Goal: Entertainment & Leisure: Browse casually

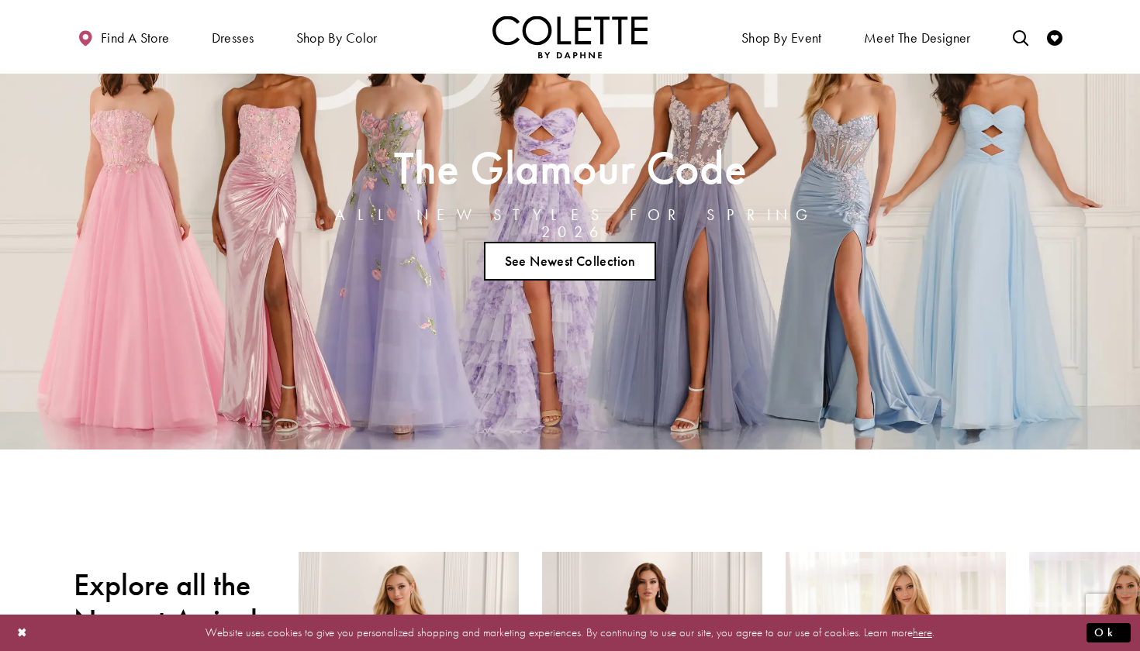
scroll to position [89, 0]
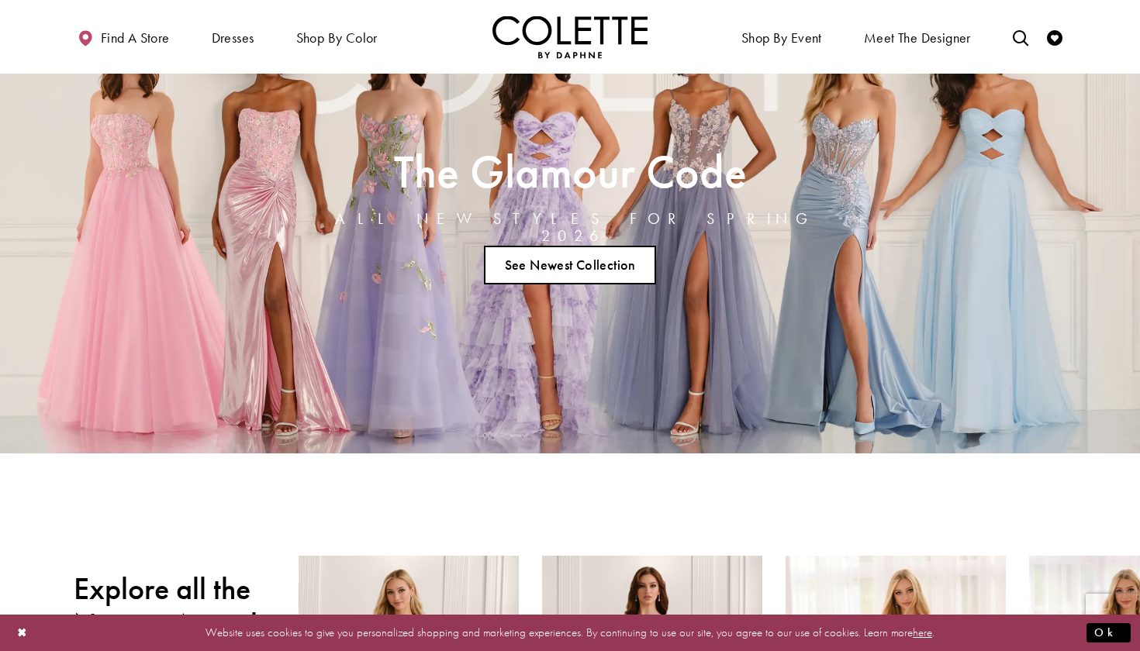
click at [567, 258] on link "See Newest Collection" at bounding box center [570, 265] width 172 height 39
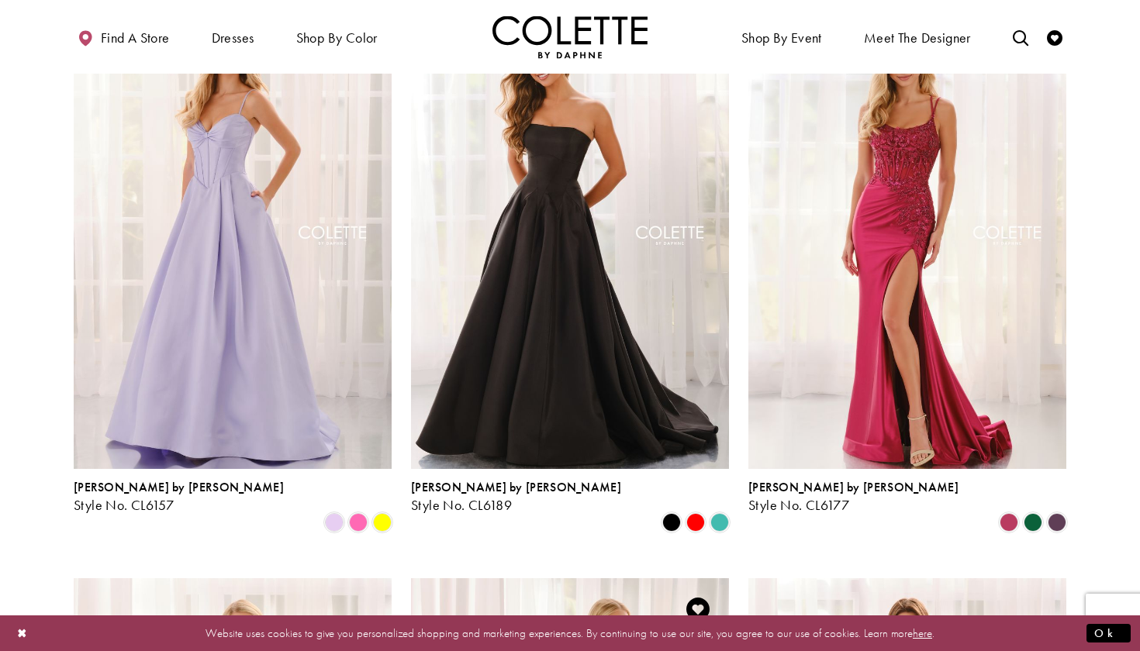
scroll to position [1609, 0]
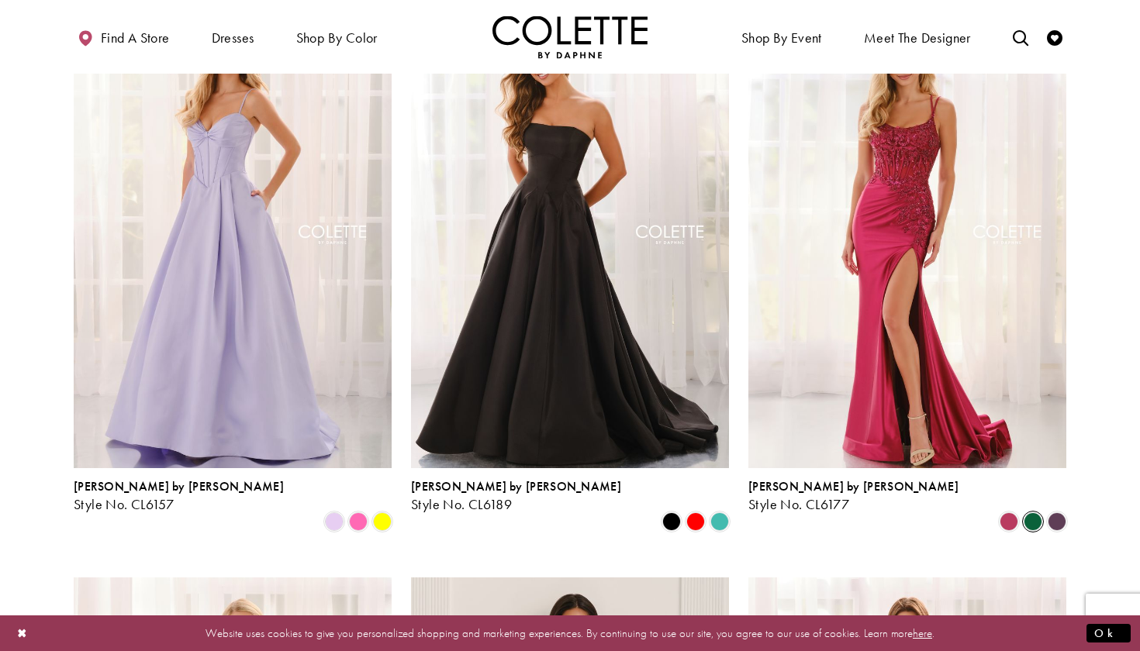
click at [1030, 512] on span "Product List" at bounding box center [1032, 521] width 19 height 19
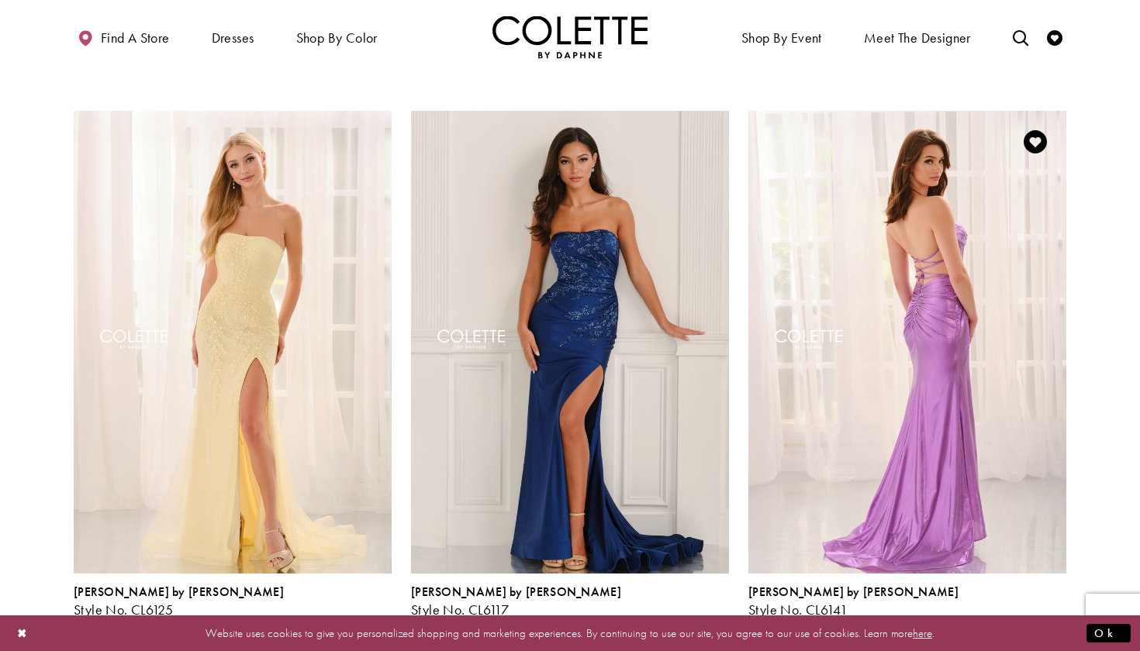
scroll to position [2078, 0]
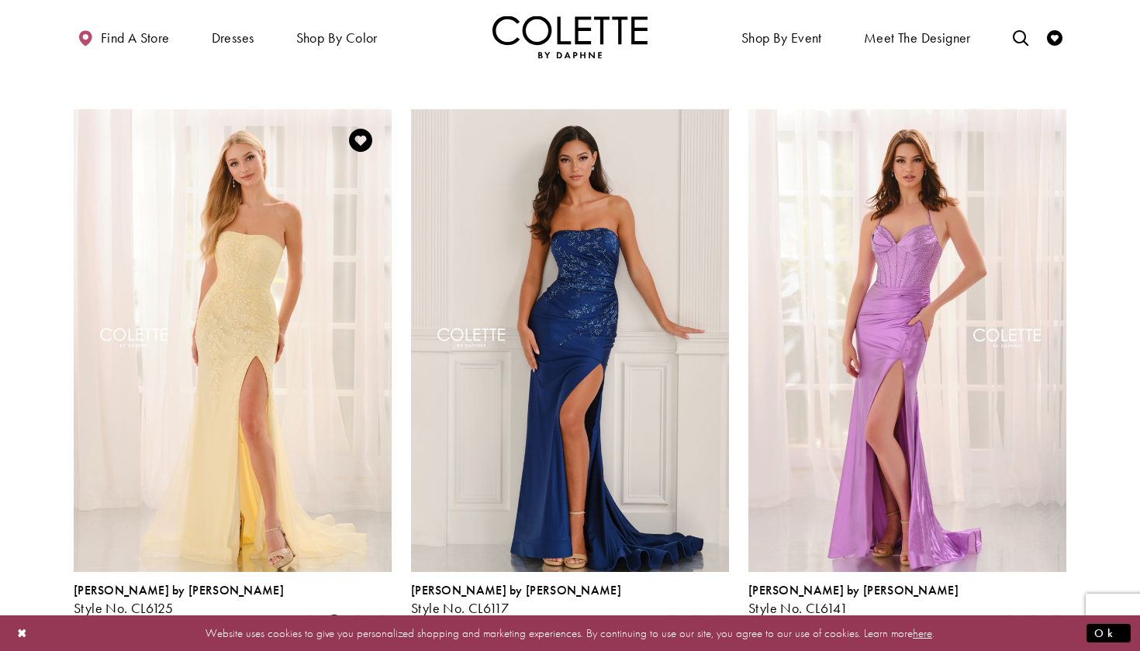
click at [330, 616] on span "Product List" at bounding box center [334, 625] width 19 height 19
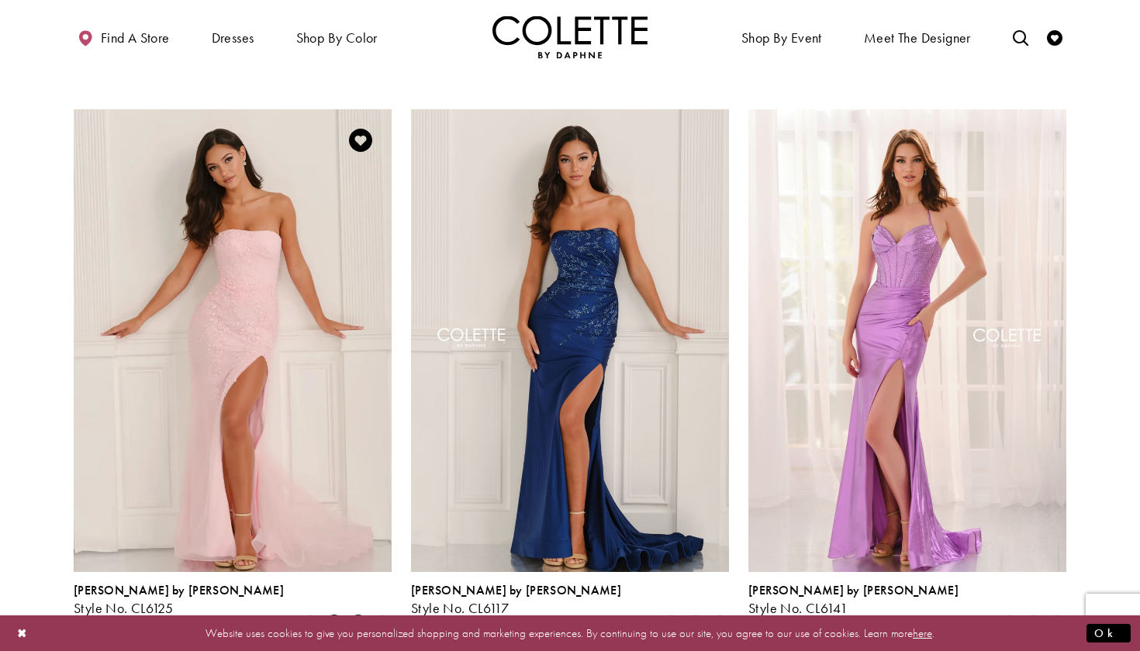
click at [363, 616] on span "Product List" at bounding box center [358, 625] width 19 height 19
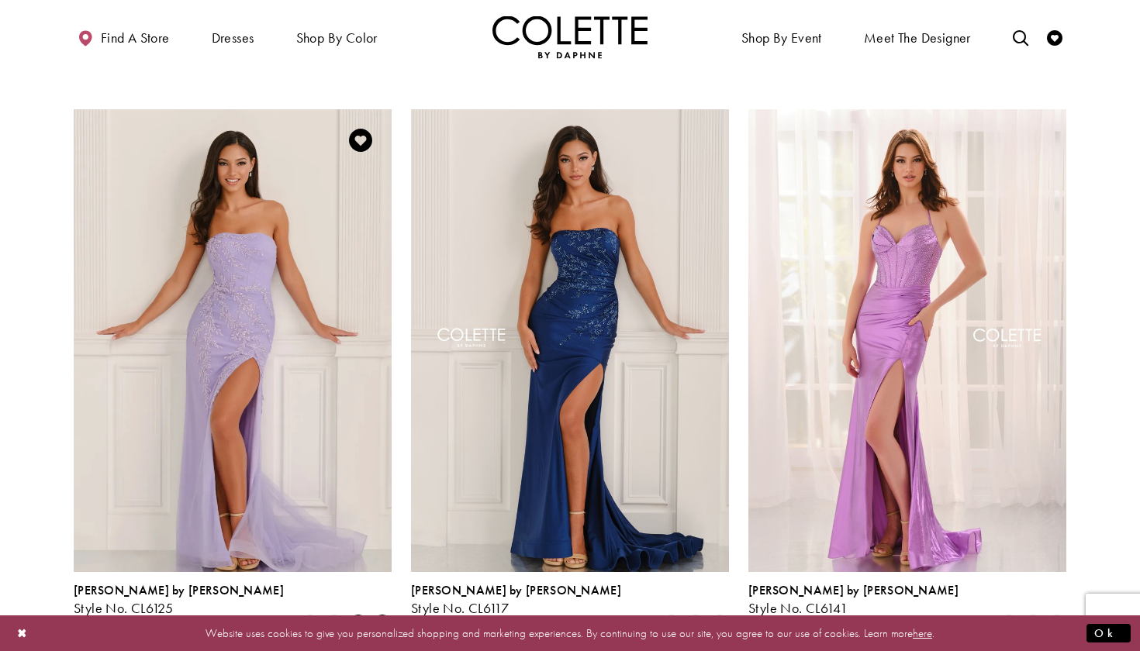
click at [382, 616] on span "Product List" at bounding box center [382, 625] width 19 height 19
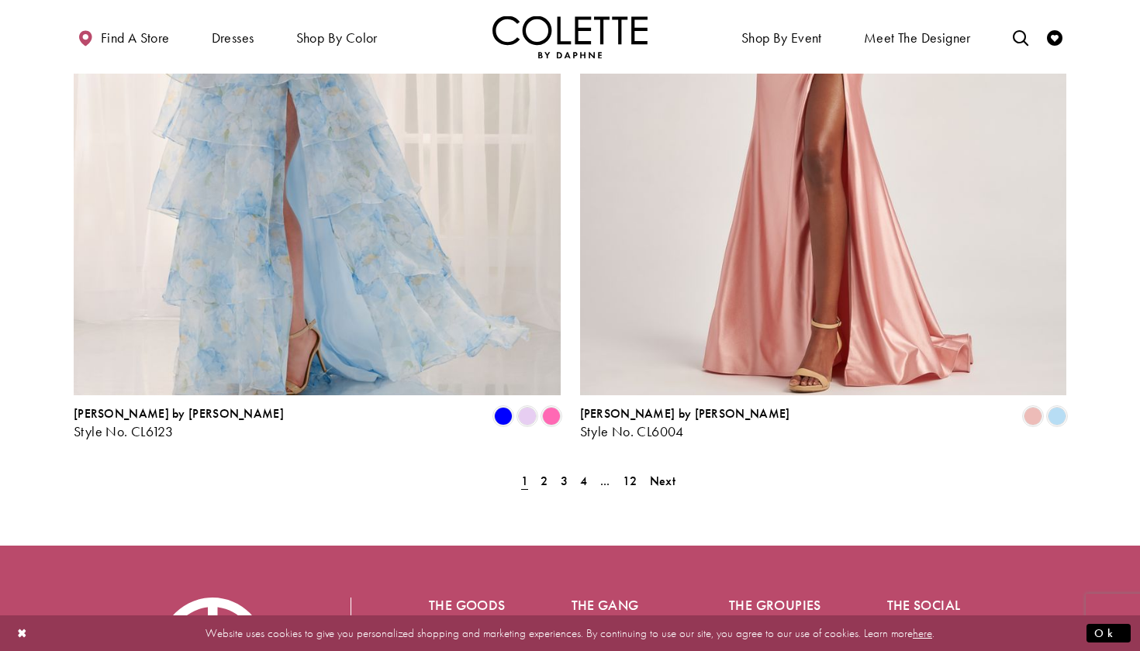
scroll to position [3074, 0]
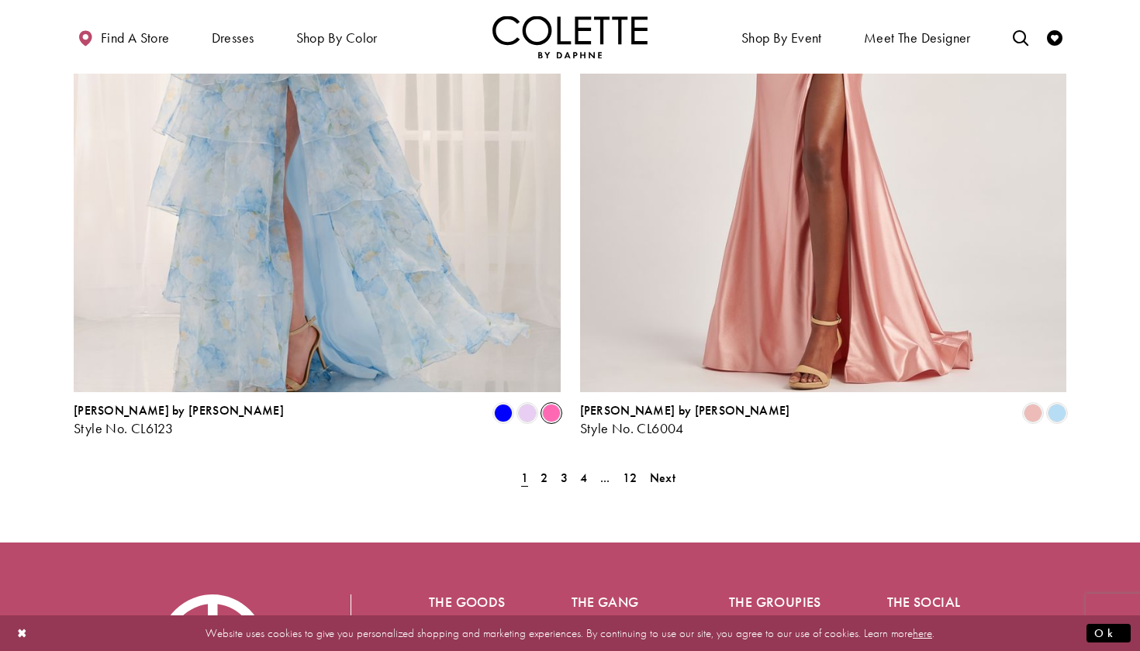
click at [552, 404] on span "Product List" at bounding box center [551, 413] width 19 height 19
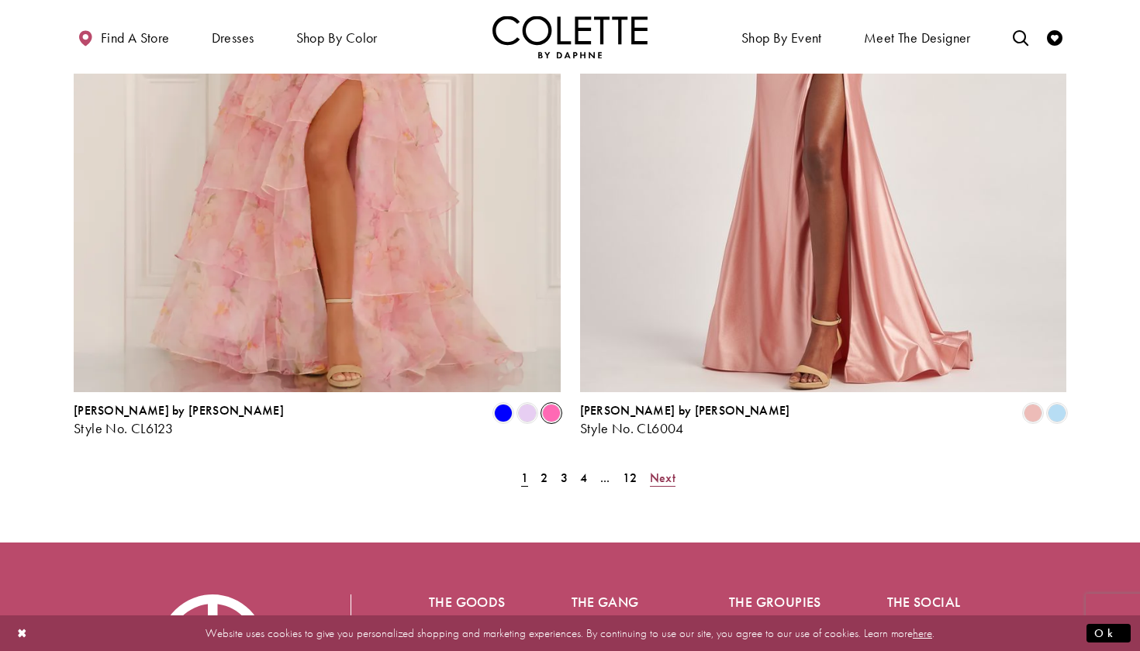
click at [665, 470] on span "Next" at bounding box center [663, 478] width 26 height 16
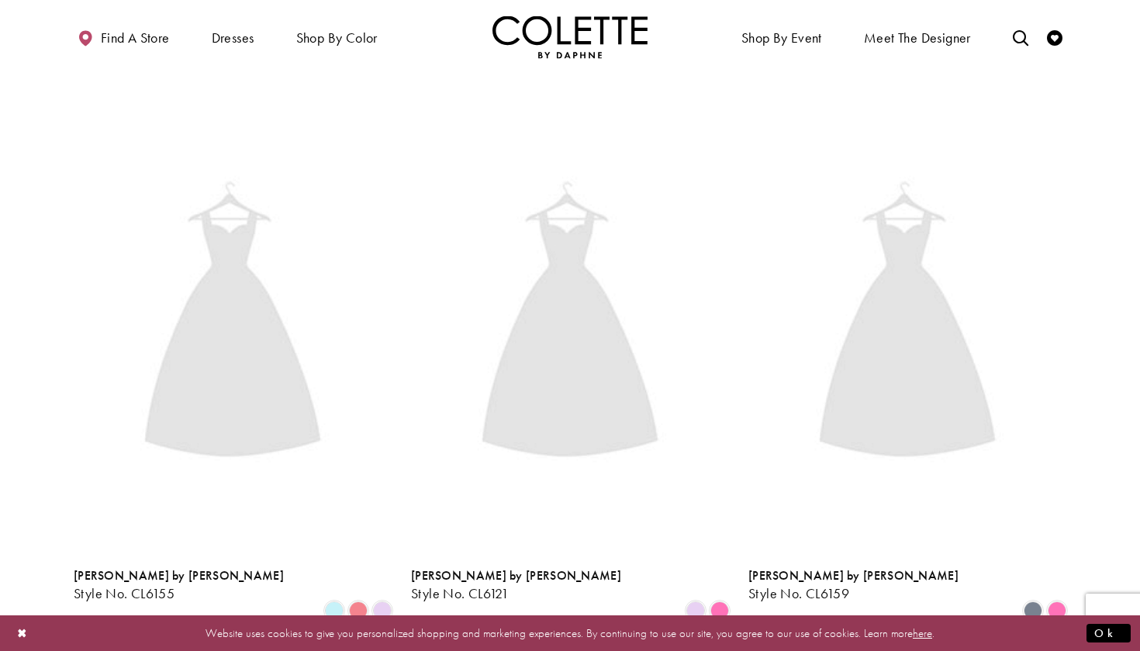
scroll to position [398, 0]
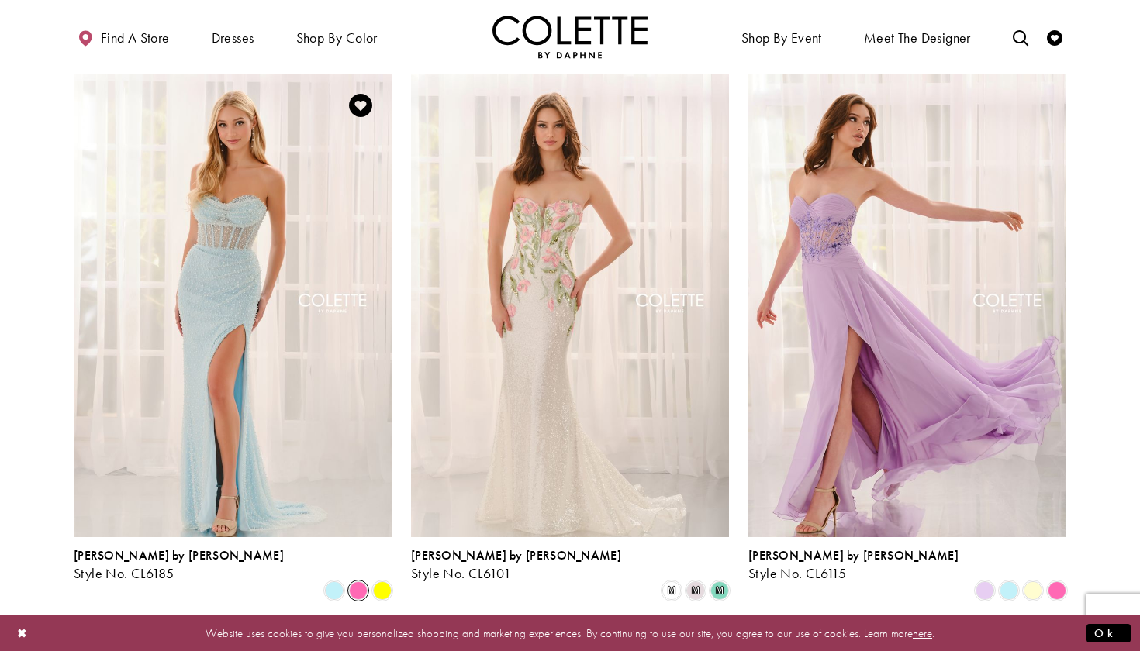
click at [357, 581] on span "Product List" at bounding box center [358, 590] width 19 height 19
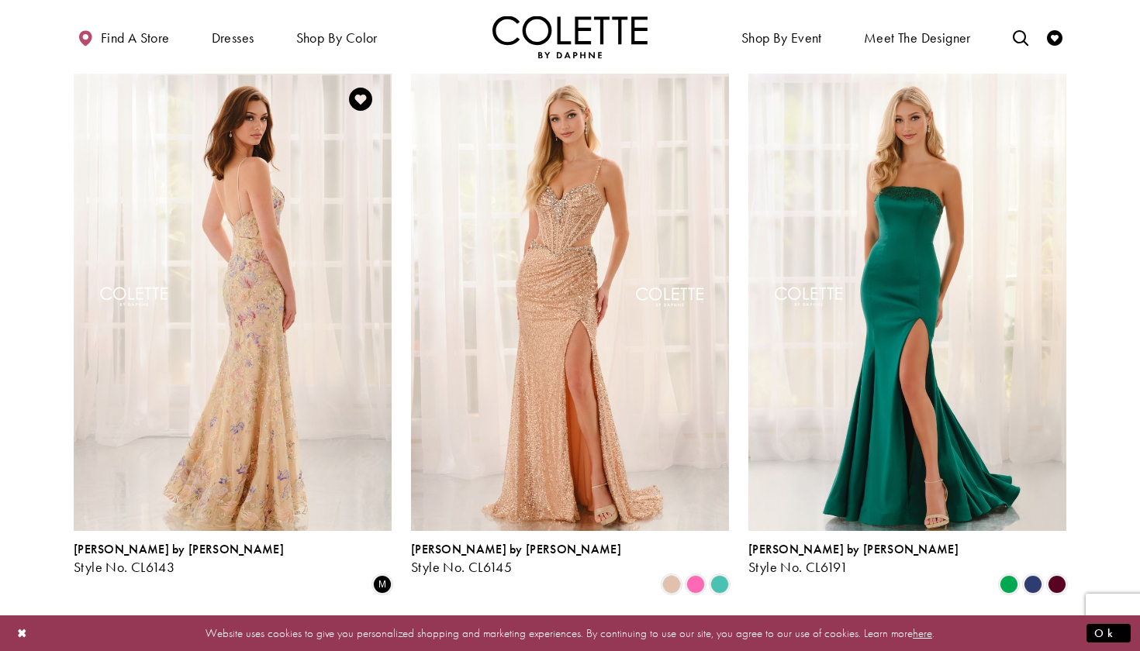
scroll to position [2129, 0]
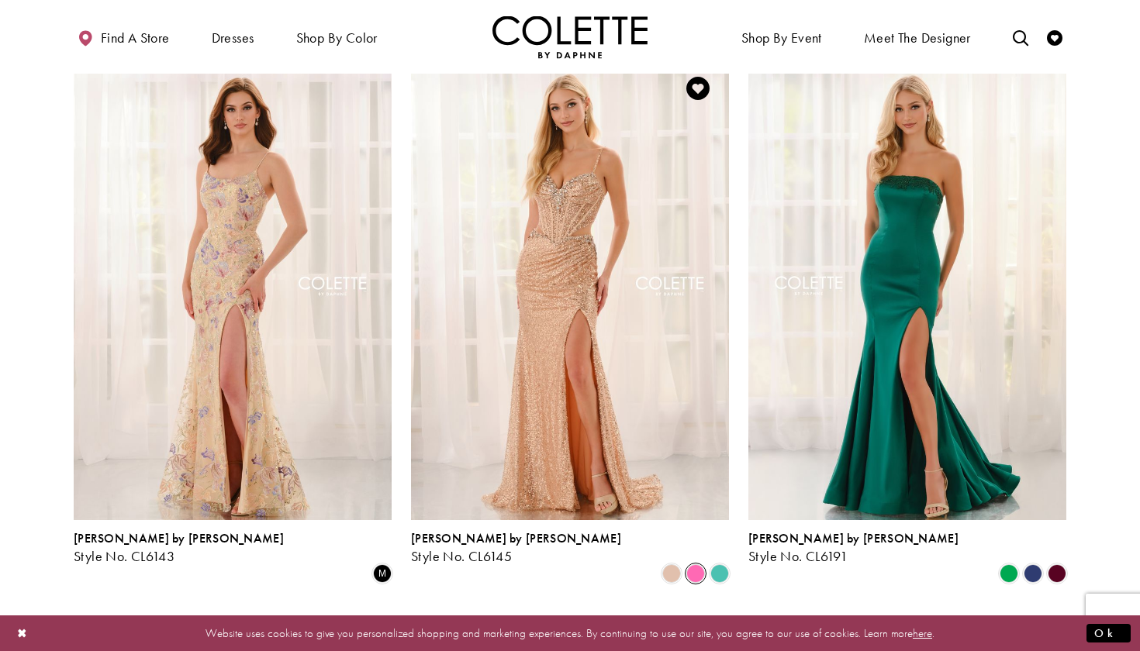
click at [697, 564] on span "Product List" at bounding box center [695, 573] width 19 height 19
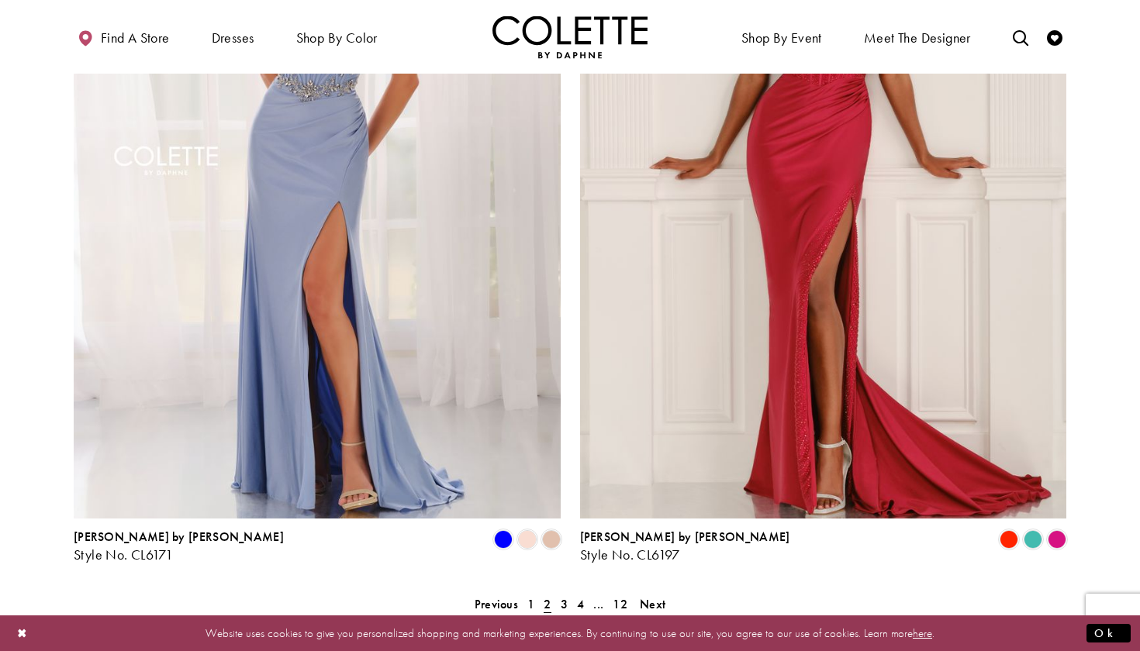
scroll to position [2950, 0]
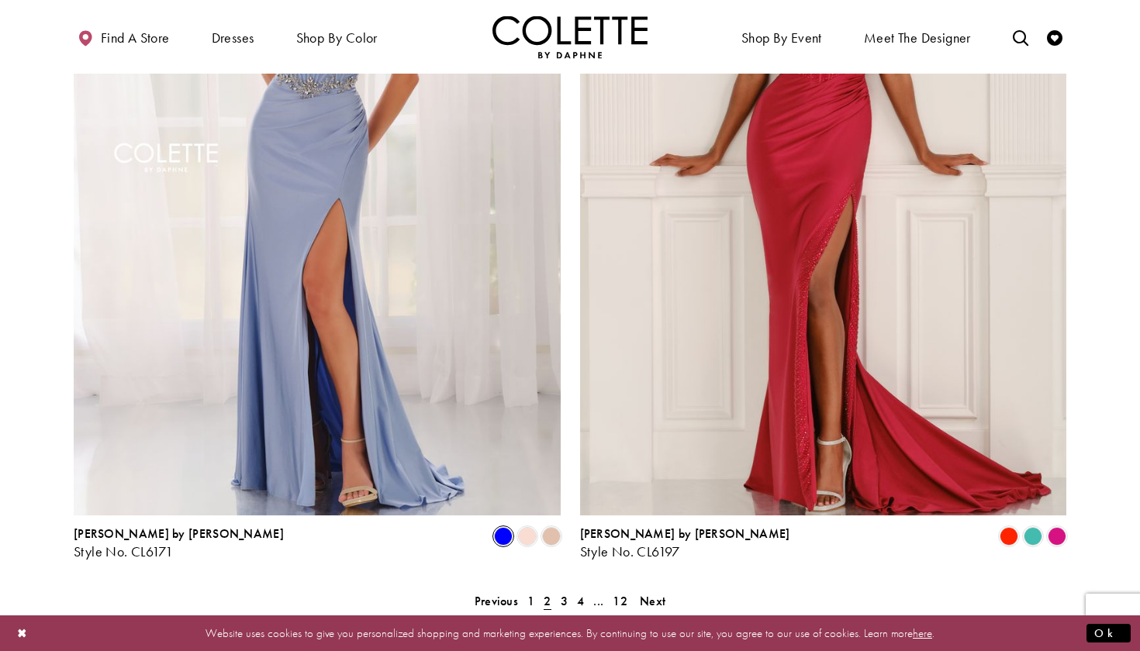
click at [502, 527] on span "Product List" at bounding box center [503, 536] width 19 height 19
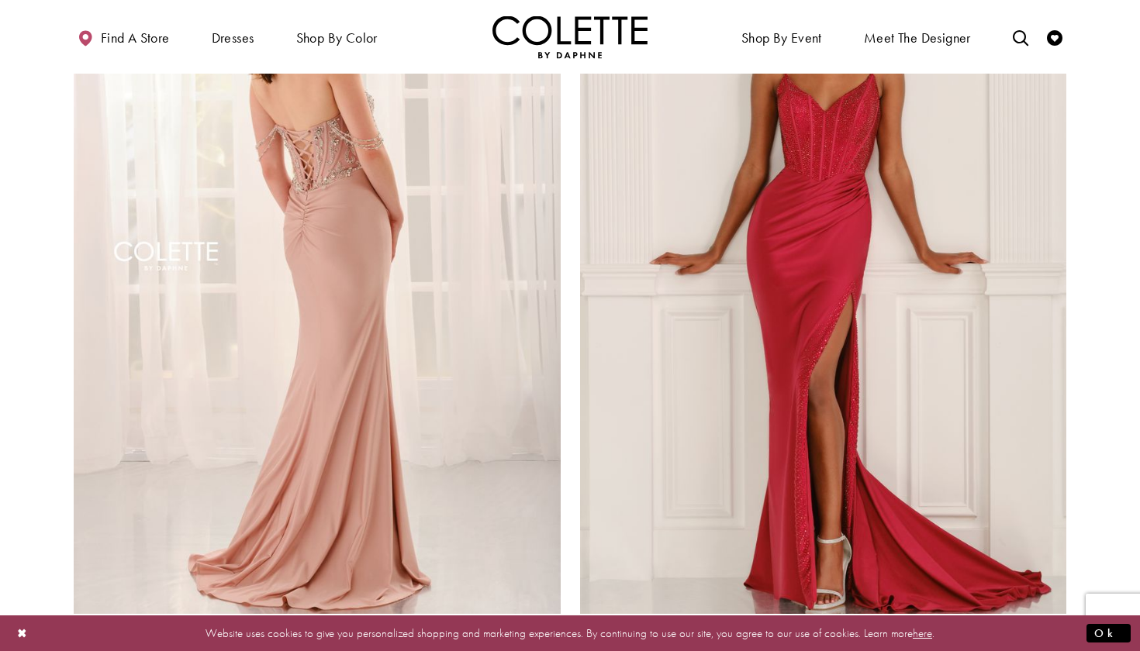
scroll to position [2851, 0]
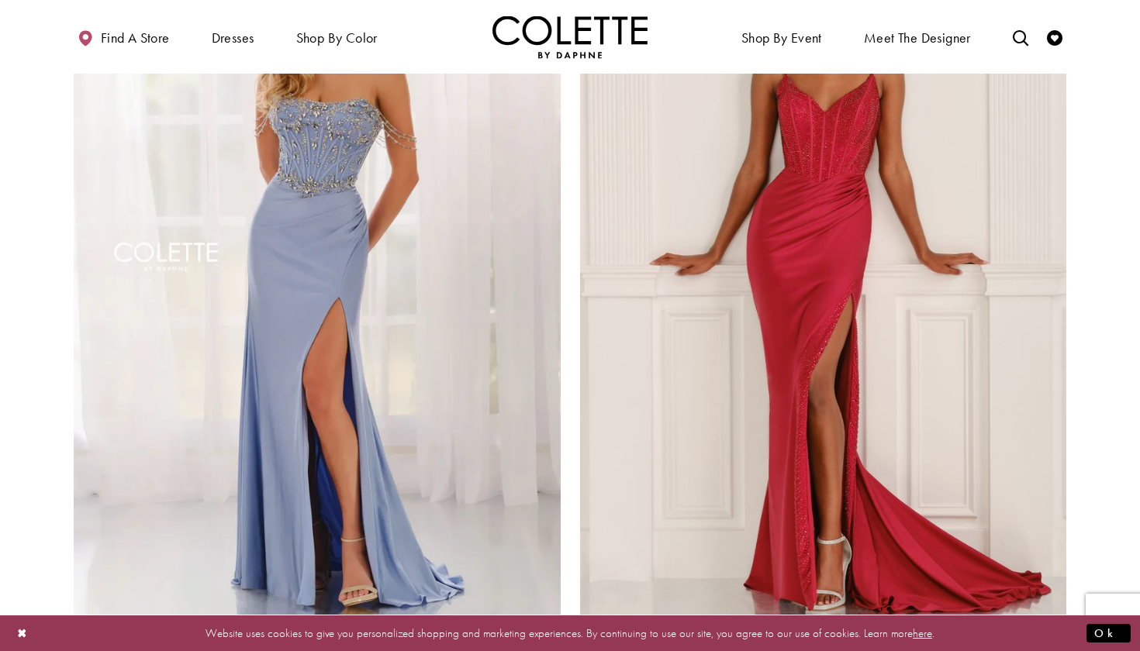
click at [1060, 626] on span "Product List" at bounding box center [1056, 635] width 19 height 19
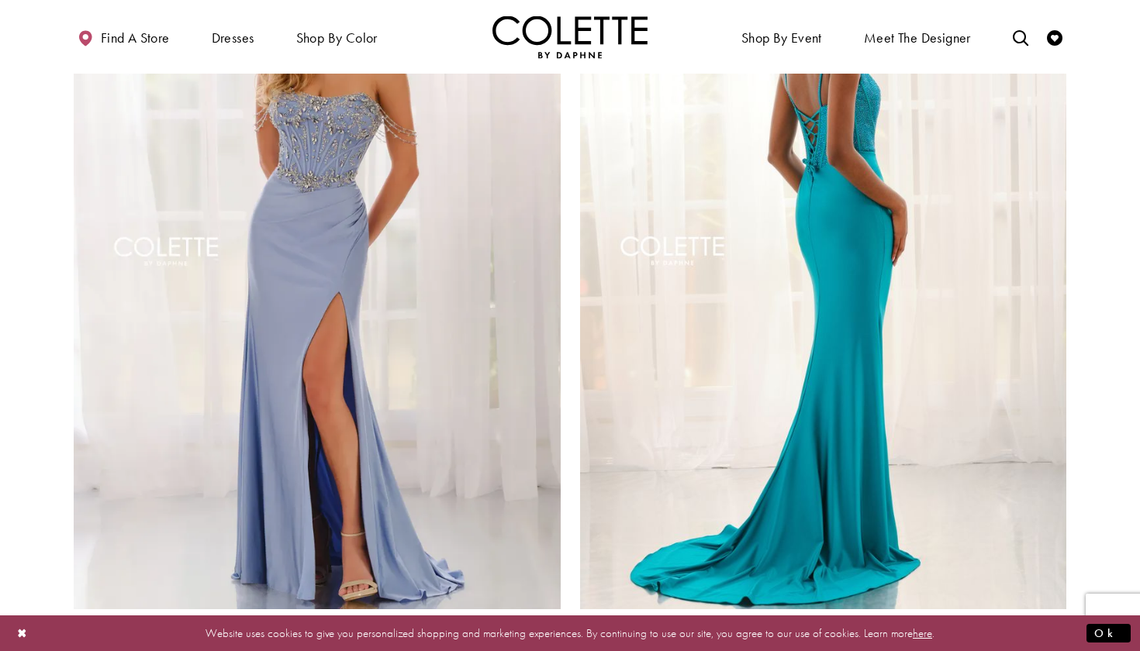
scroll to position [2889, 0]
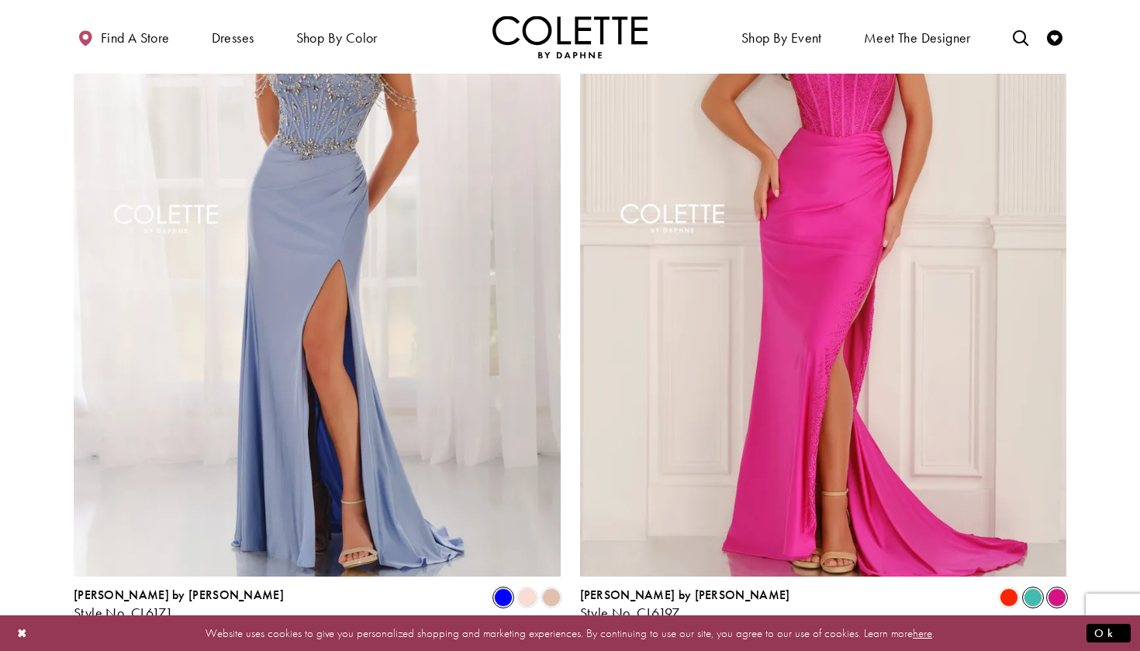
click at [1027, 588] on span "Product List" at bounding box center [1032, 597] width 19 height 19
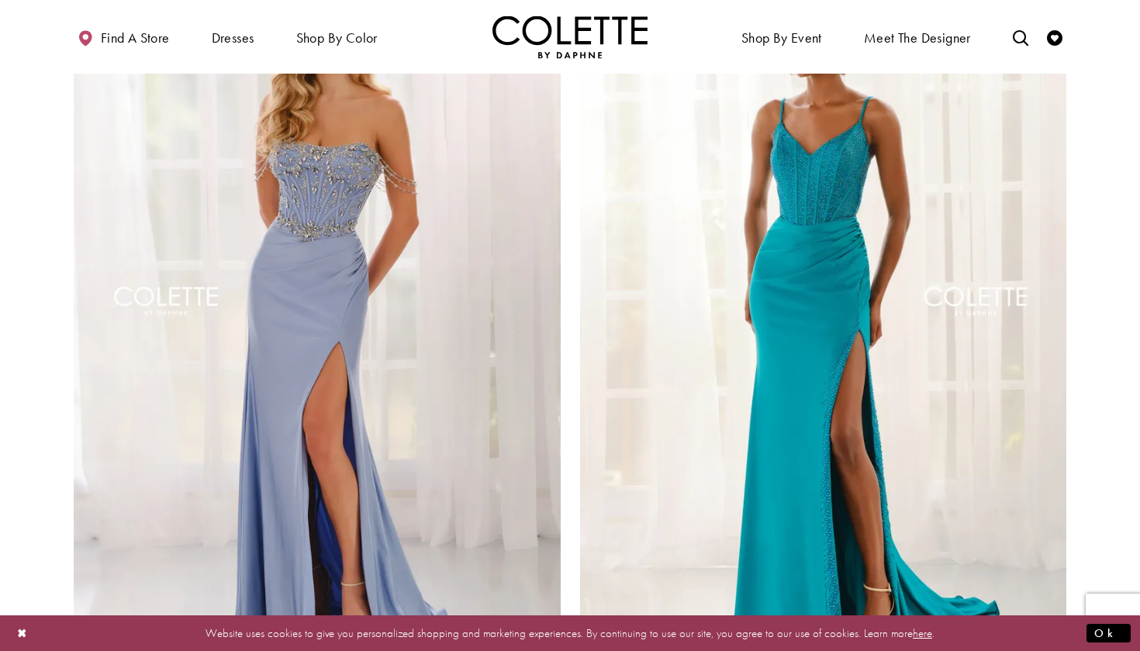
scroll to position [2981, 0]
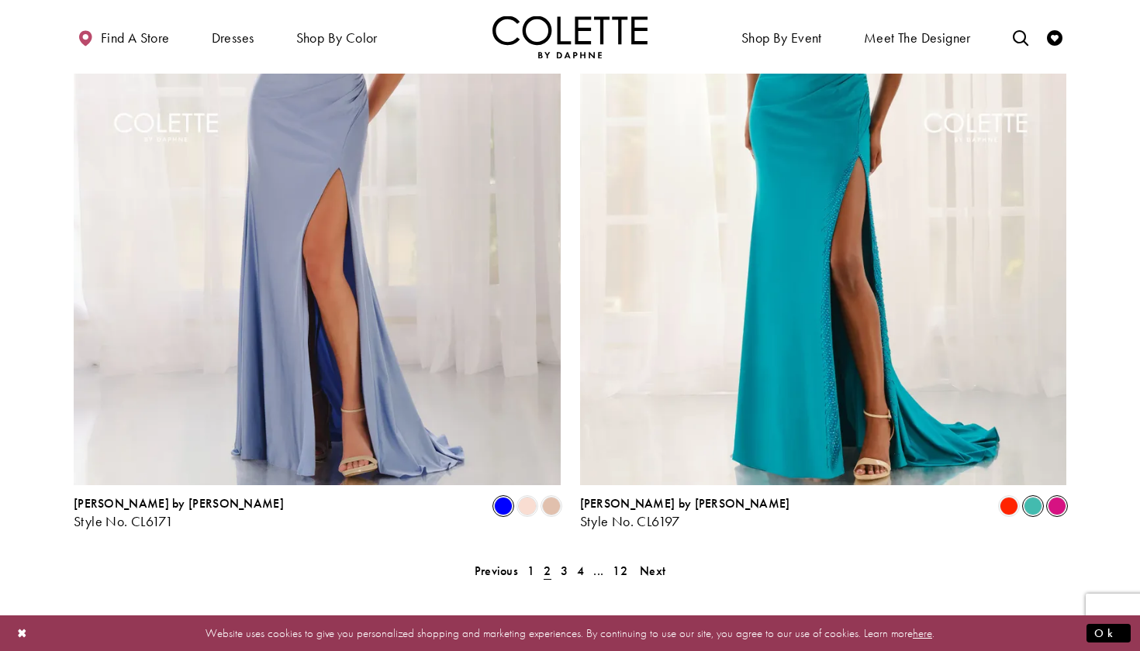
click at [1049, 497] on span "Product List" at bounding box center [1056, 506] width 19 height 19
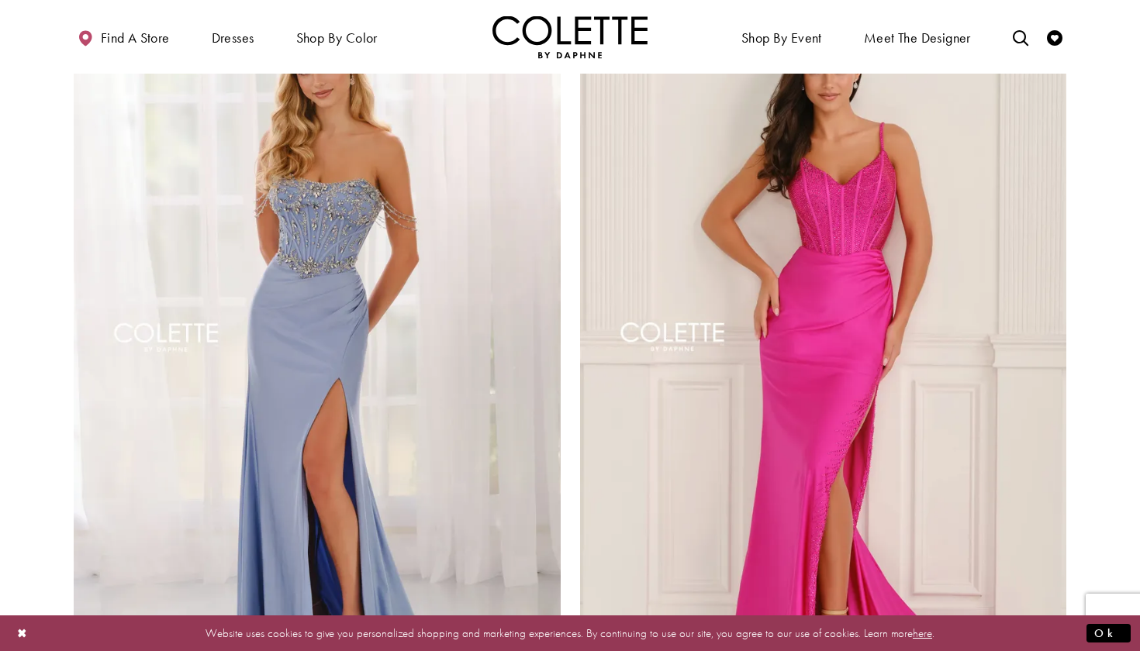
scroll to position [2767, 0]
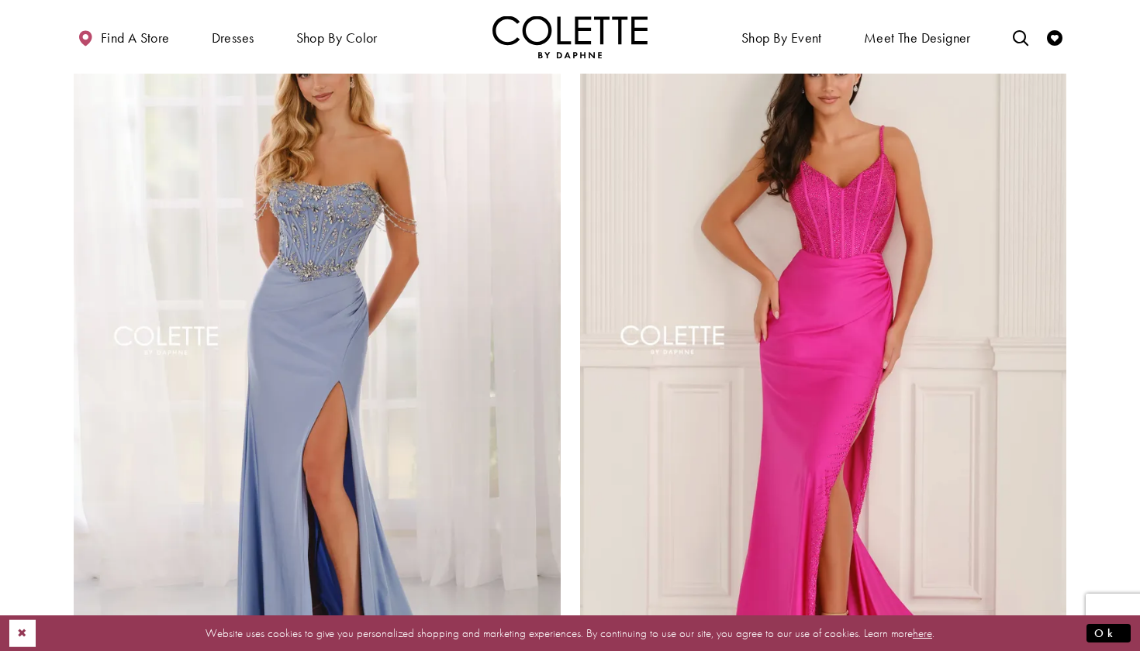
click at [17, 635] on button "Close Dialog" at bounding box center [22, 632] width 26 height 27
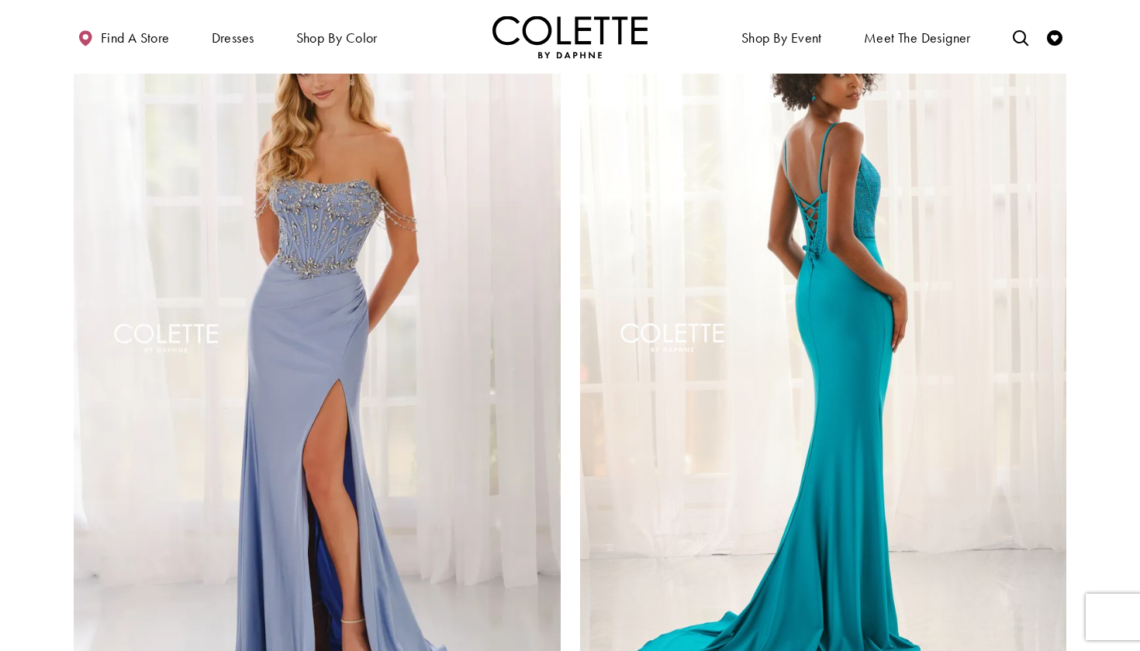
scroll to position [3091, 0]
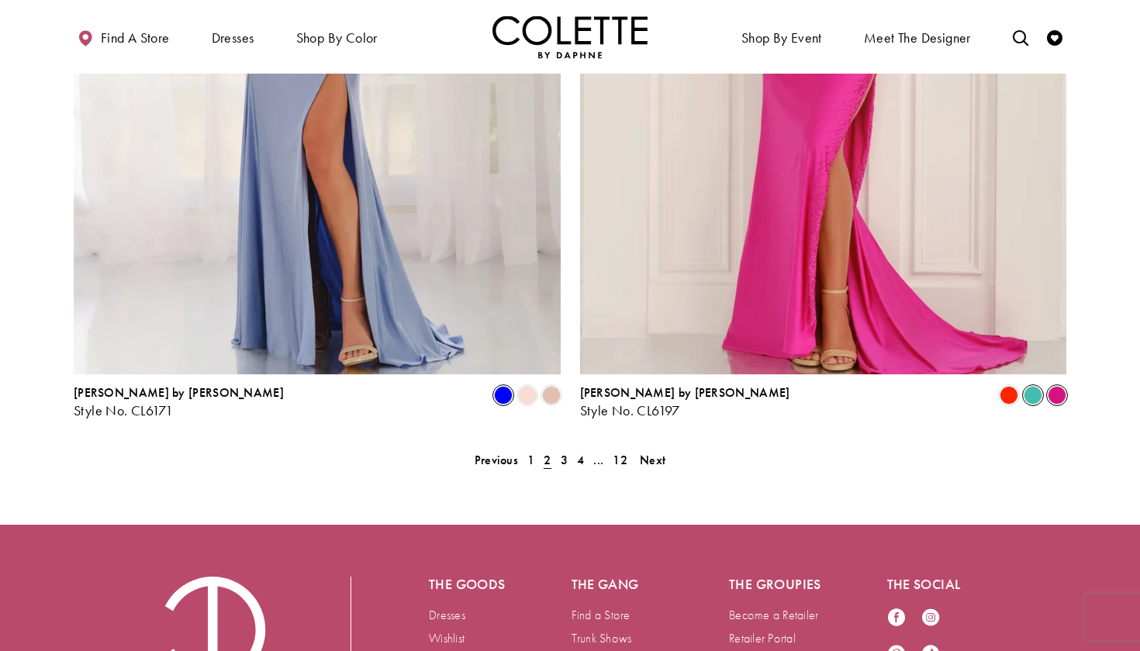
click at [1032, 386] on span "Product List" at bounding box center [1032, 395] width 19 height 19
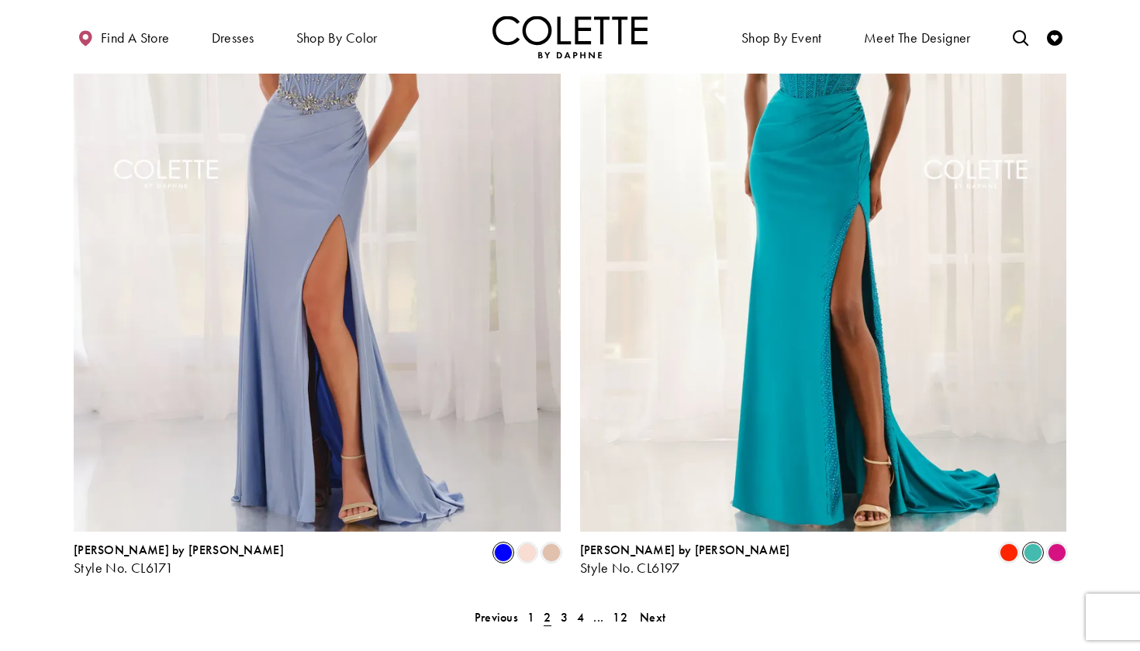
scroll to position [2931, 0]
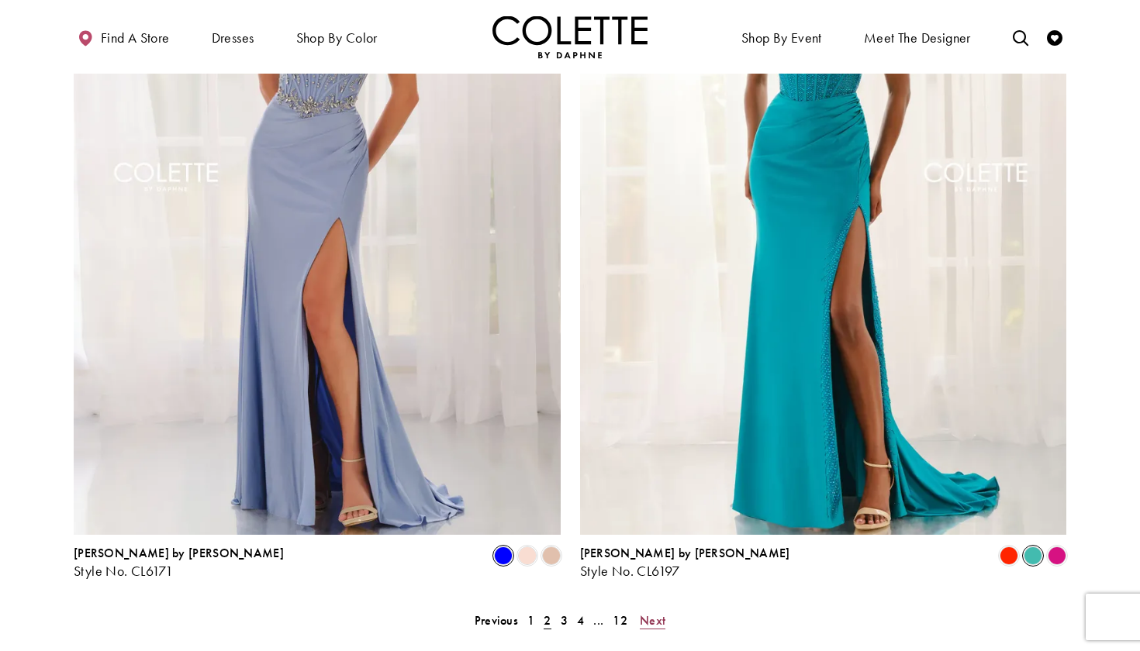
click at [655, 612] on span "Next" at bounding box center [653, 620] width 26 height 16
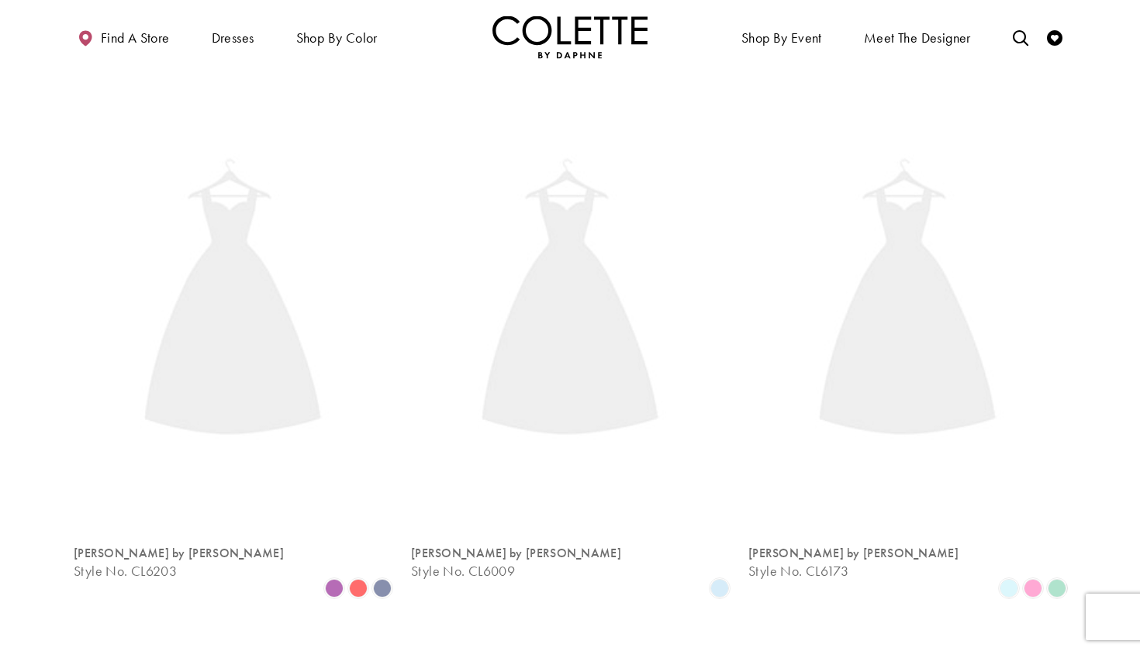
scroll to position [398, 0]
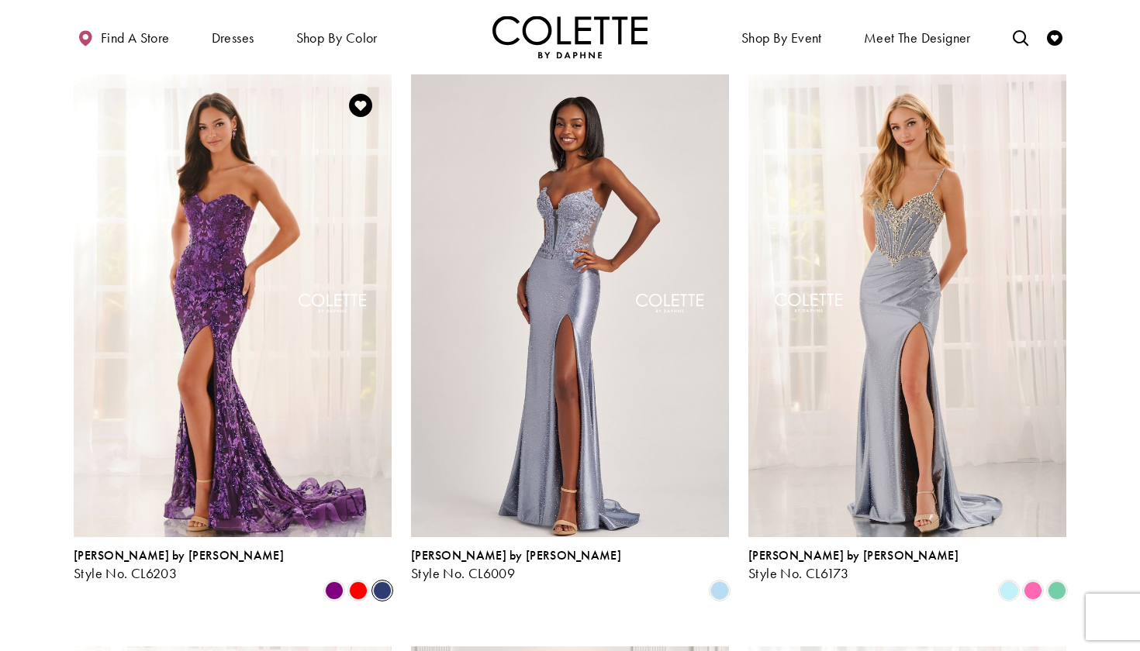
click at [377, 581] on span "Product List" at bounding box center [382, 590] width 19 height 19
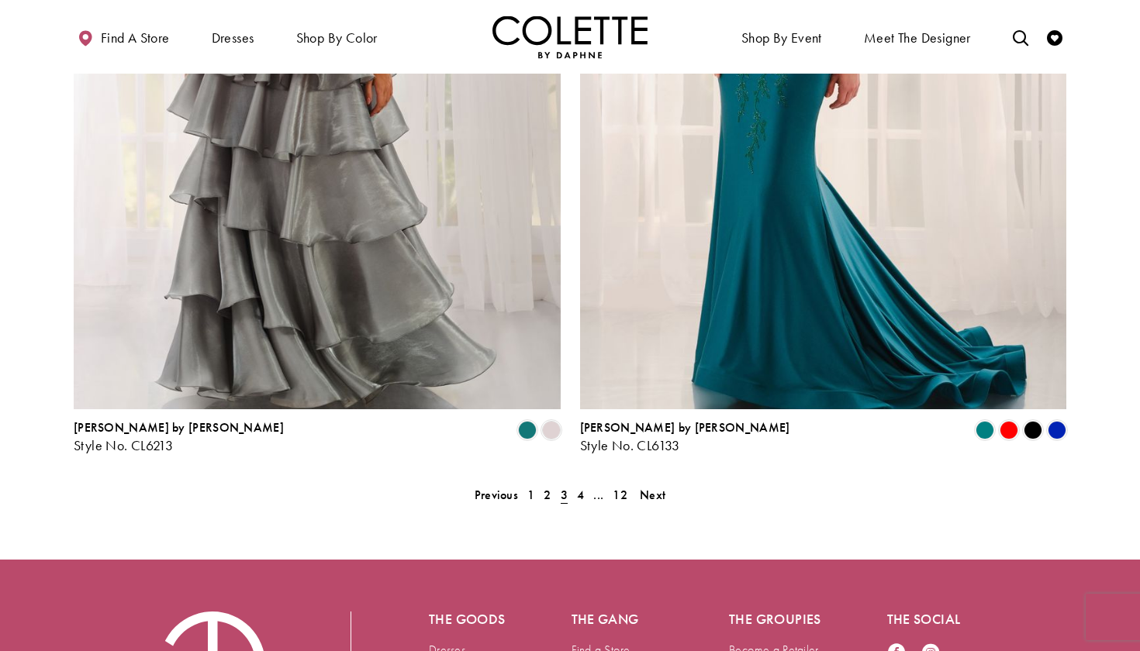
scroll to position [3071, 0]
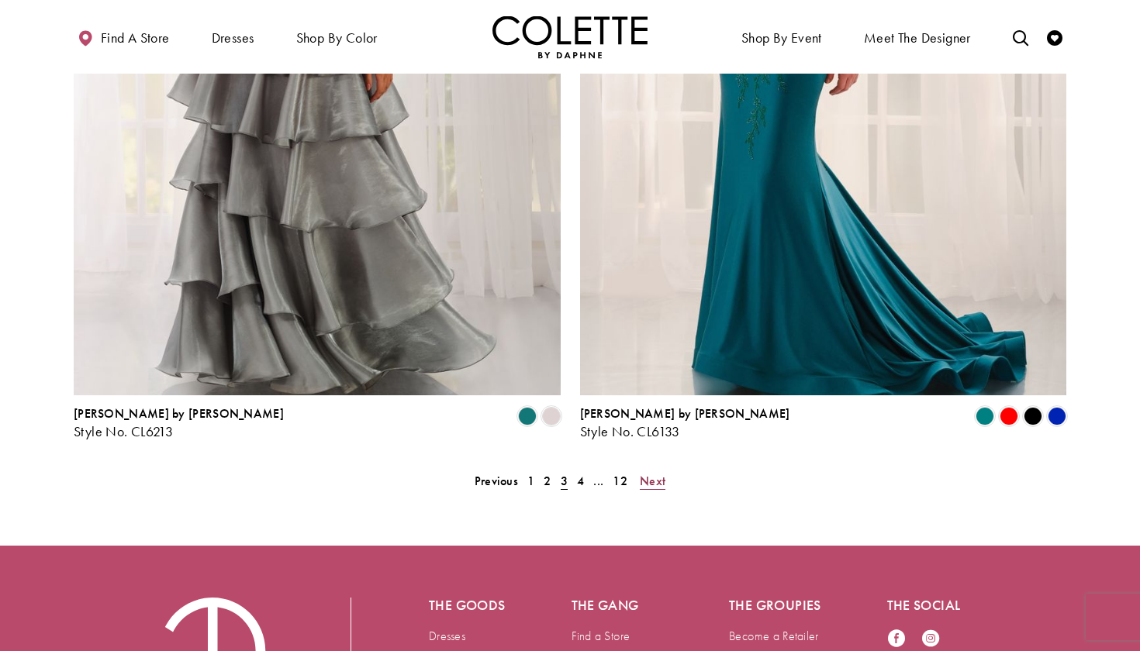
click at [648, 473] on span "Next" at bounding box center [653, 481] width 26 height 16
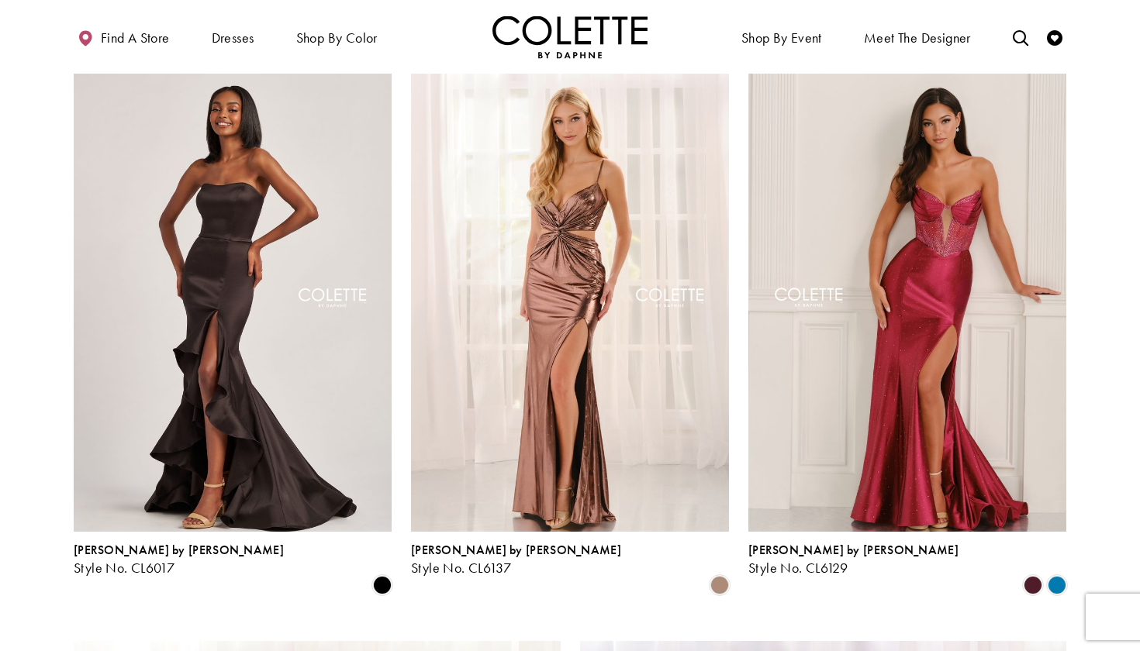
scroll to position [2118, 0]
click at [1053, 576] on span "Product List" at bounding box center [1056, 585] width 19 height 19
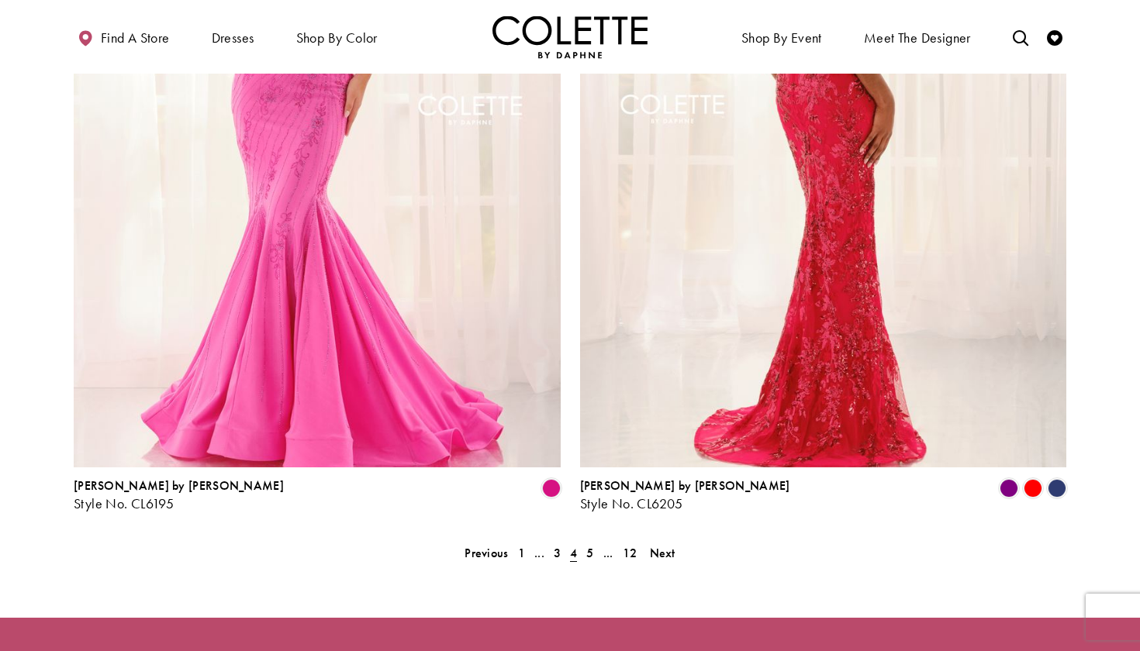
scroll to position [3016, 0]
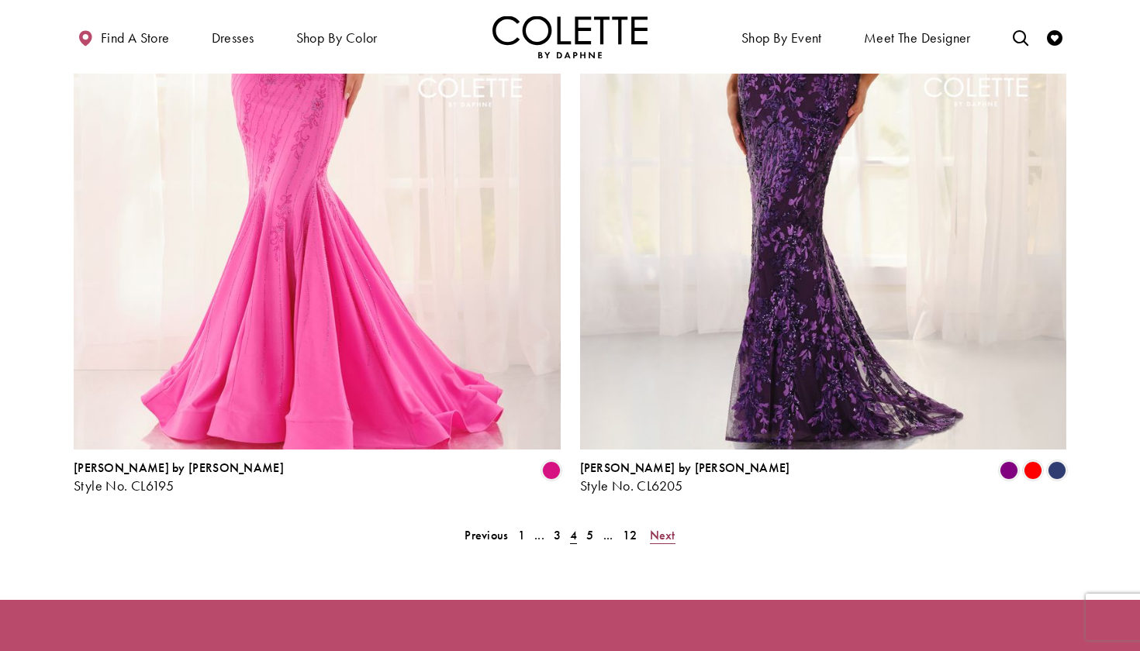
click at [669, 527] on span "Next" at bounding box center [663, 535] width 26 height 16
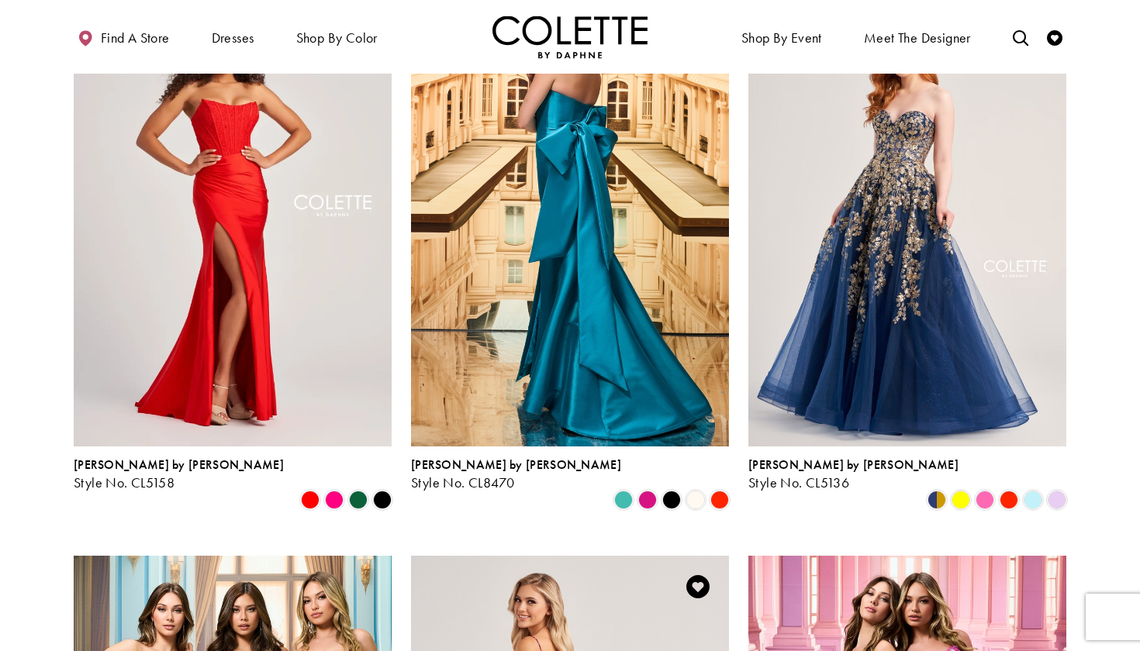
scroll to position [1047, 0]
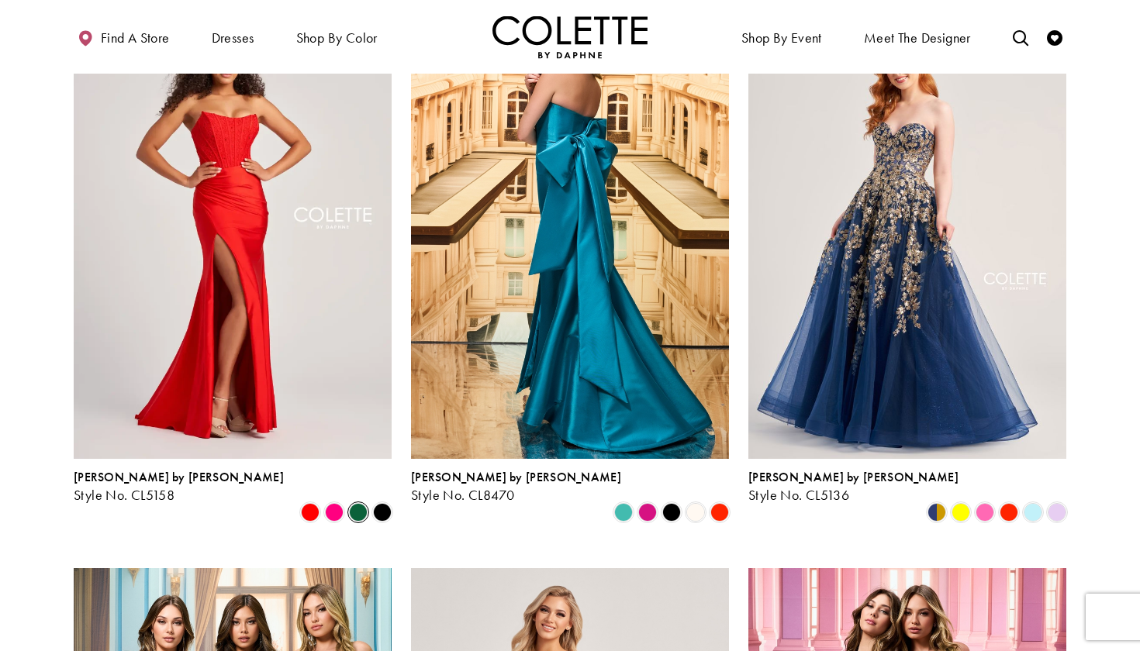
click at [355, 503] on span "Product List" at bounding box center [358, 512] width 19 height 19
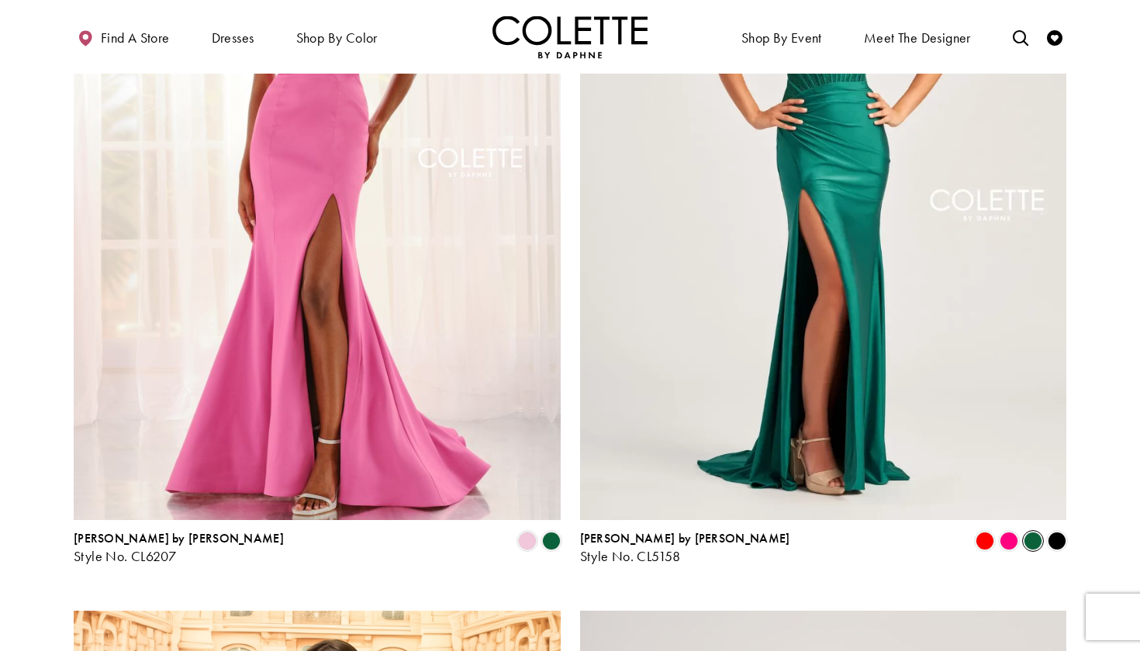
scroll to position [1467, 0]
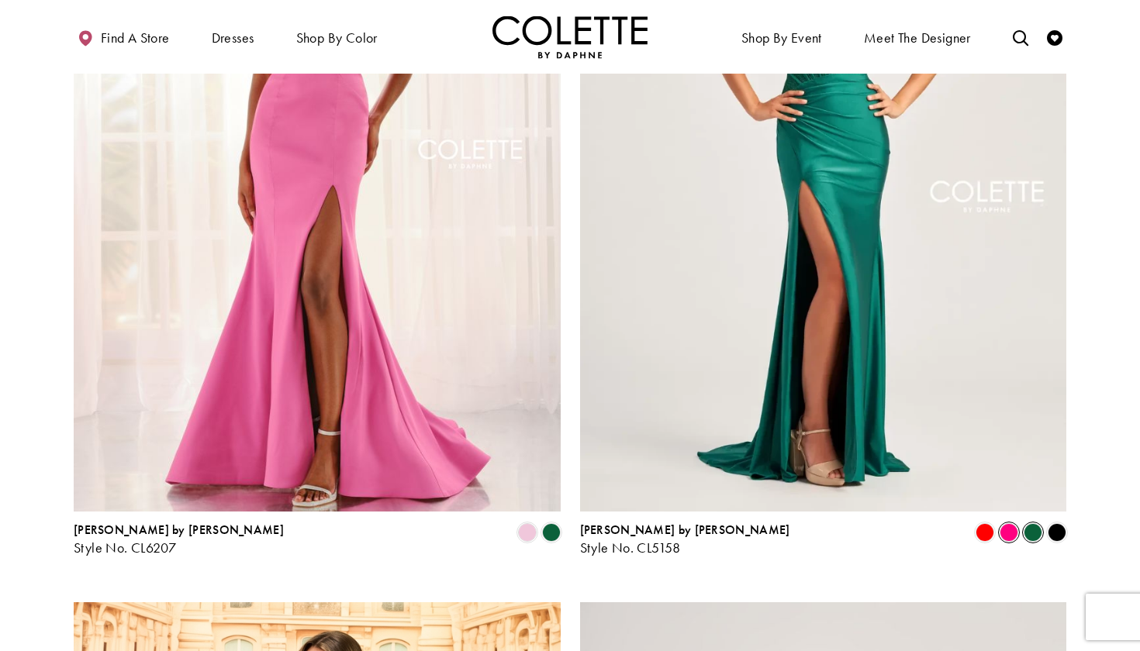
click at [1009, 538] on span "Product List" at bounding box center [1008, 532] width 19 height 19
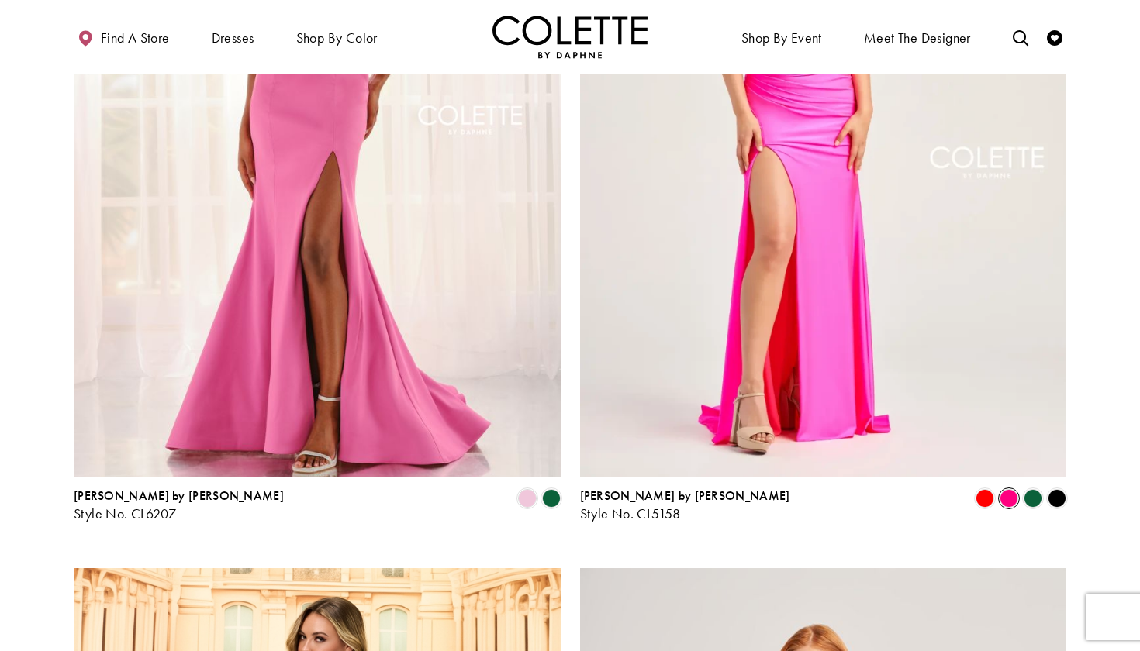
scroll to position [1512, 0]
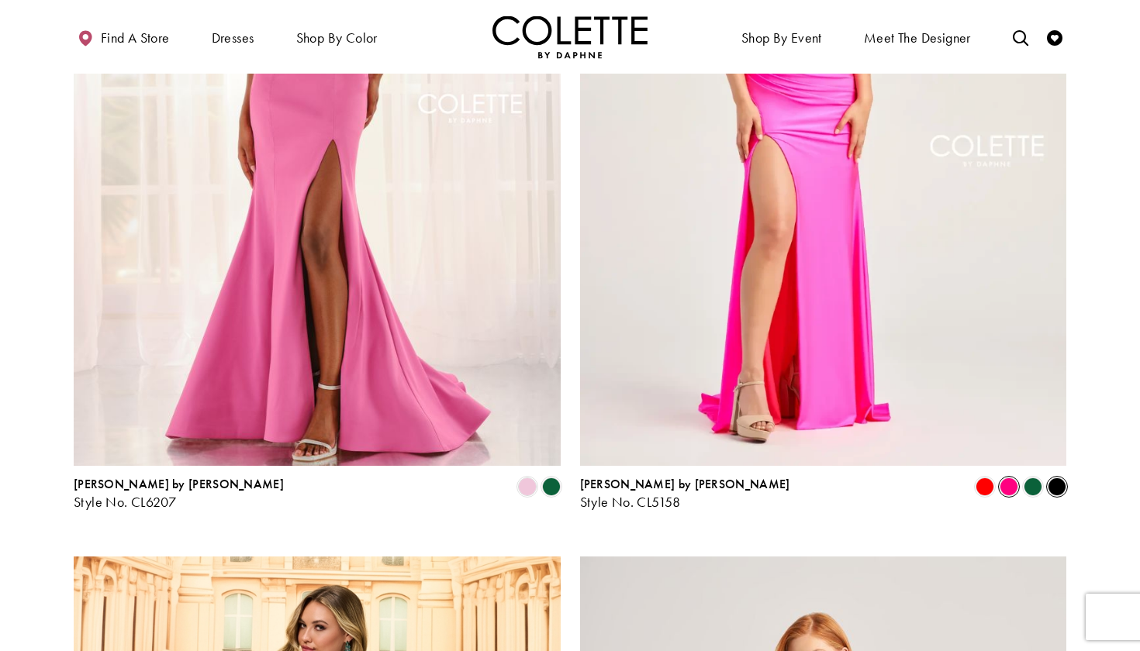
click at [1059, 488] on span "Product List" at bounding box center [1056, 487] width 19 height 19
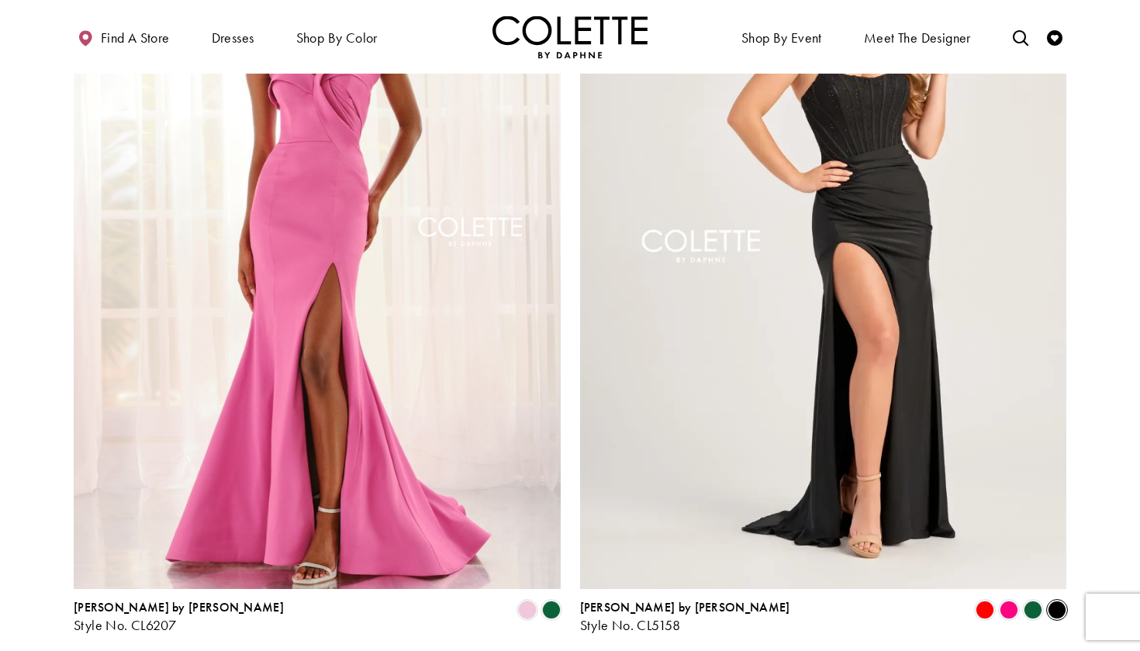
scroll to position [1391, 0]
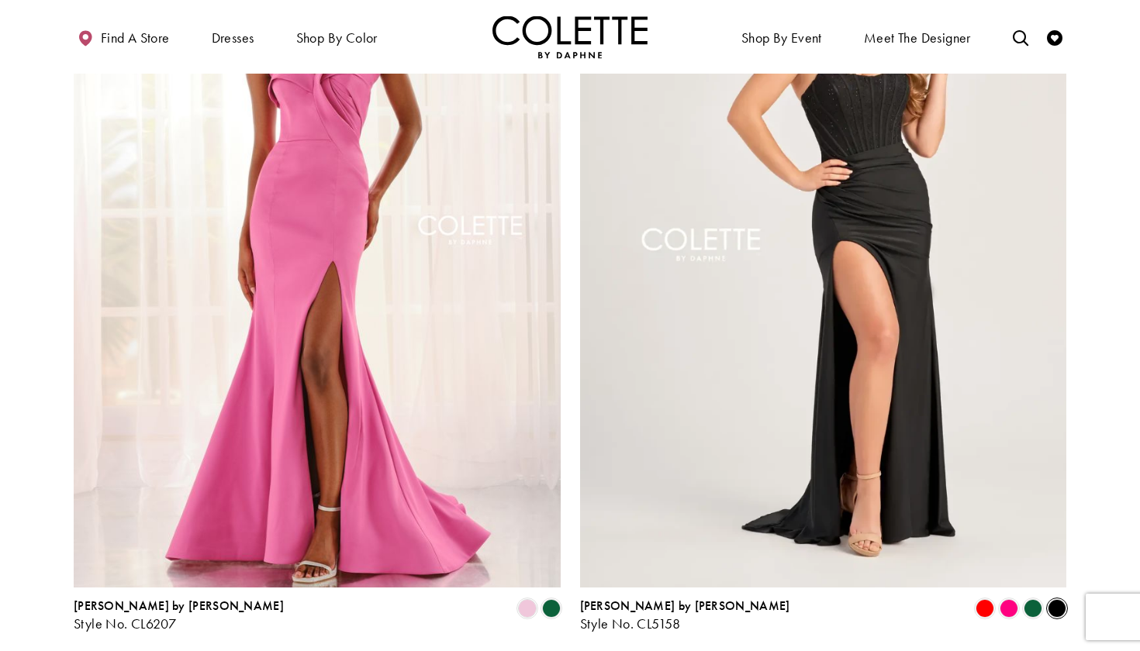
click at [997, 609] on div "Product List" at bounding box center [1009, 608] width 24 height 24
click at [983, 607] on span "Product List" at bounding box center [984, 608] width 19 height 19
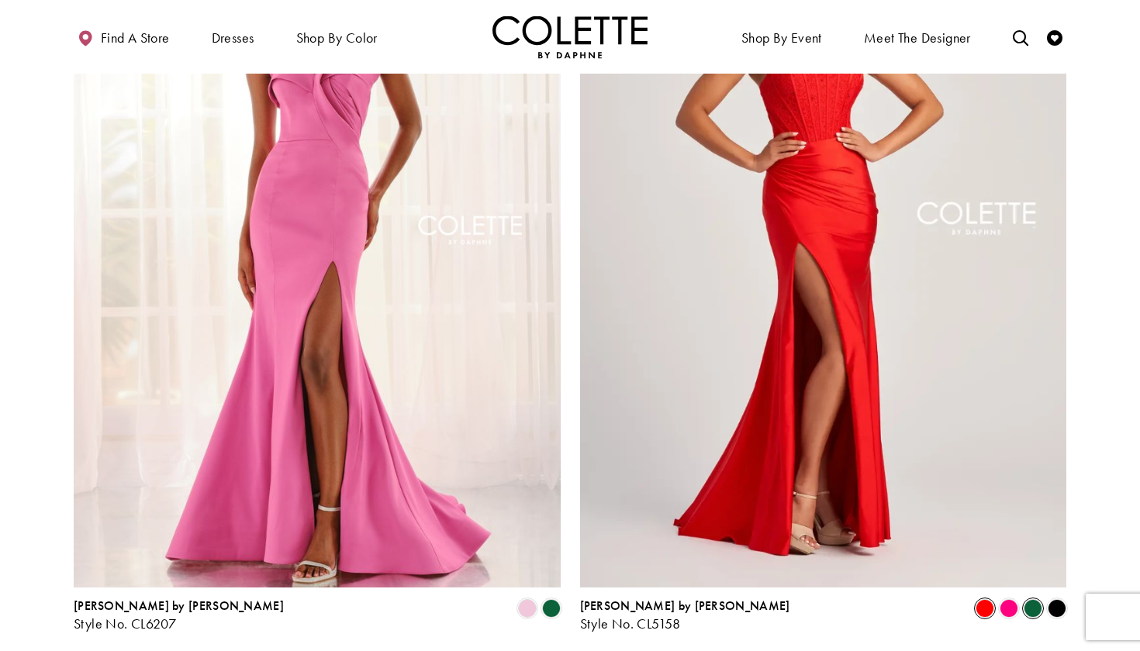
click at [1029, 606] on span "Product List" at bounding box center [1032, 608] width 19 height 19
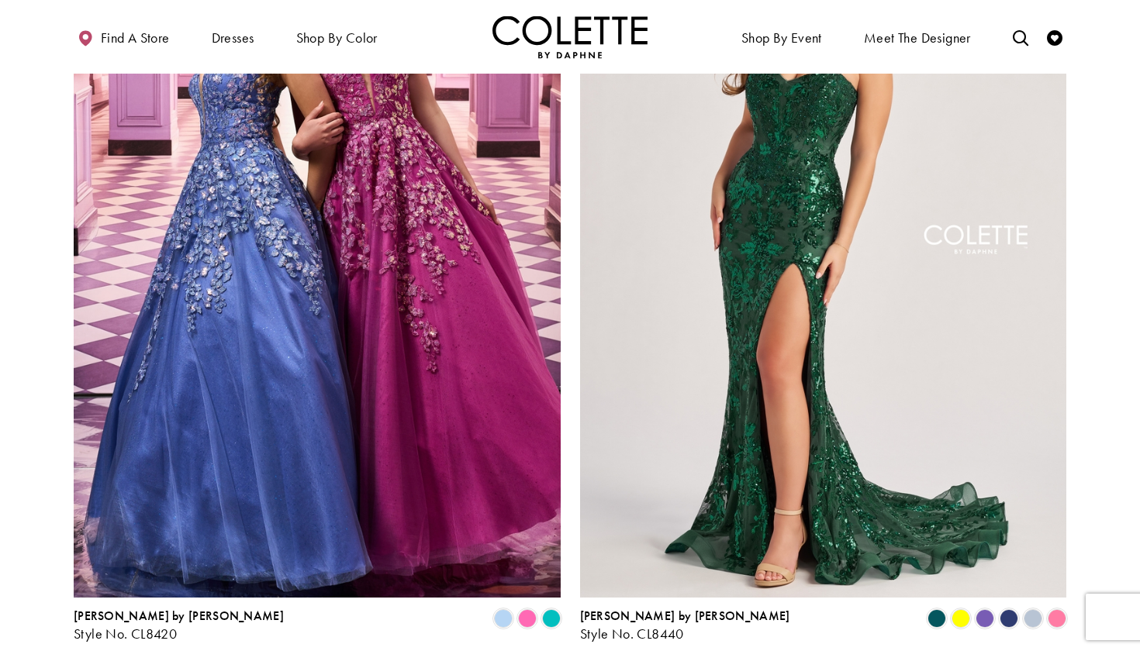
scroll to position [3840, 0]
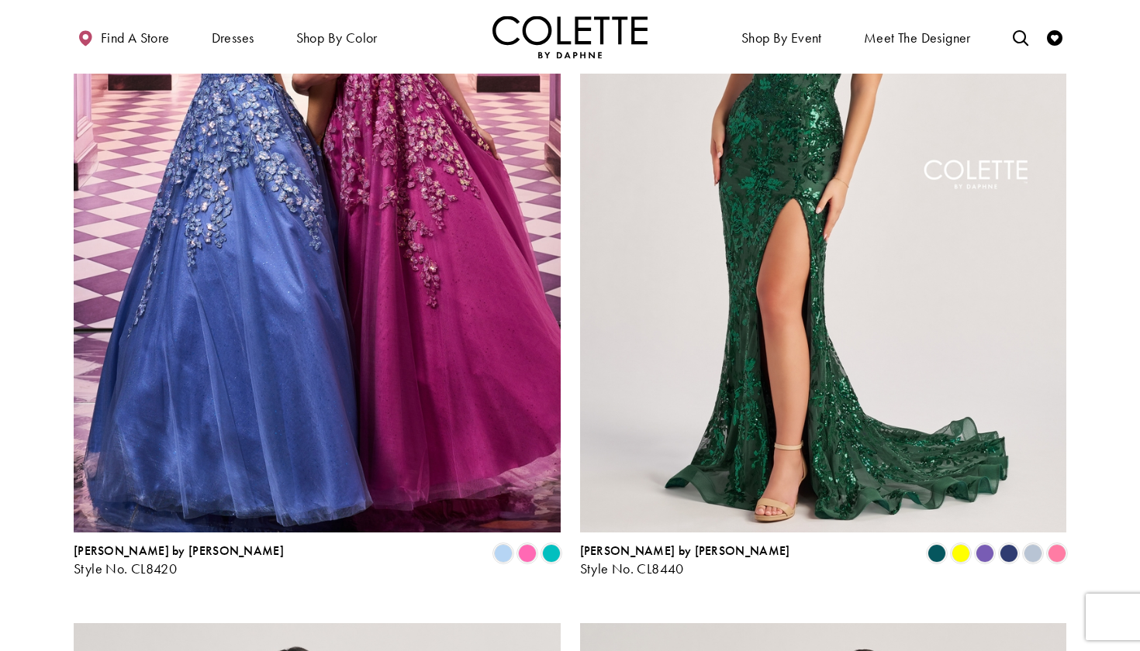
click at [1019, 551] on div "Product List" at bounding box center [1009, 553] width 24 height 24
click at [1002, 553] on span "Product List" at bounding box center [1008, 553] width 19 height 19
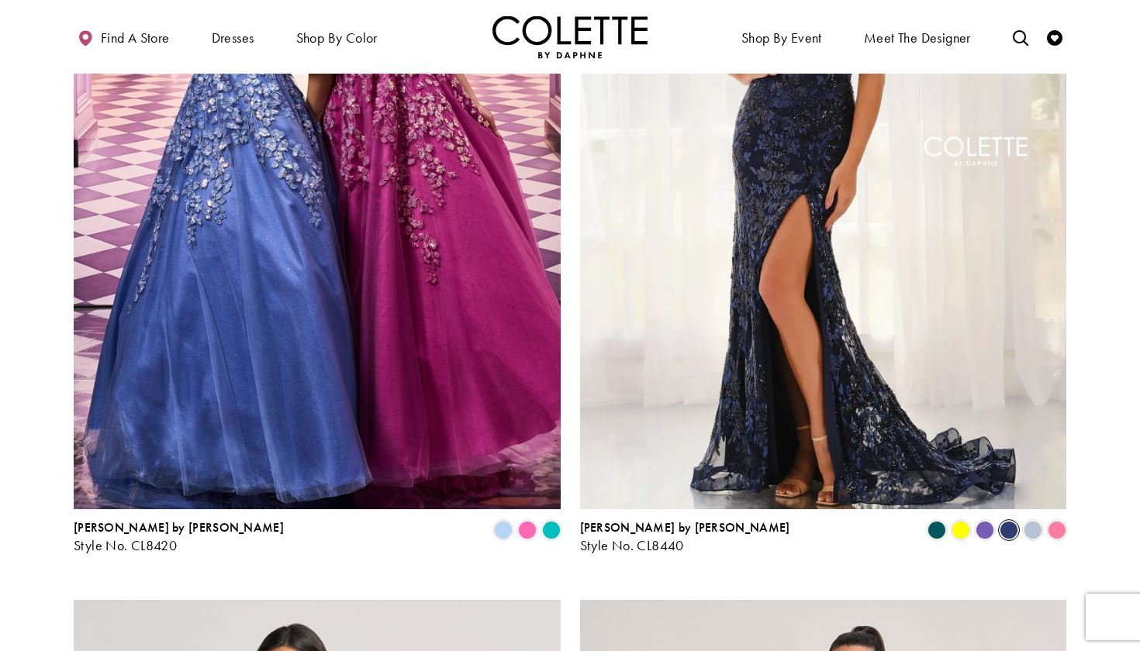
scroll to position [3865, 0]
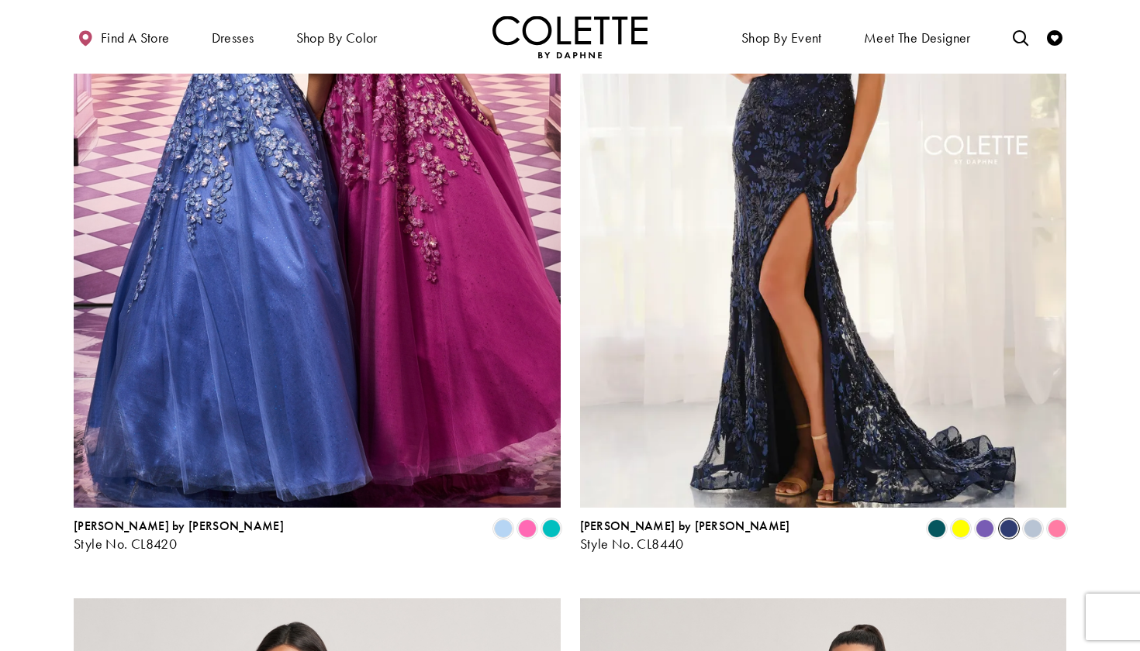
click at [1069, 528] on div "[PERSON_NAME] by [PERSON_NAME] Style No. CL8440 Skip Color List #1a1a5ca87b to …" at bounding box center [823, 176] width 506 height 798
click at [1055, 526] on span "Product List" at bounding box center [1056, 528] width 19 height 19
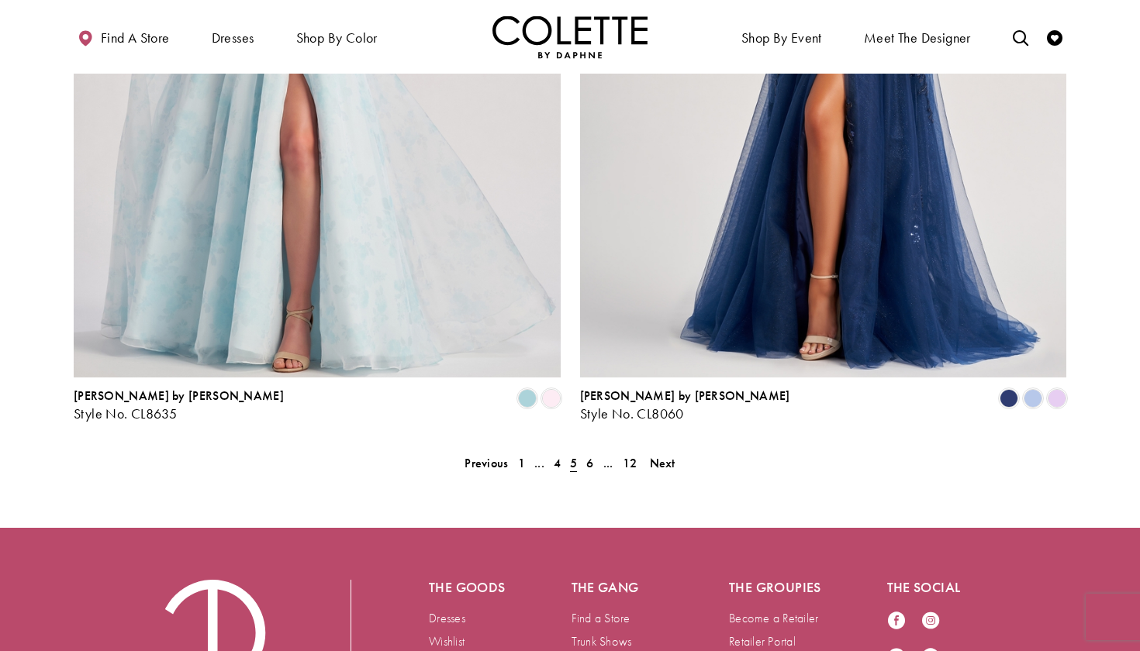
scroll to position [5570, 0]
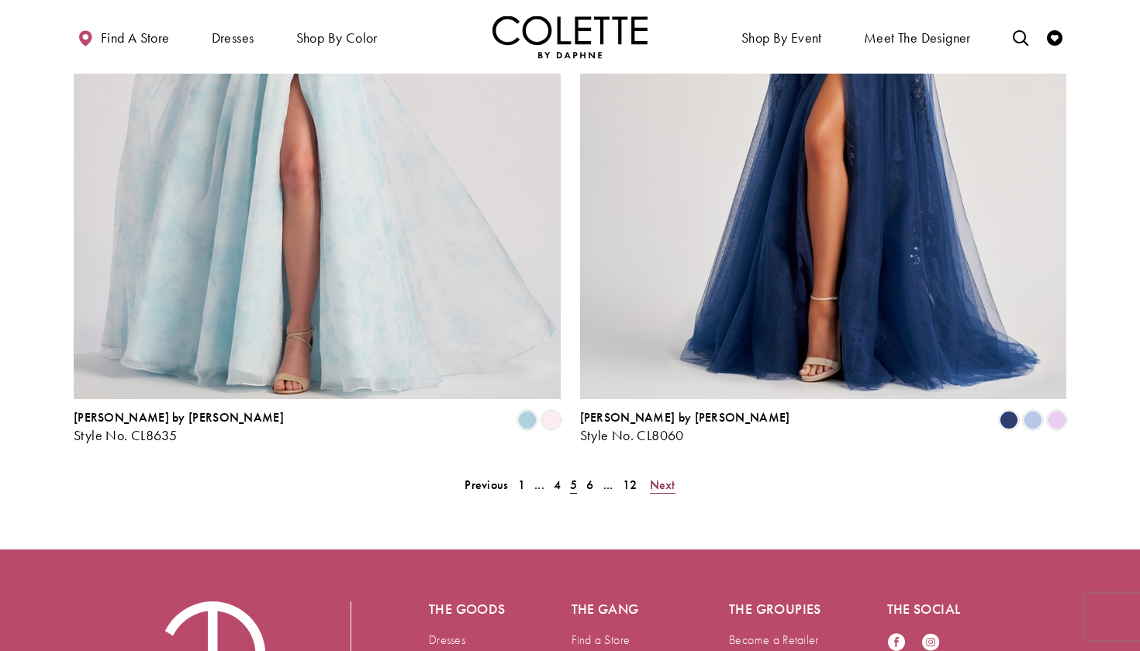
click at [664, 488] on span "Next" at bounding box center [663, 485] width 26 height 16
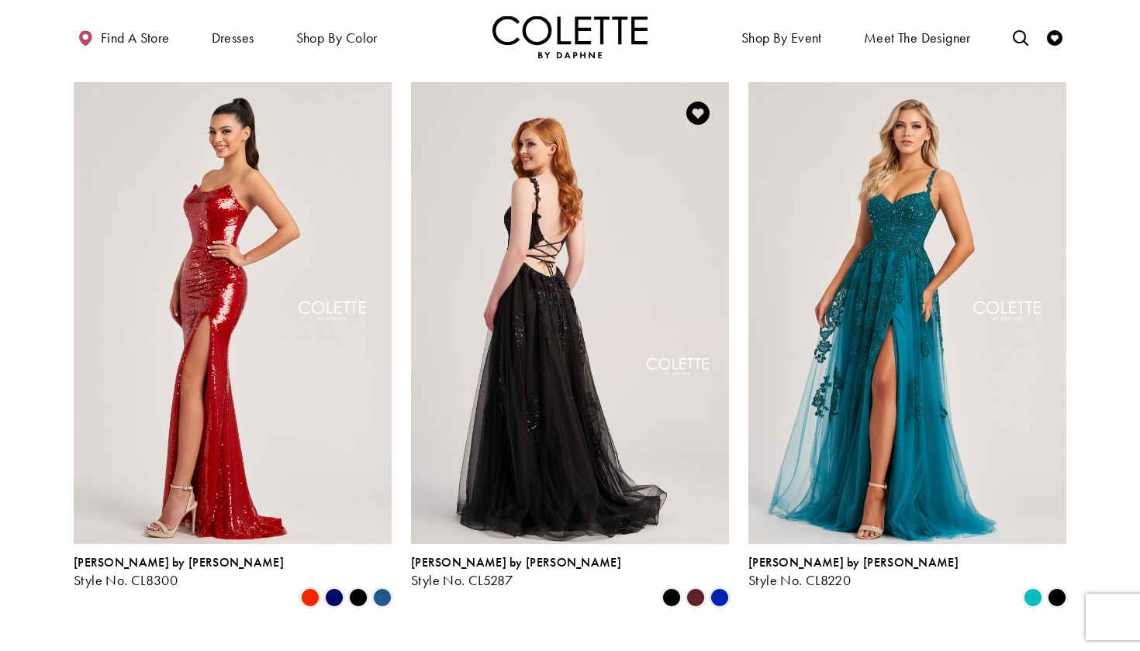
scroll to position [1534, 0]
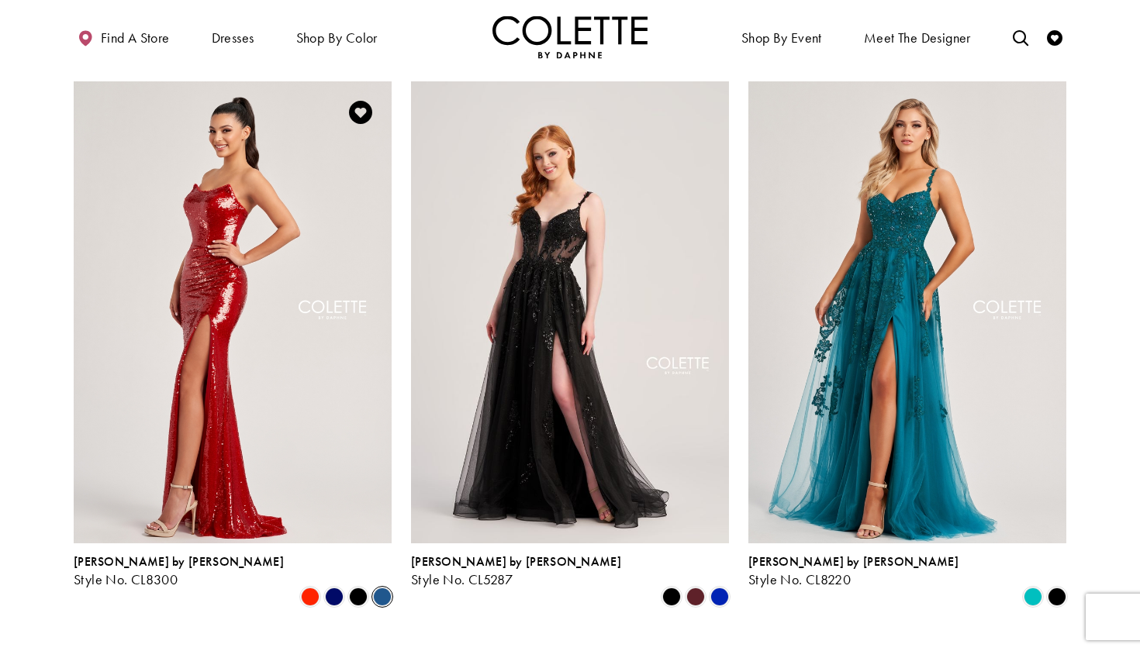
click at [379, 588] on span "Product List" at bounding box center [382, 597] width 19 height 19
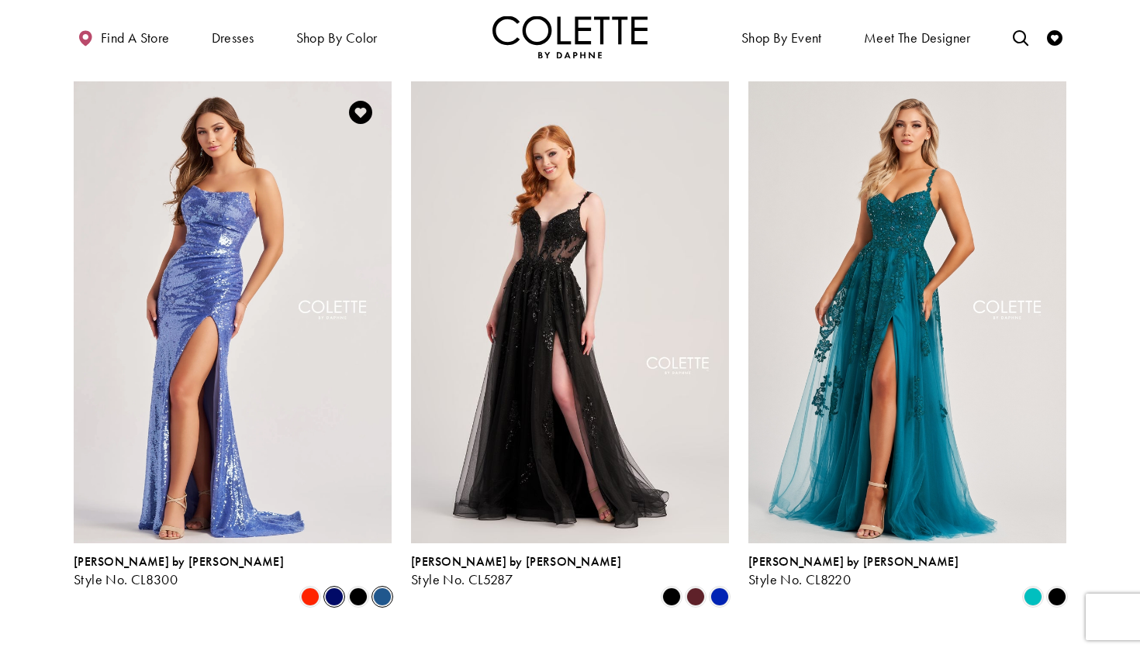
click at [333, 588] on span "Product List" at bounding box center [334, 597] width 19 height 19
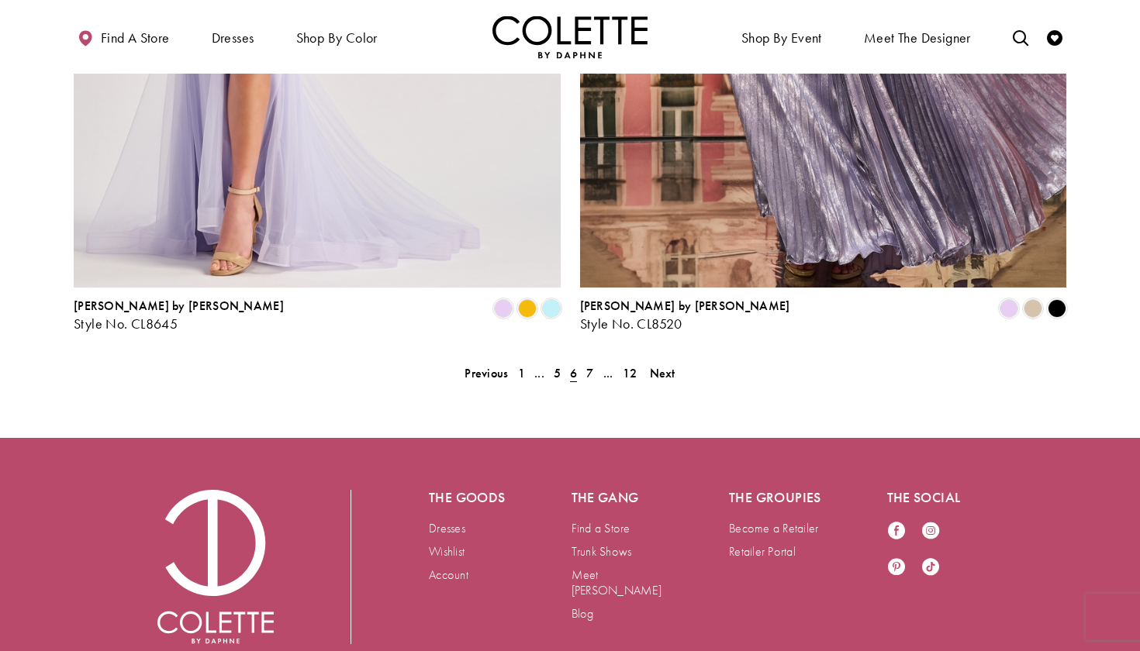
scroll to position [3176, 0]
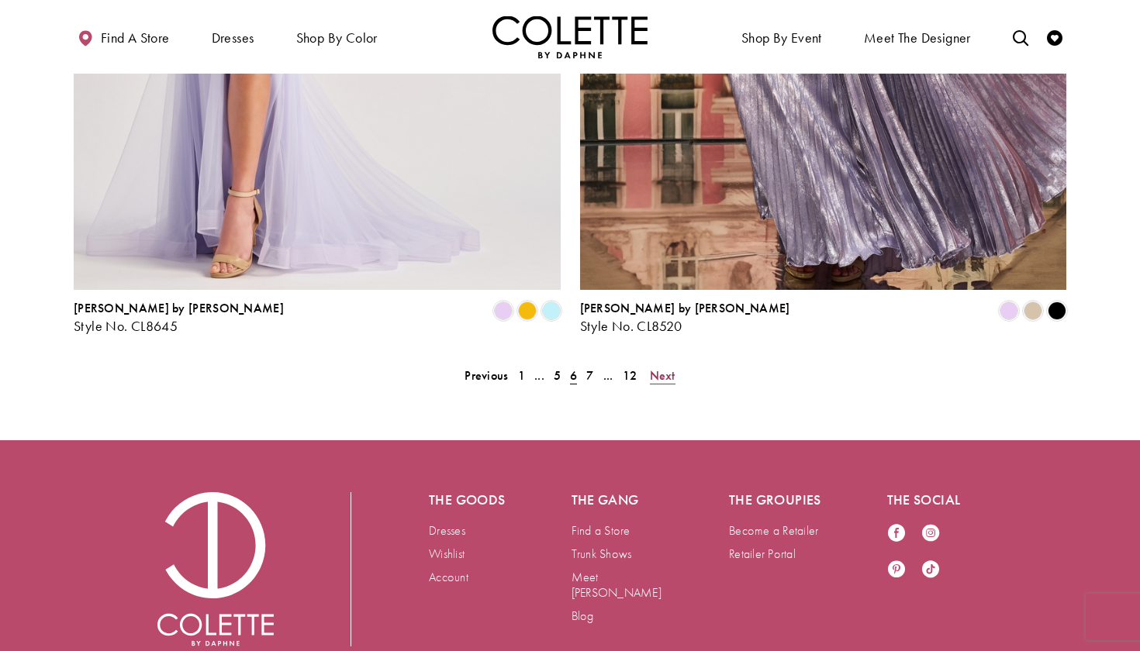
click at [654, 367] on span "Next" at bounding box center [663, 375] width 26 height 16
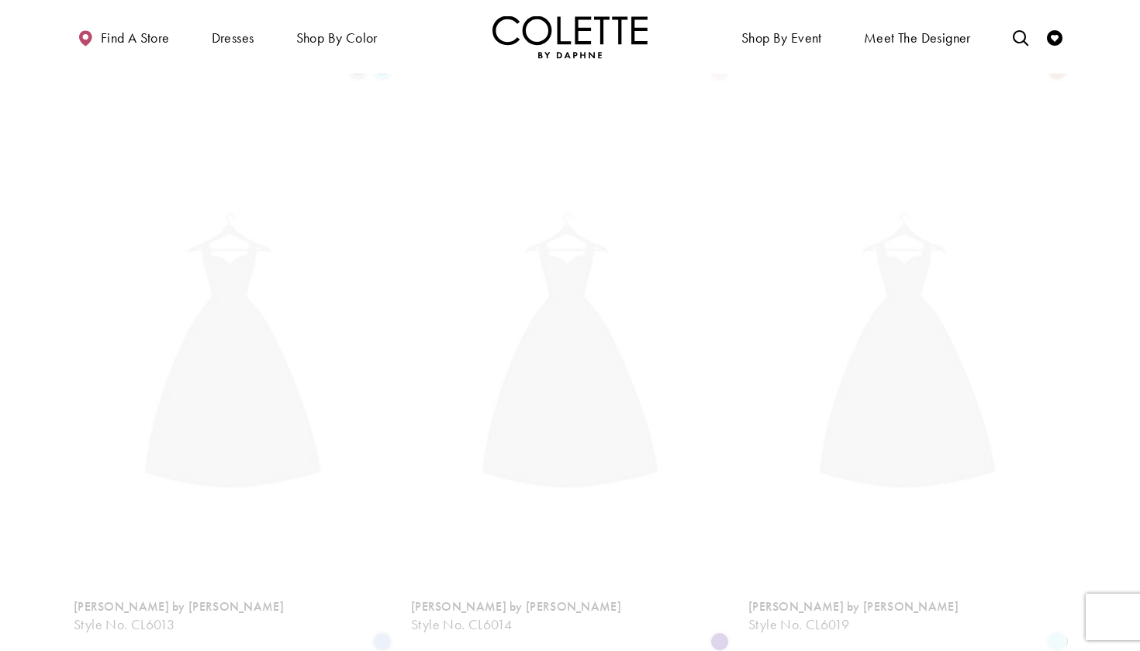
scroll to position [398, 0]
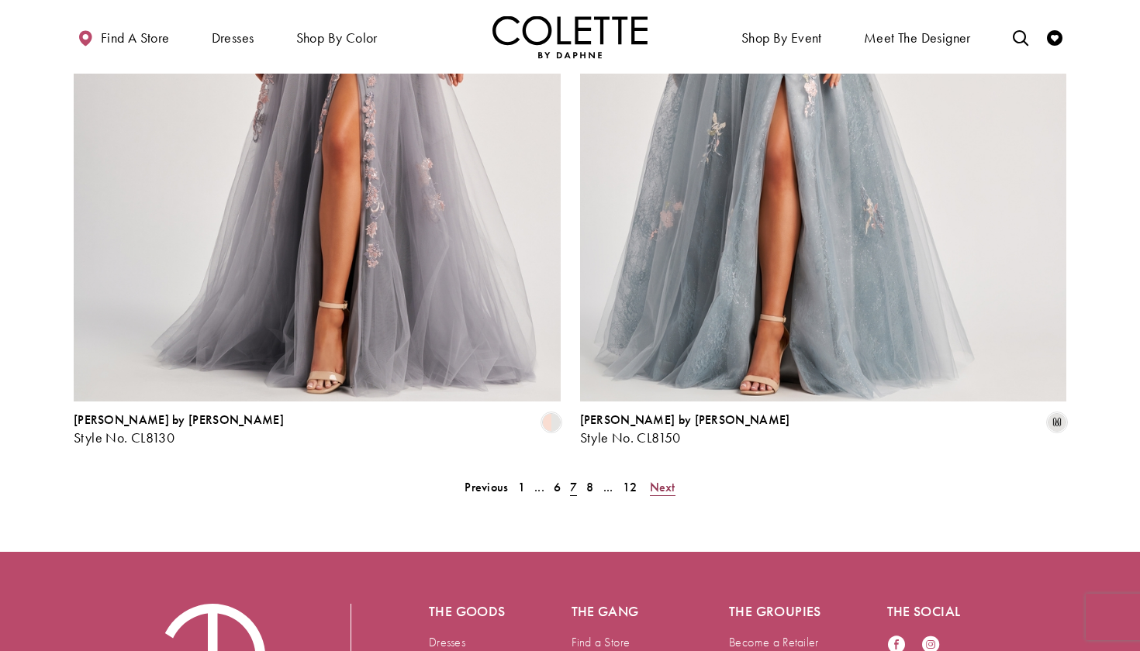
click at [663, 479] on span "Next" at bounding box center [663, 487] width 26 height 16
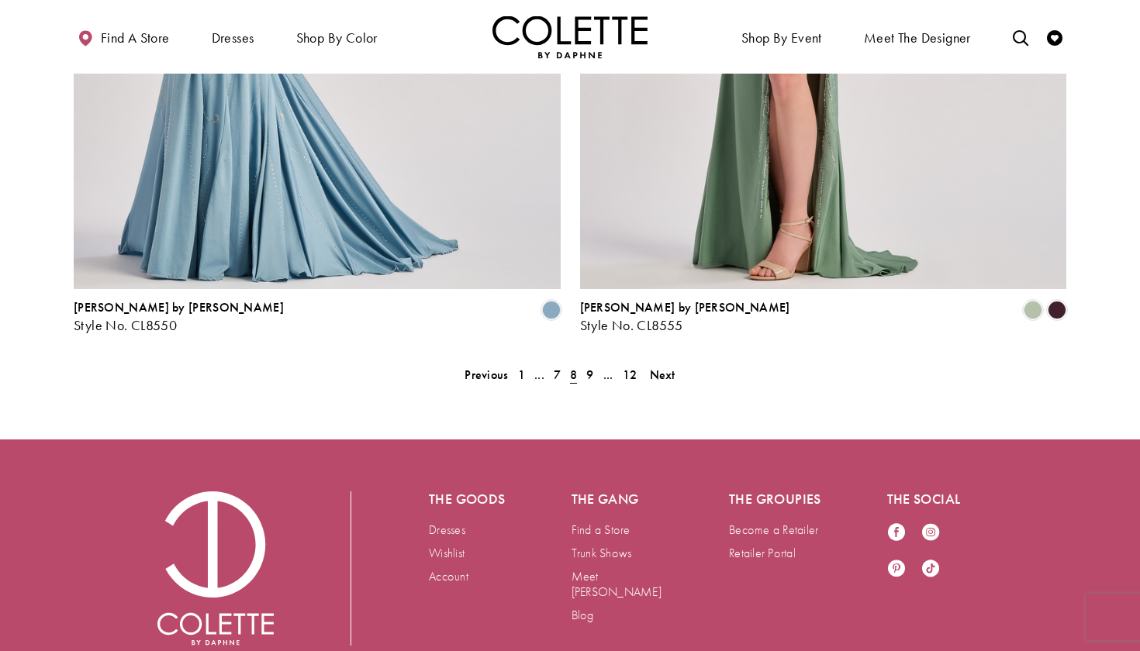
scroll to position [3176, 0]
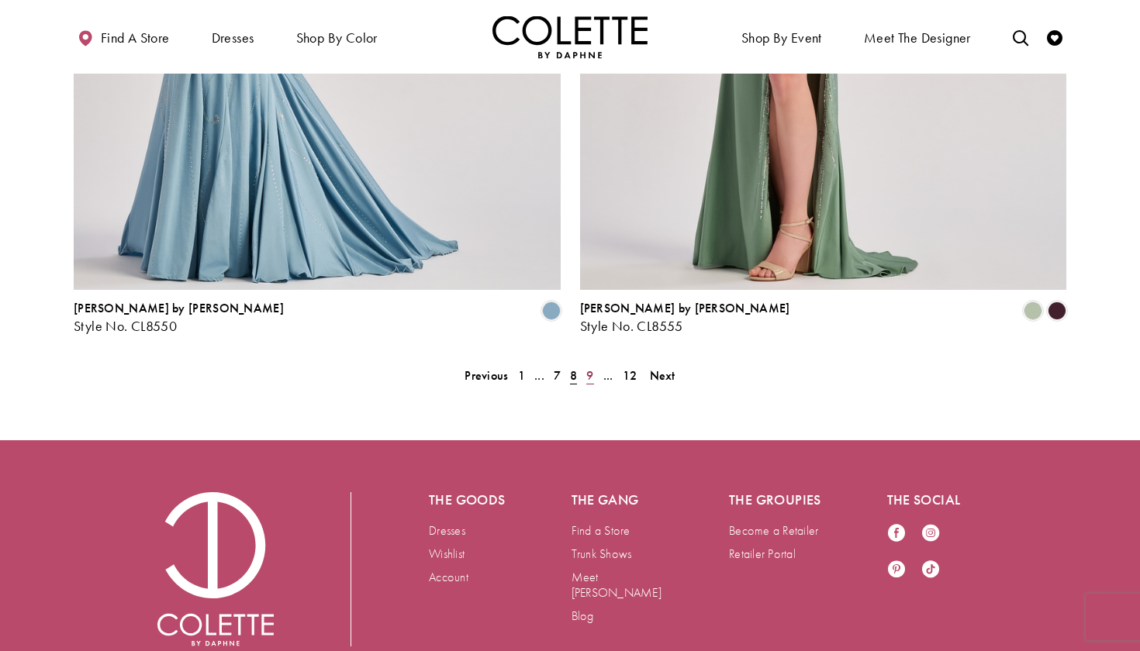
click at [591, 367] on span "9" at bounding box center [589, 375] width 7 height 16
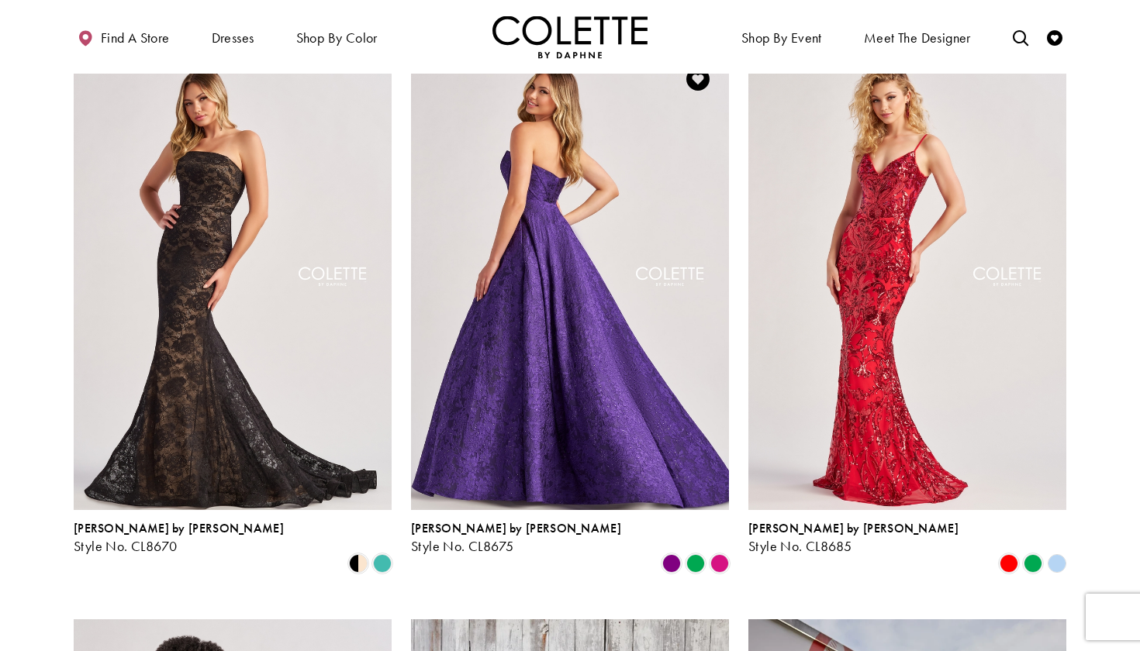
scroll to position [1568, 0]
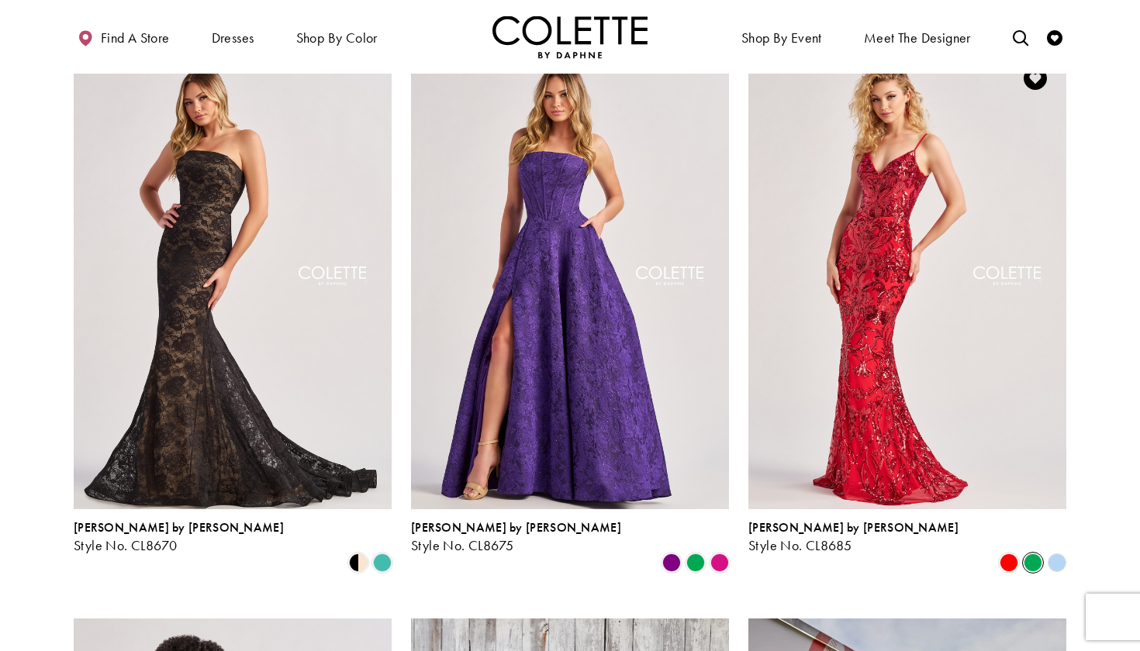
click at [1034, 553] on span "Product List" at bounding box center [1032, 562] width 19 height 19
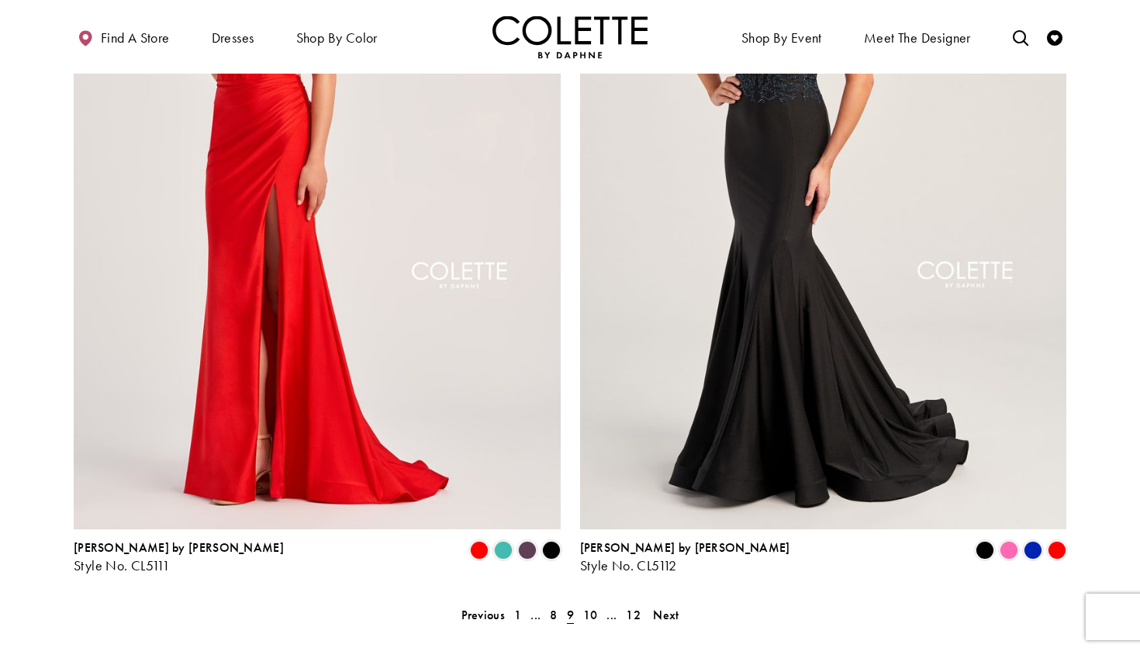
scroll to position [2933, 0]
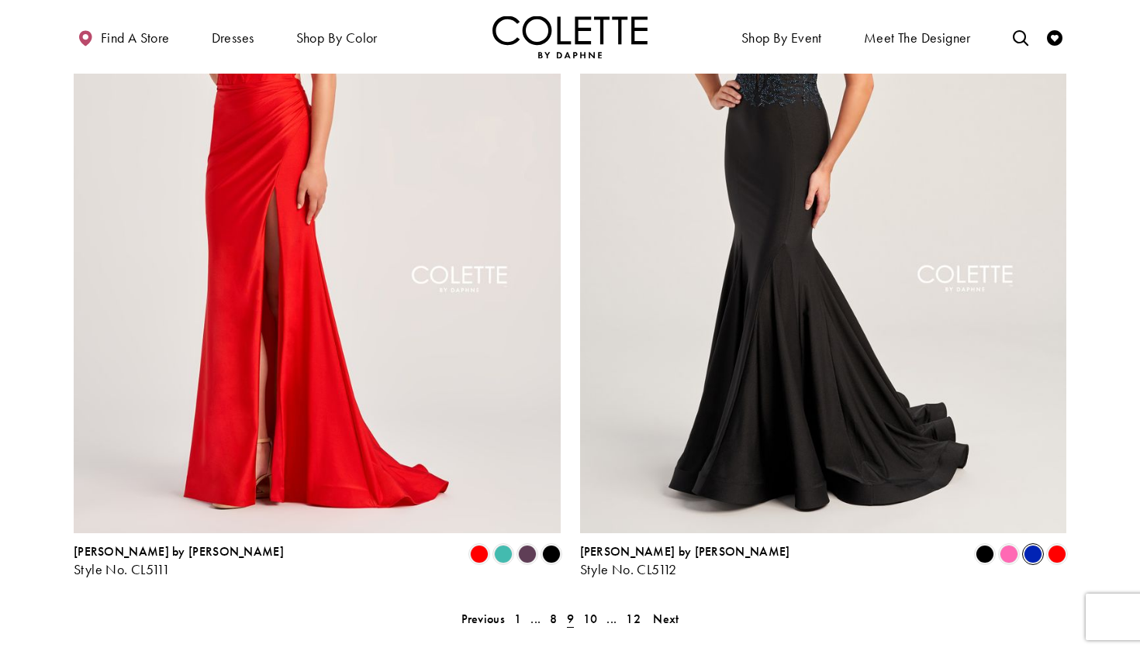
click at [1036, 545] on span "Product List" at bounding box center [1032, 554] width 19 height 19
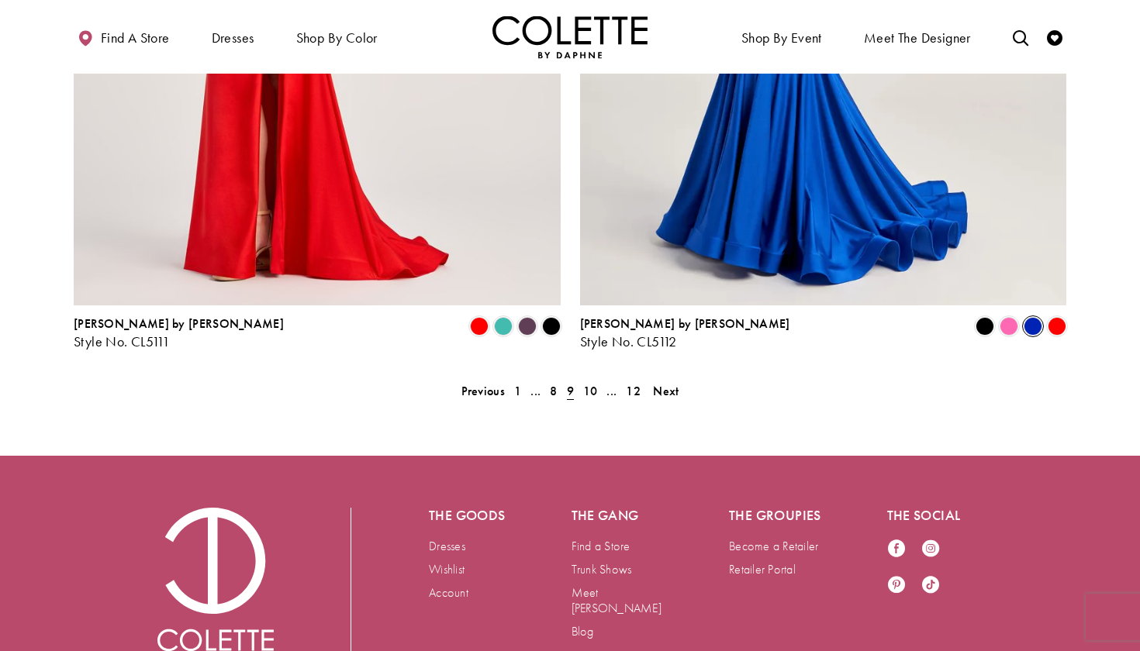
scroll to position [3153, 0]
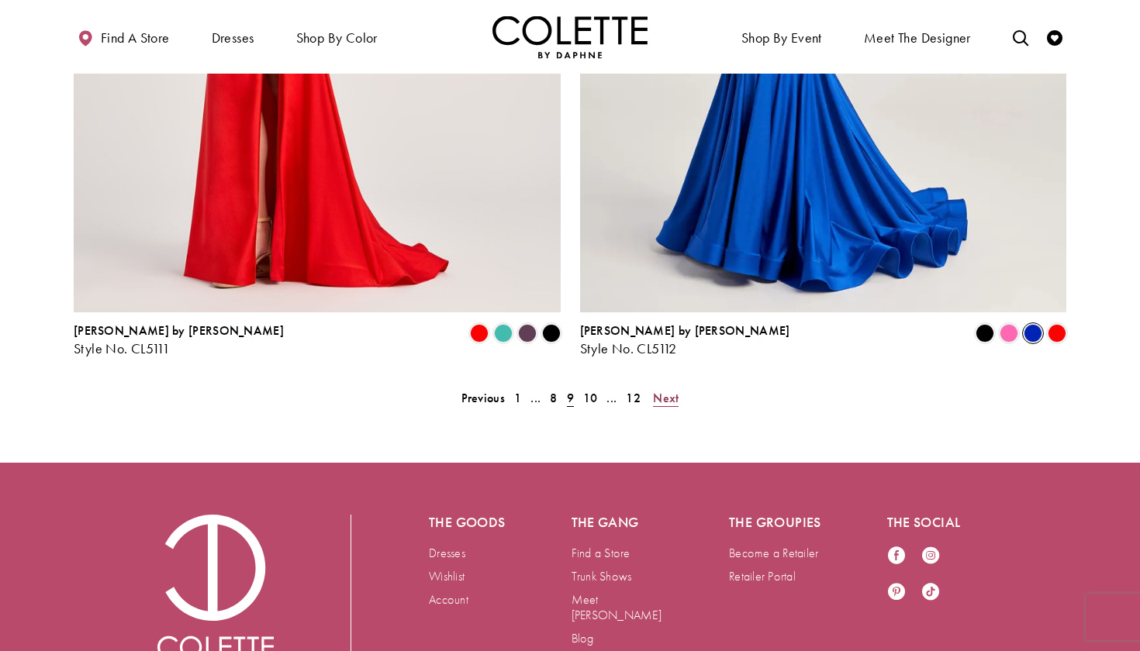
click at [662, 390] on span "Next" at bounding box center [666, 398] width 26 height 16
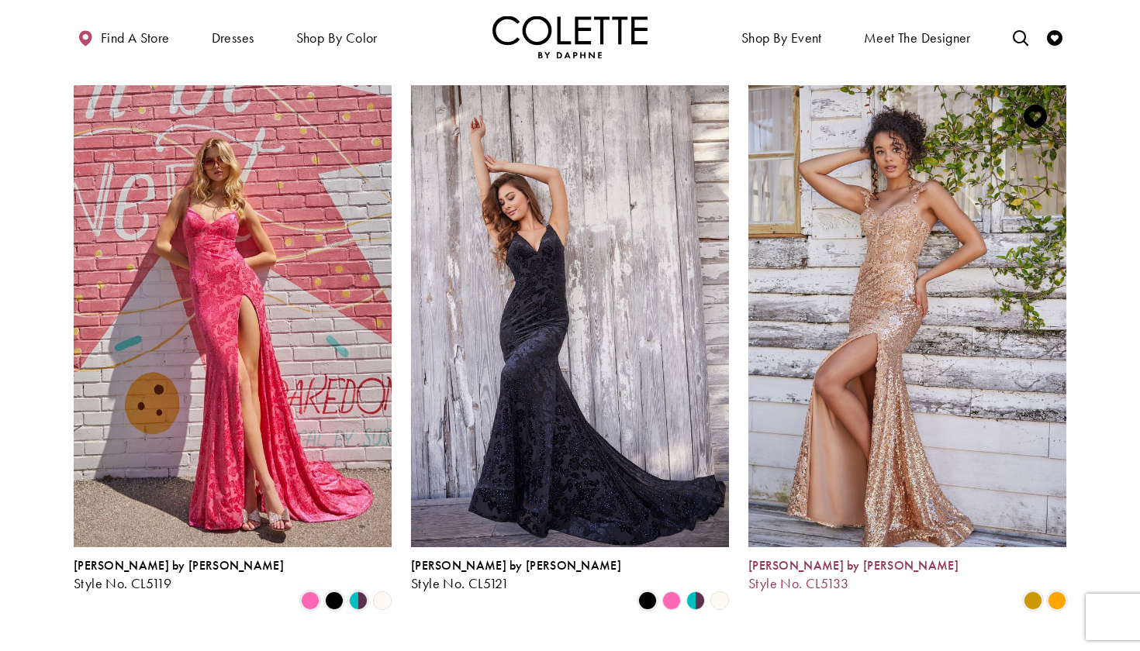
scroll to position [963, 0]
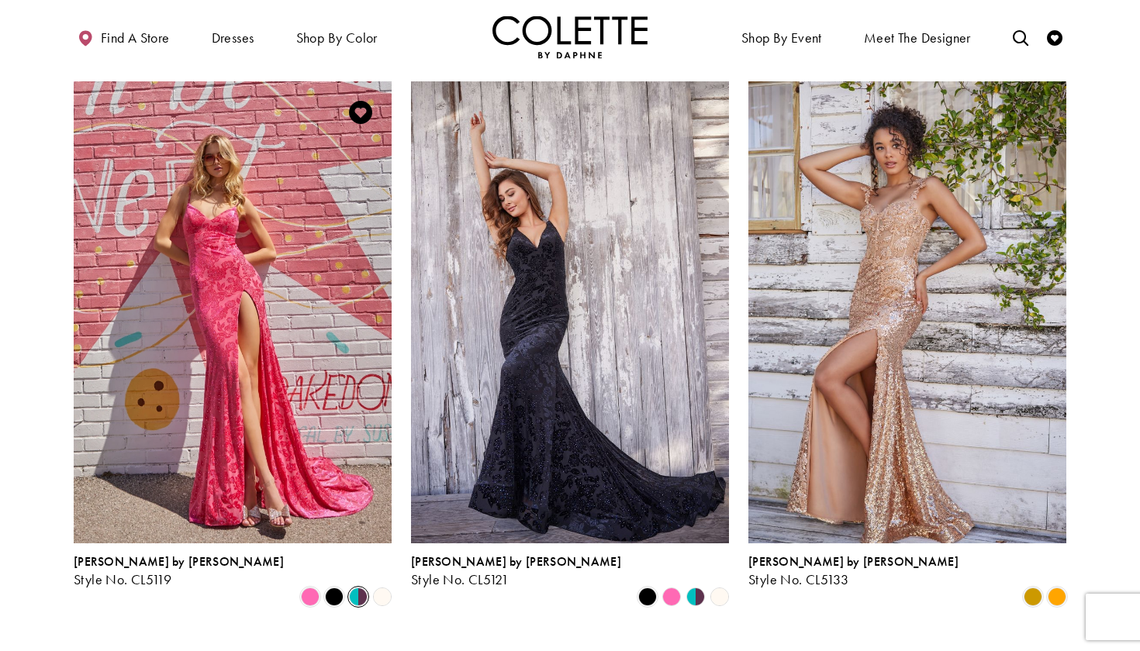
click at [351, 588] on span "Product List" at bounding box center [358, 597] width 19 height 19
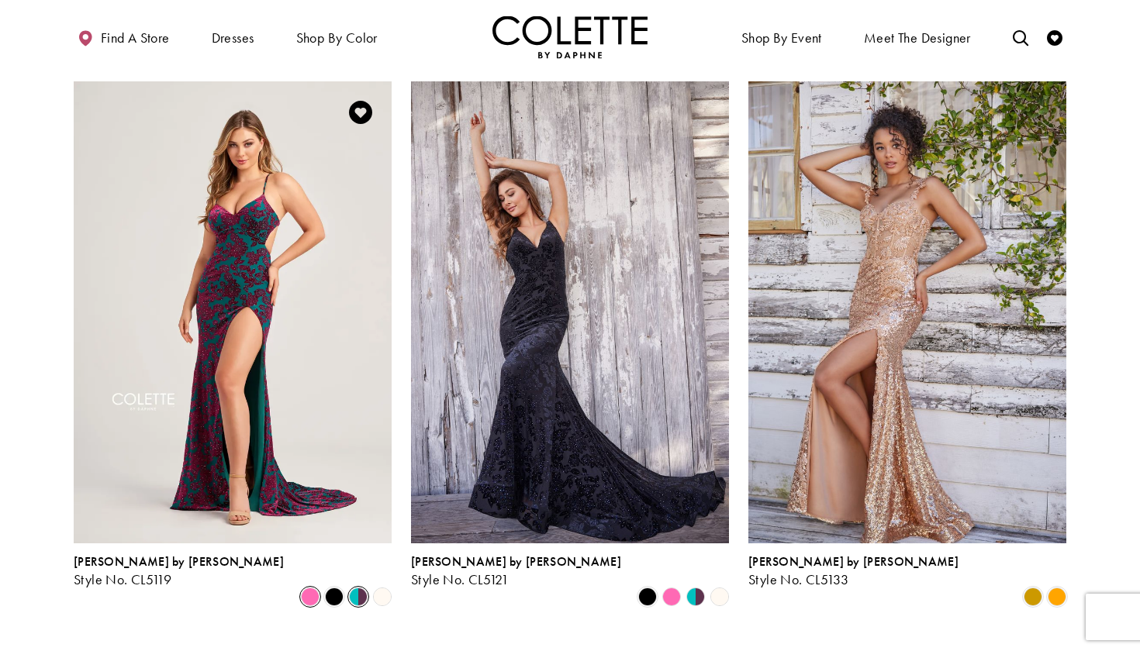
click at [312, 588] on span "Product List" at bounding box center [310, 597] width 19 height 19
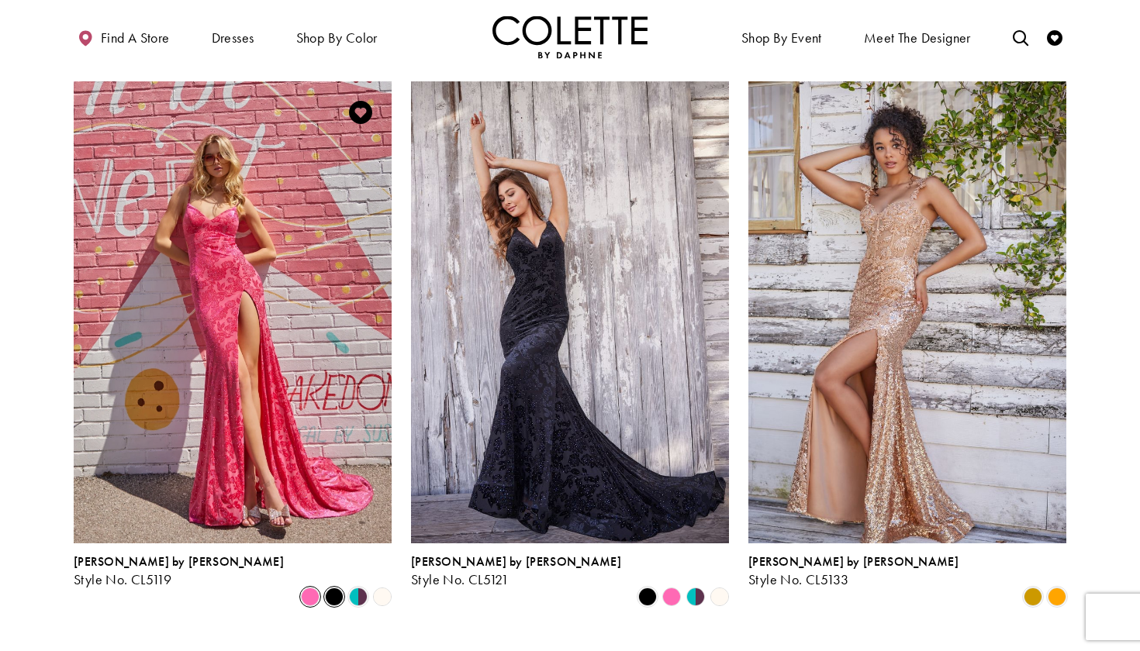
click at [335, 588] on span "Product List" at bounding box center [334, 597] width 19 height 19
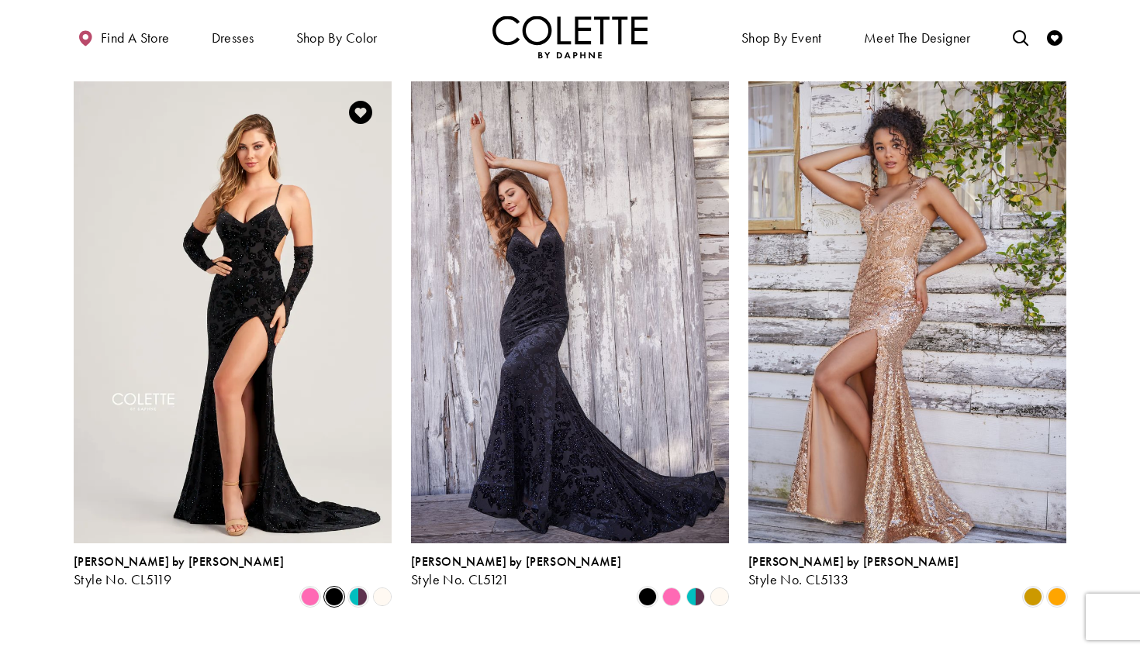
click at [384, 584] on polygon "Product List" at bounding box center [382, 596] width 24 height 24
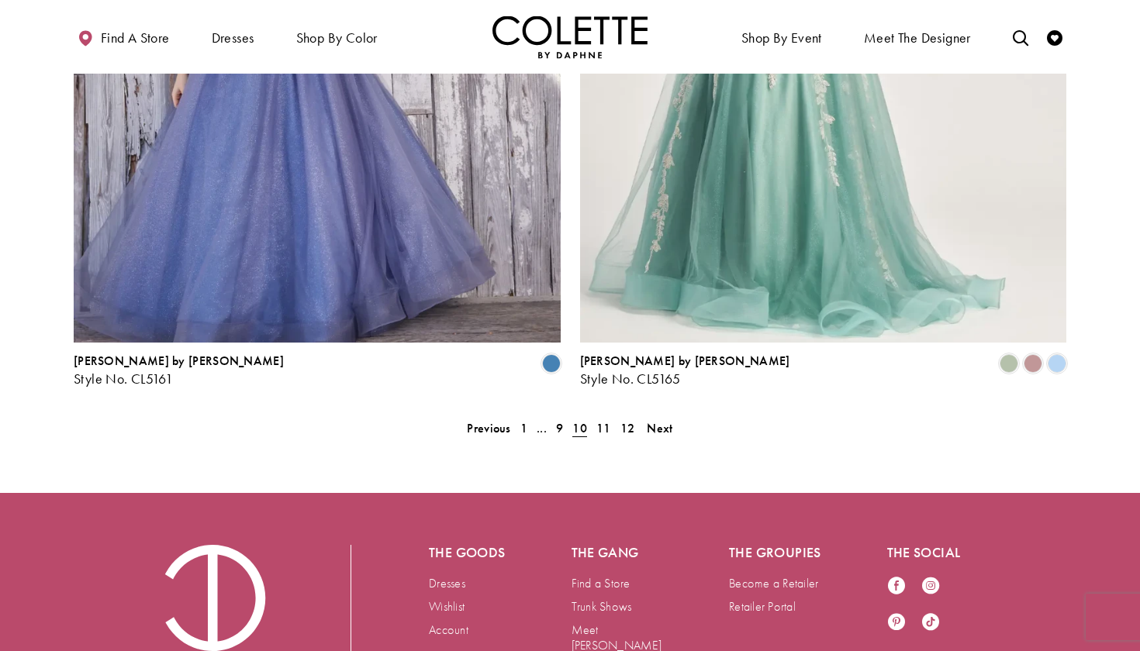
scroll to position [3114, 1]
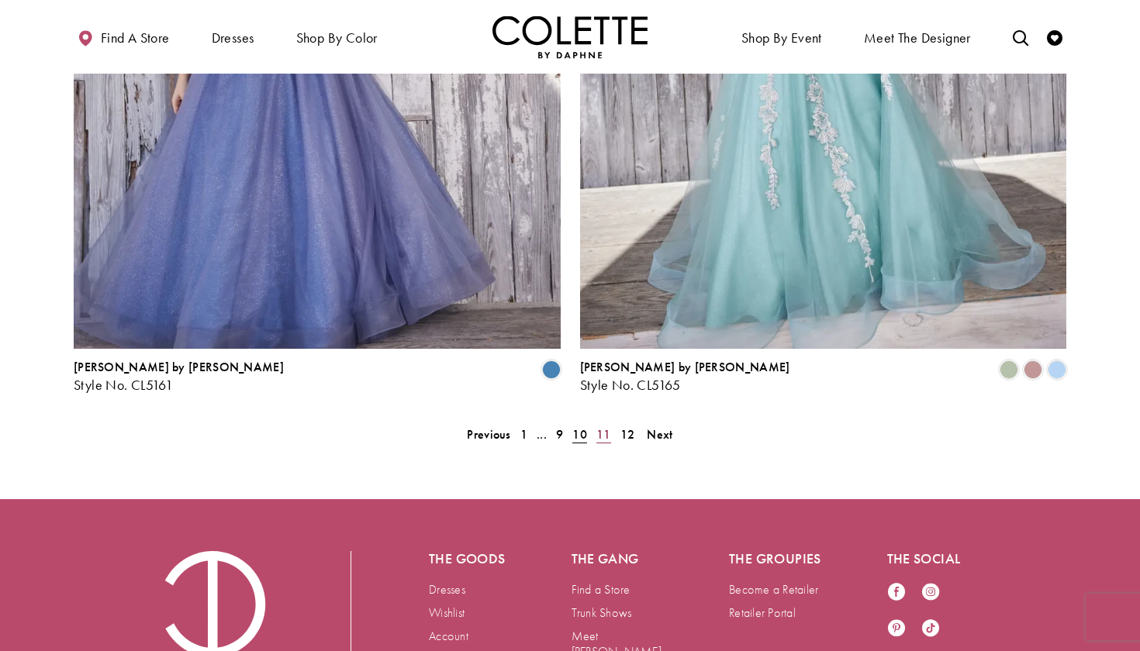
click at [597, 426] on span "11" at bounding box center [603, 434] width 15 height 16
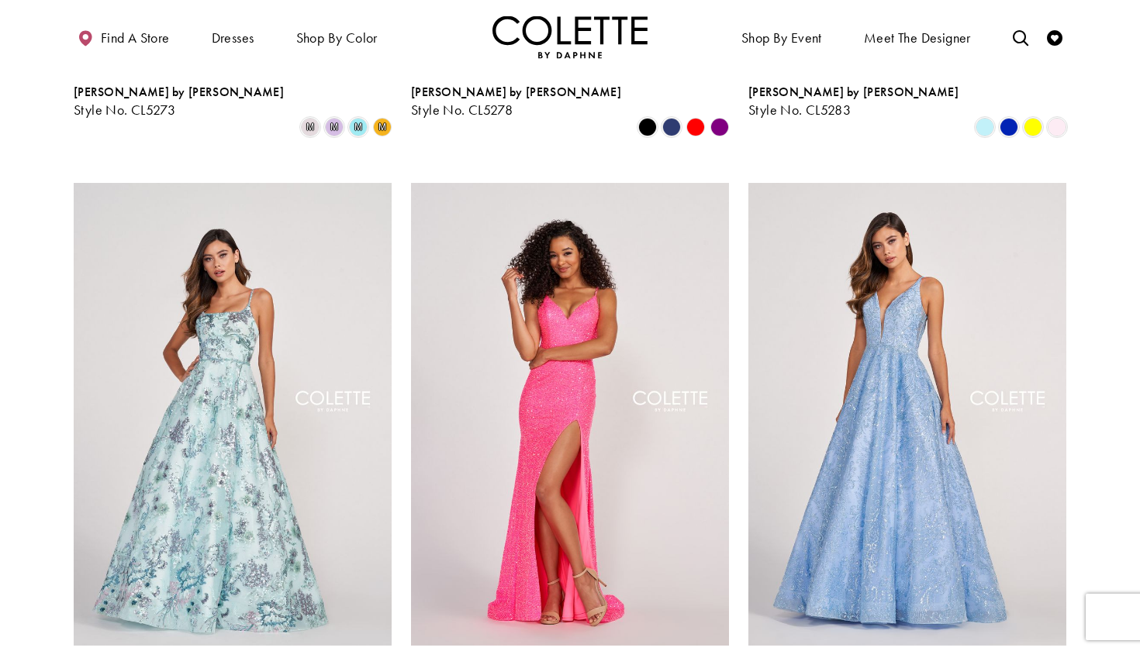
scroll to position [2041, 0]
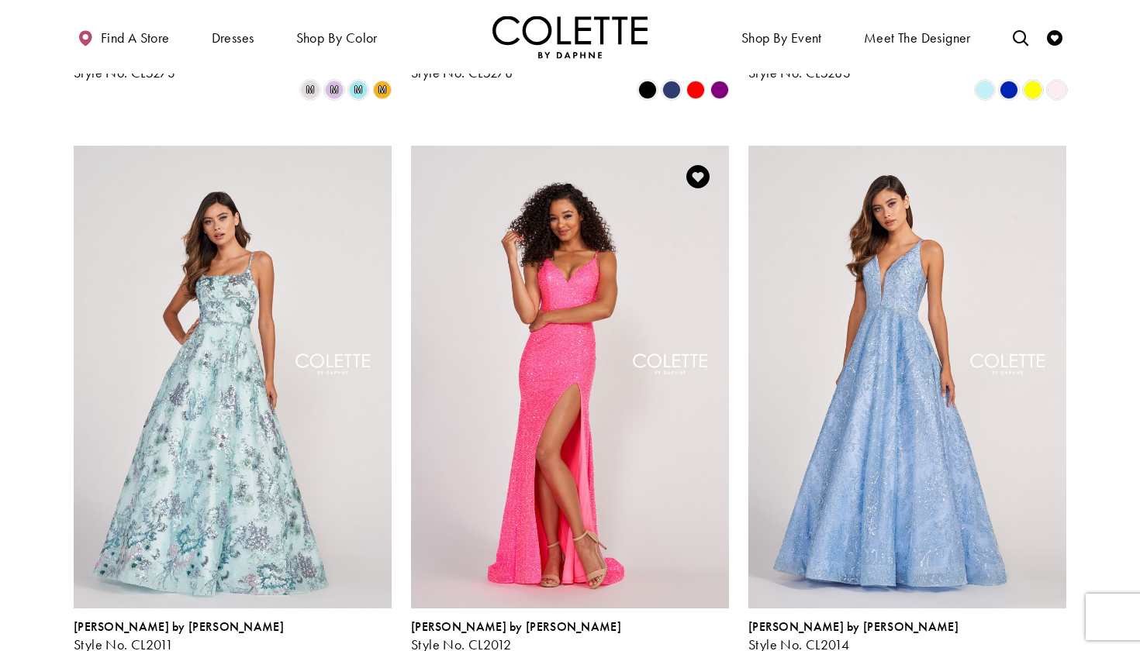
click at [712, 650] on span "Product List" at bounding box center [719, 662] width 19 height 19
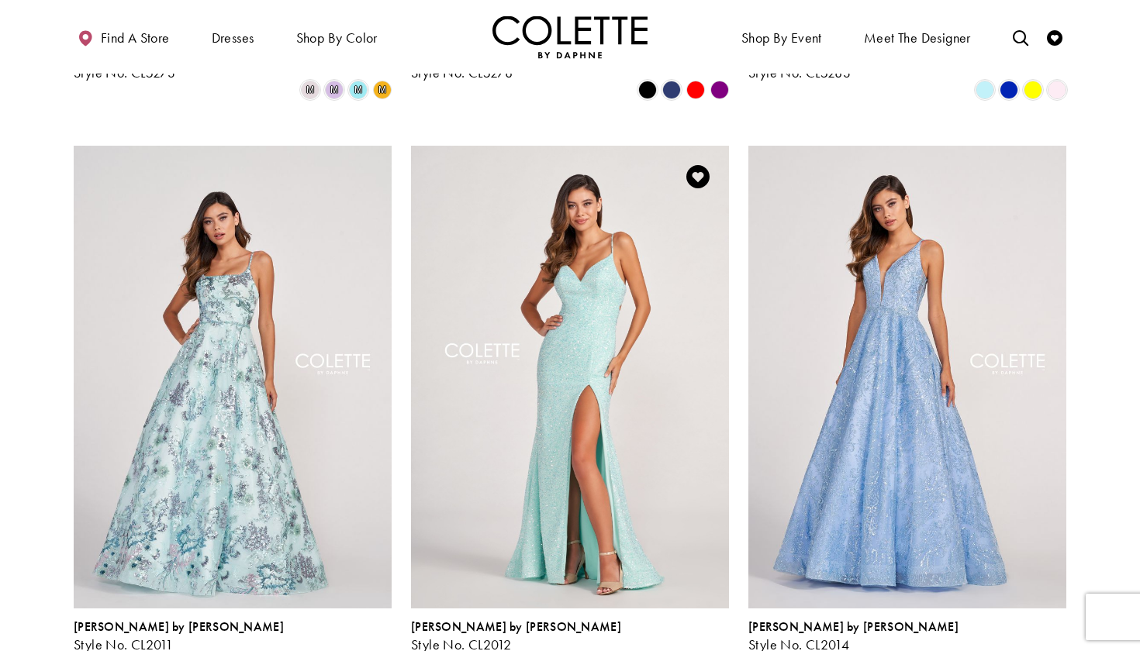
click at [695, 650] on span "Product List" at bounding box center [695, 662] width 19 height 19
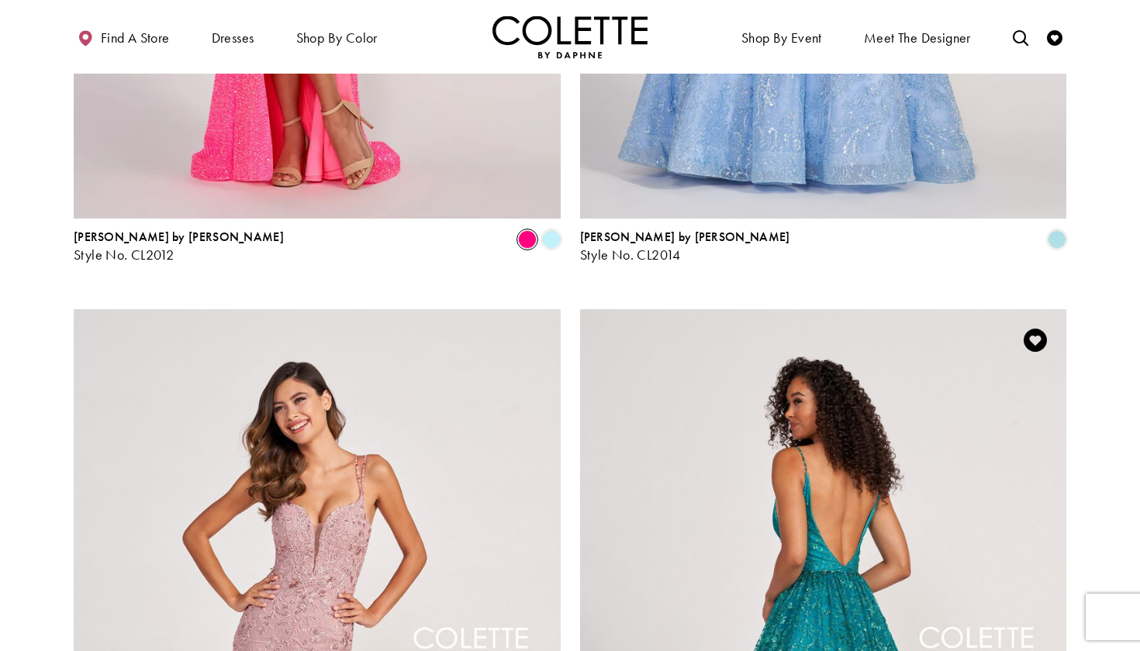
scroll to position [4937, 0]
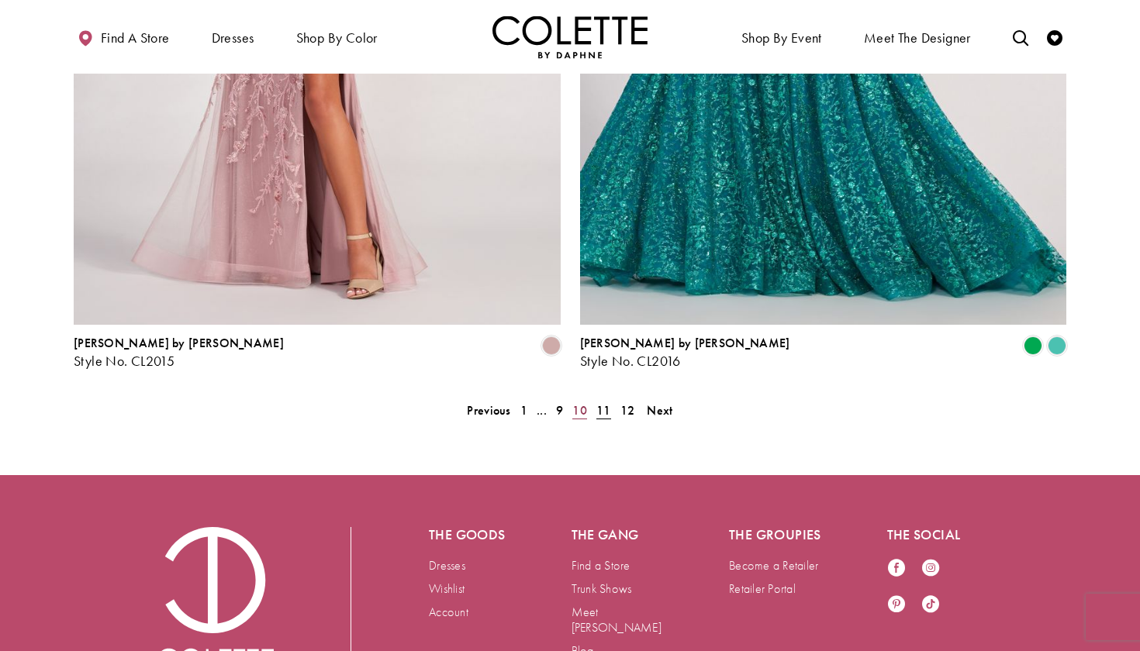
click at [575, 406] on span "10" at bounding box center [579, 410] width 15 height 16
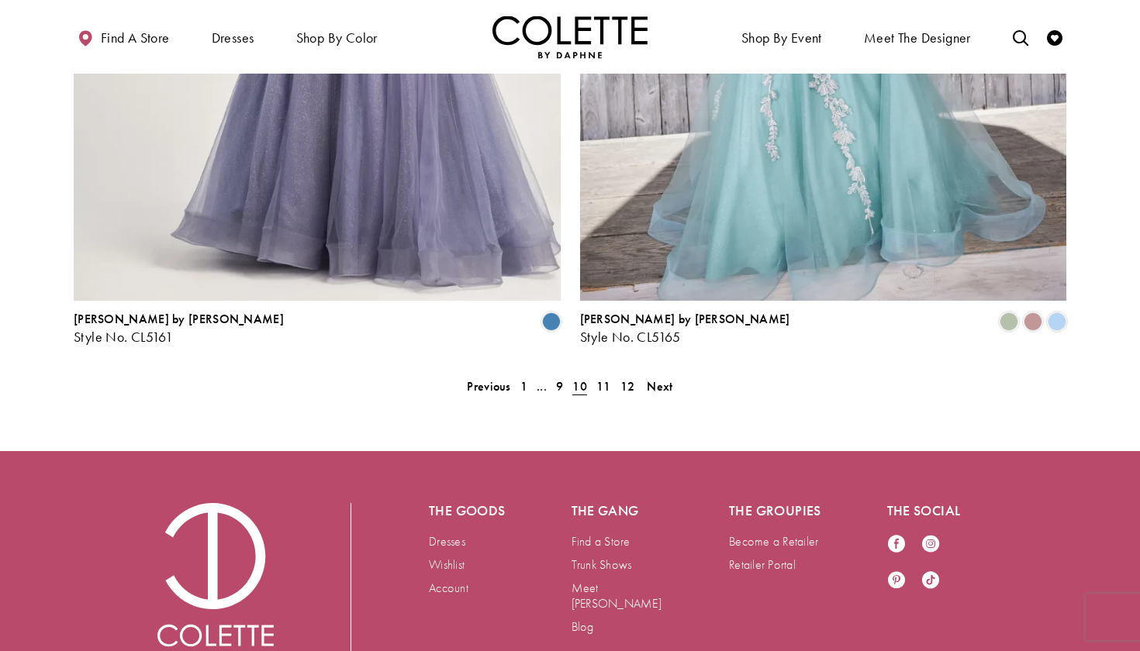
scroll to position [3171, 0]
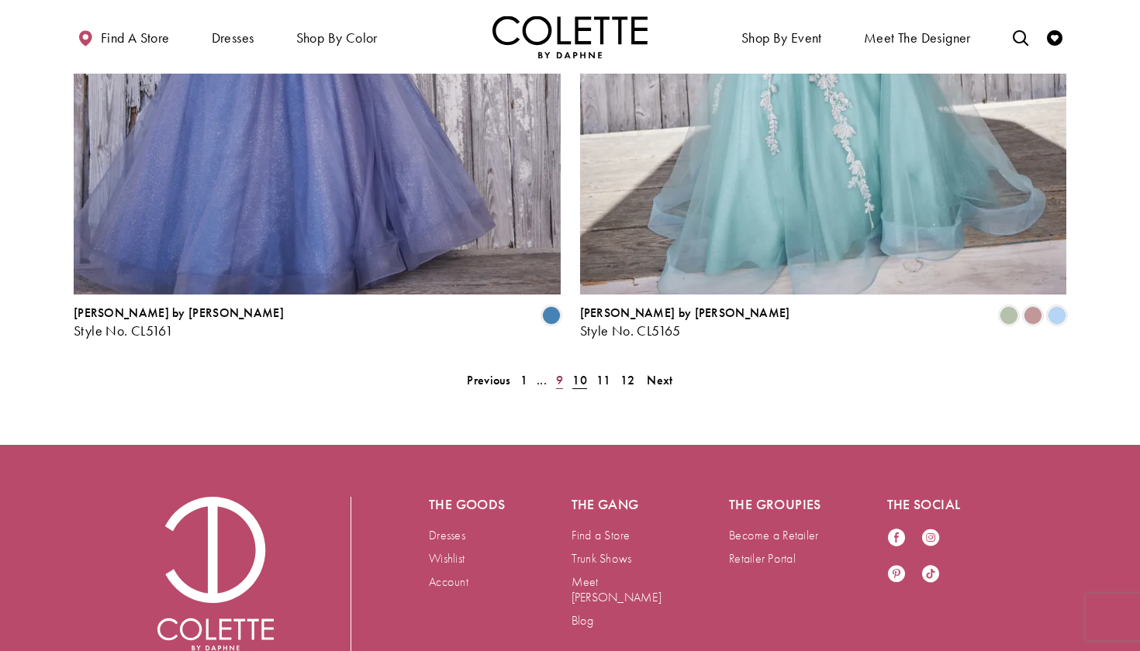
click at [561, 372] on span "9" at bounding box center [559, 380] width 7 height 16
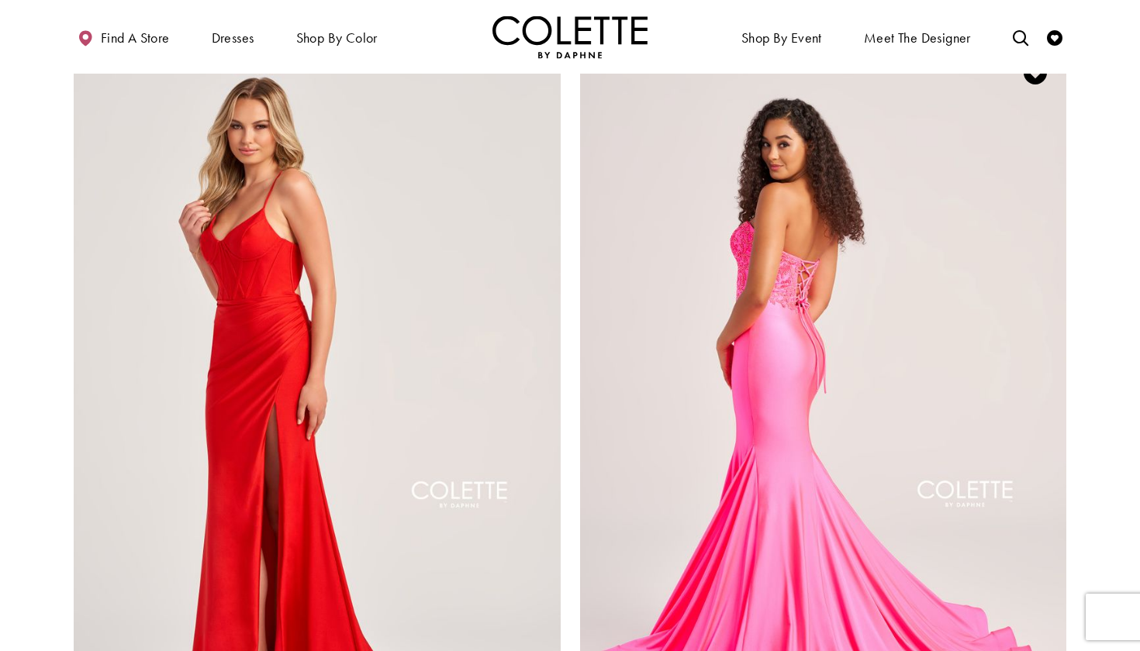
scroll to position [2720, 0]
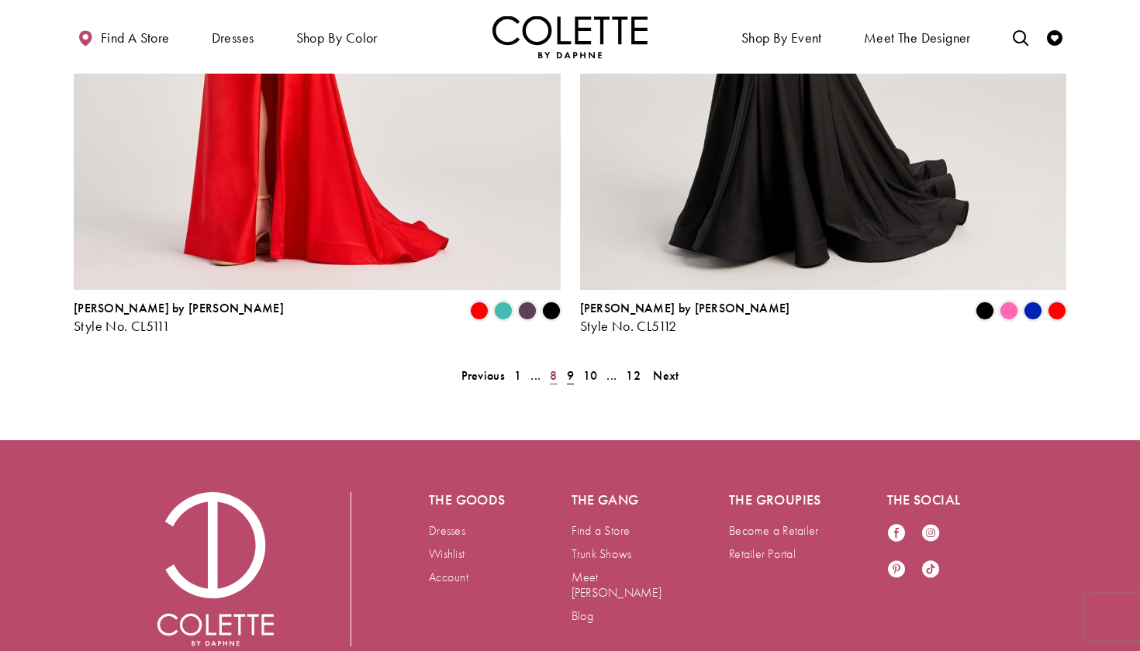
click at [547, 364] on link "8" at bounding box center [553, 375] width 16 height 22
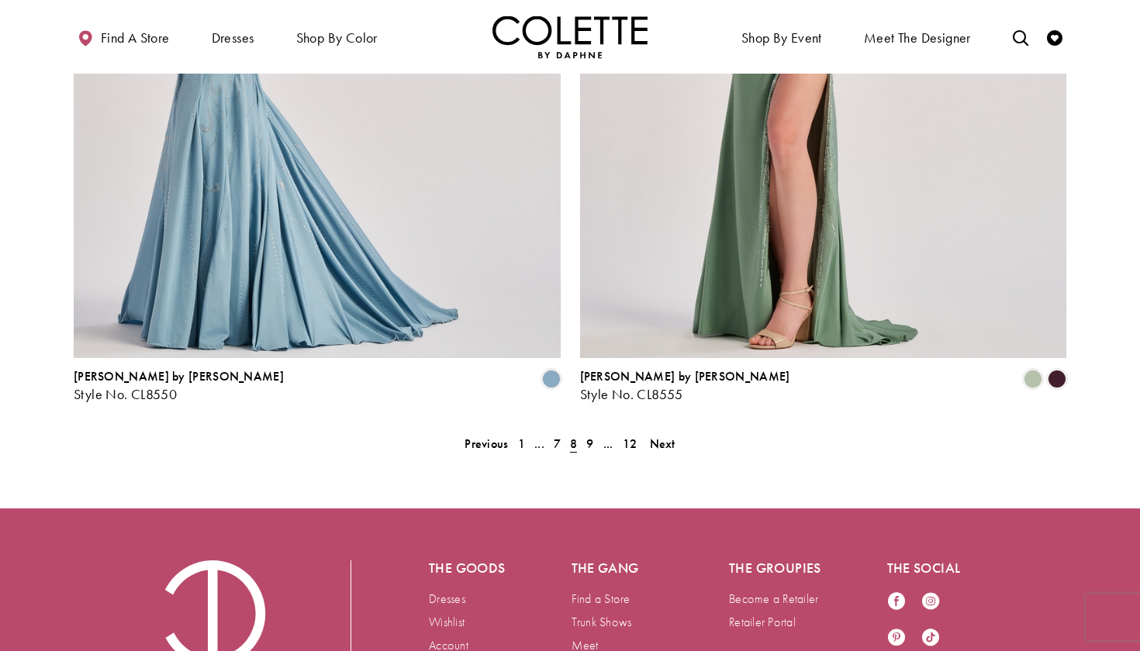
scroll to position [3103, 0]
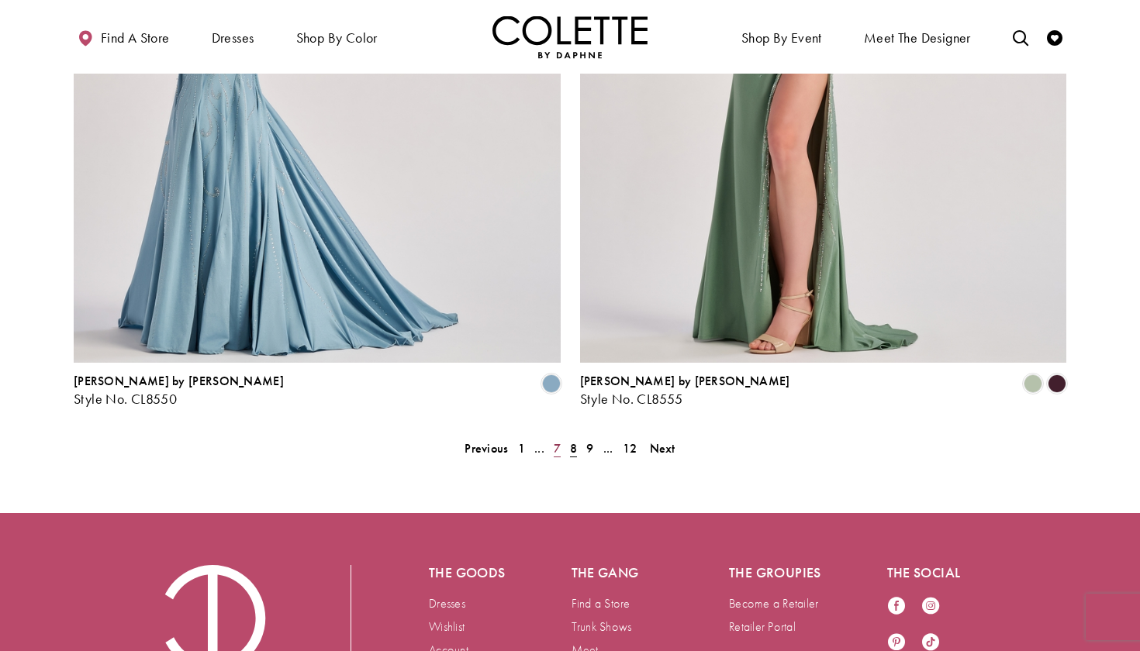
click at [557, 440] on span "7" at bounding box center [556, 448] width 7 height 16
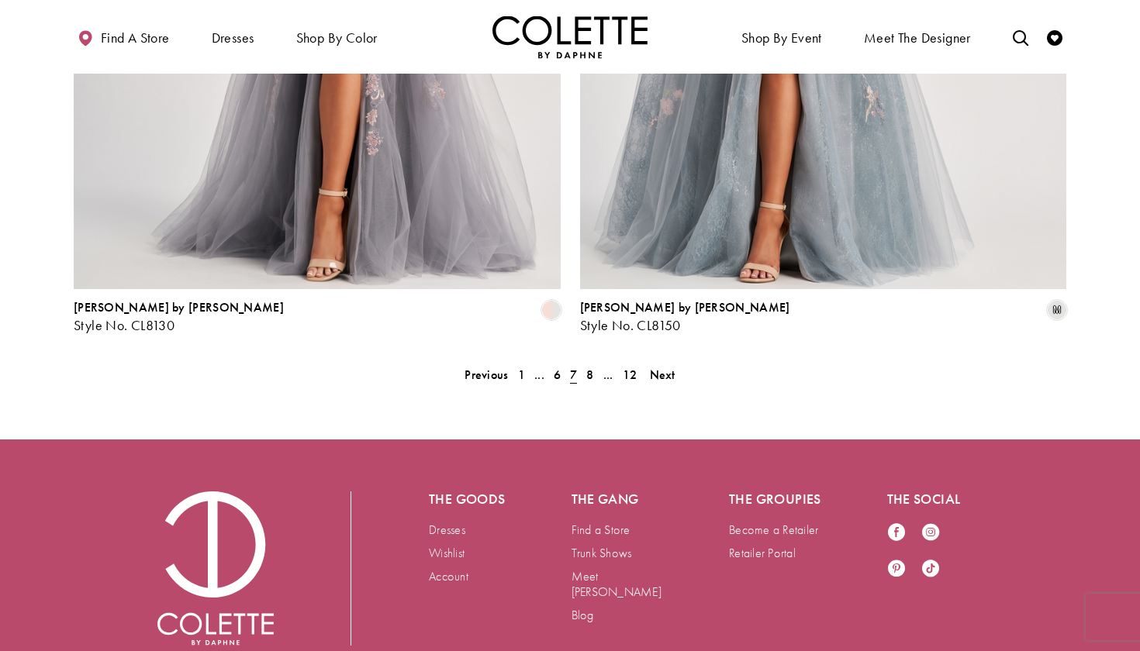
scroll to position [3176, 0]
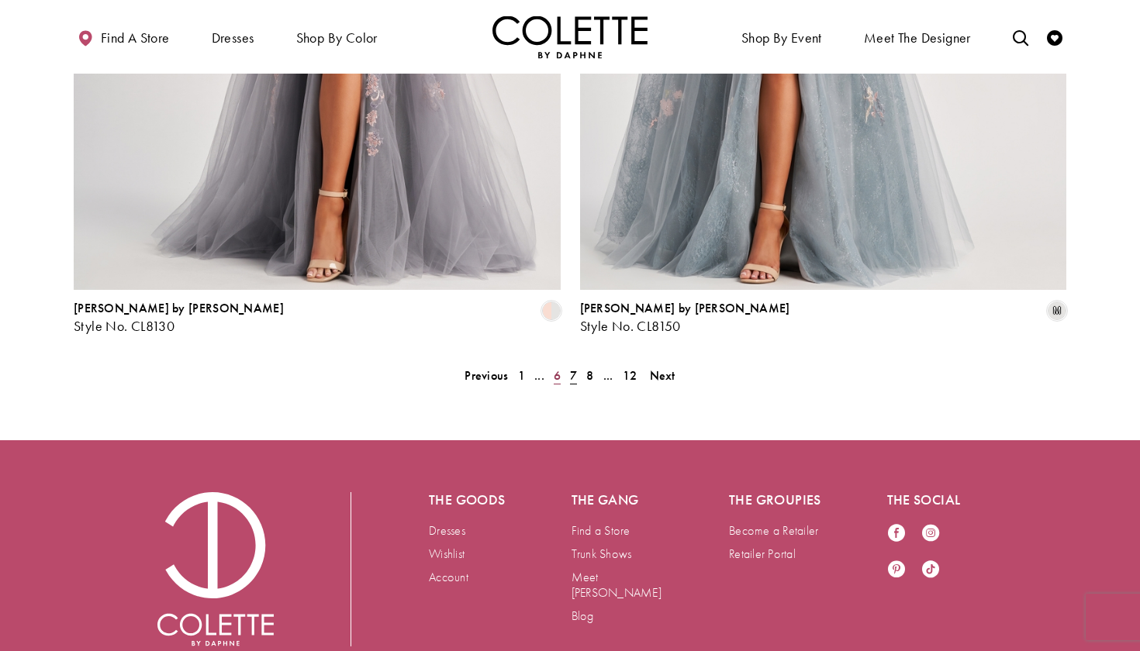
click at [553, 367] on span "6" at bounding box center [556, 375] width 7 height 16
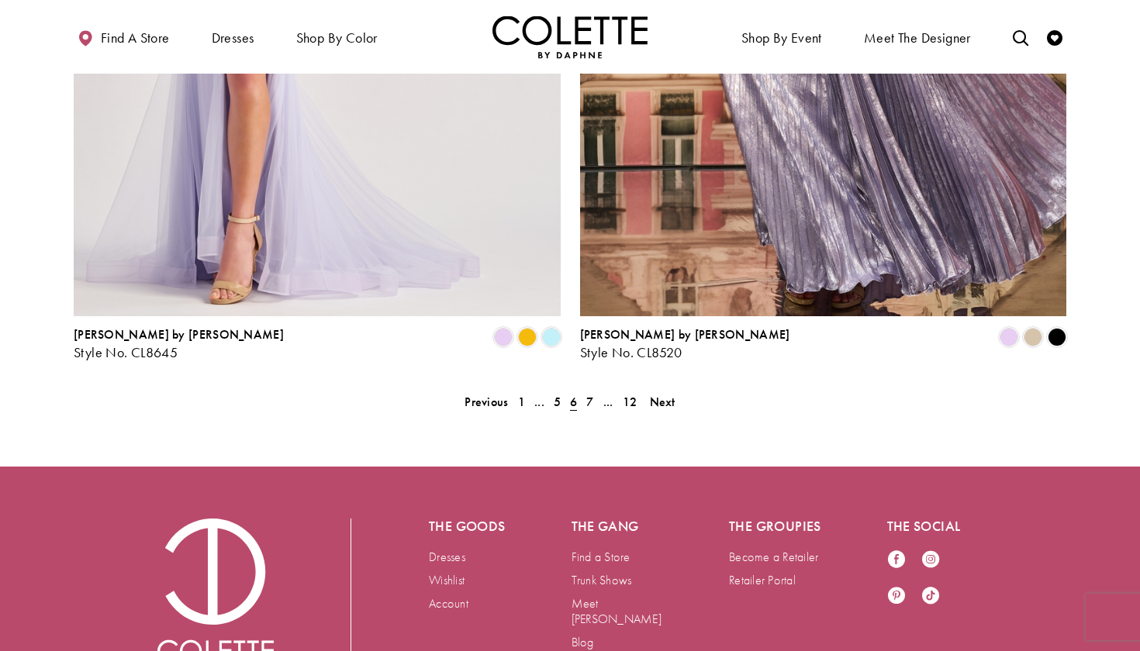
scroll to position [3161, 0]
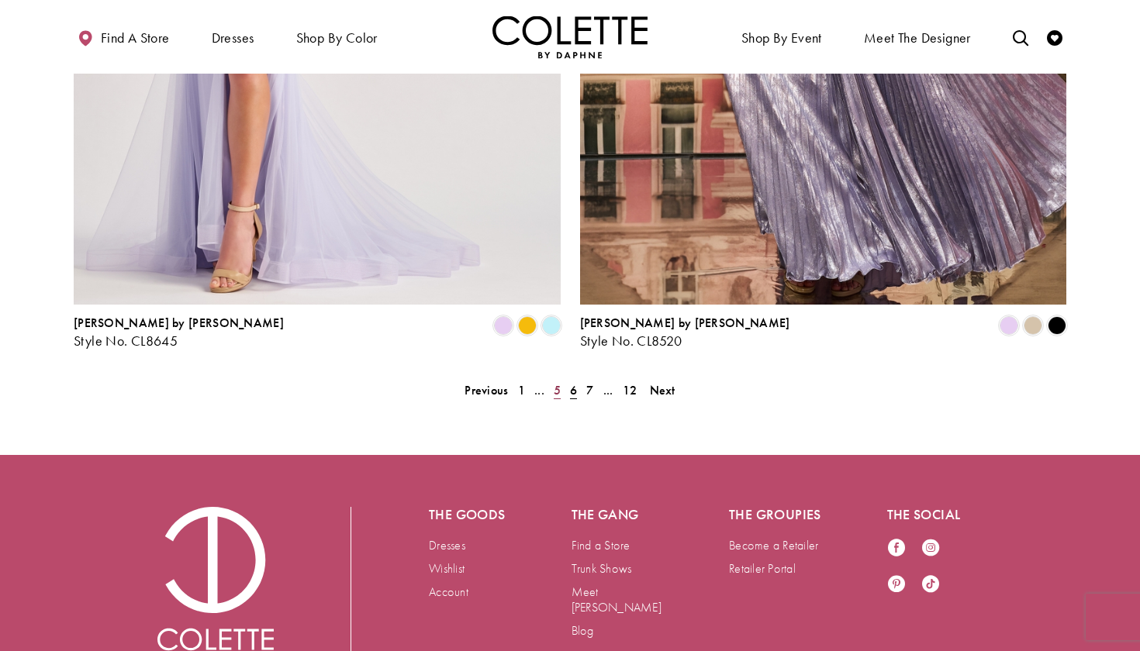
click at [552, 379] on link "5" at bounding box center [557, 390] width 16 height 22
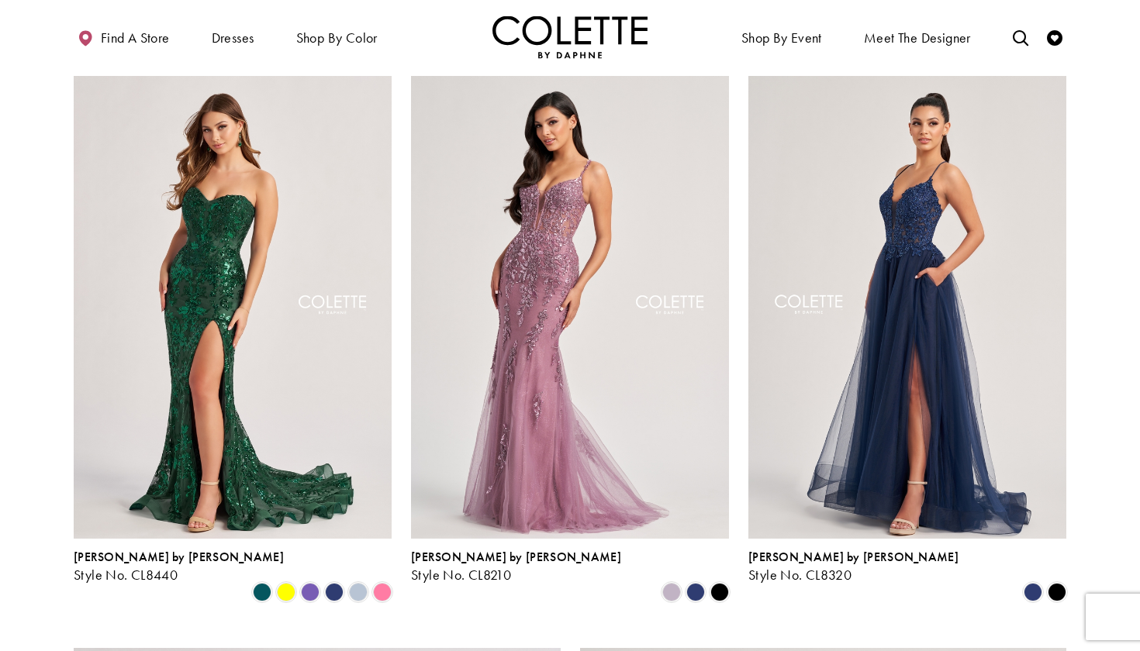
scroll to position [2109, 0]
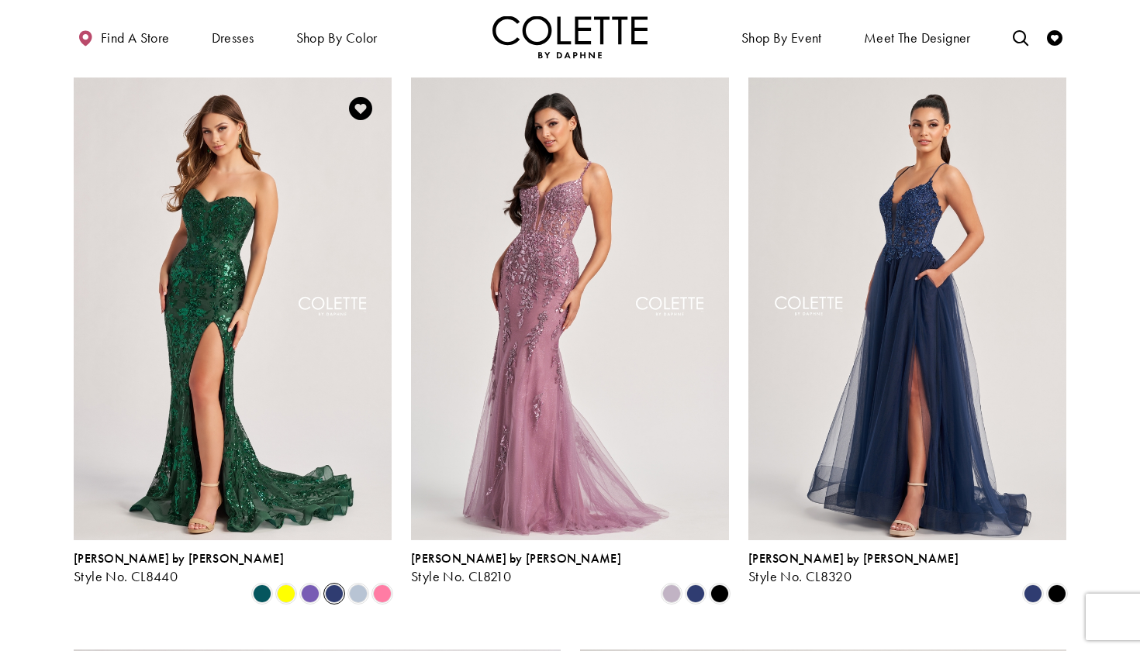
click at [334, 584] on span "Product List" at bounding box center [334, 593] width 19 height 19
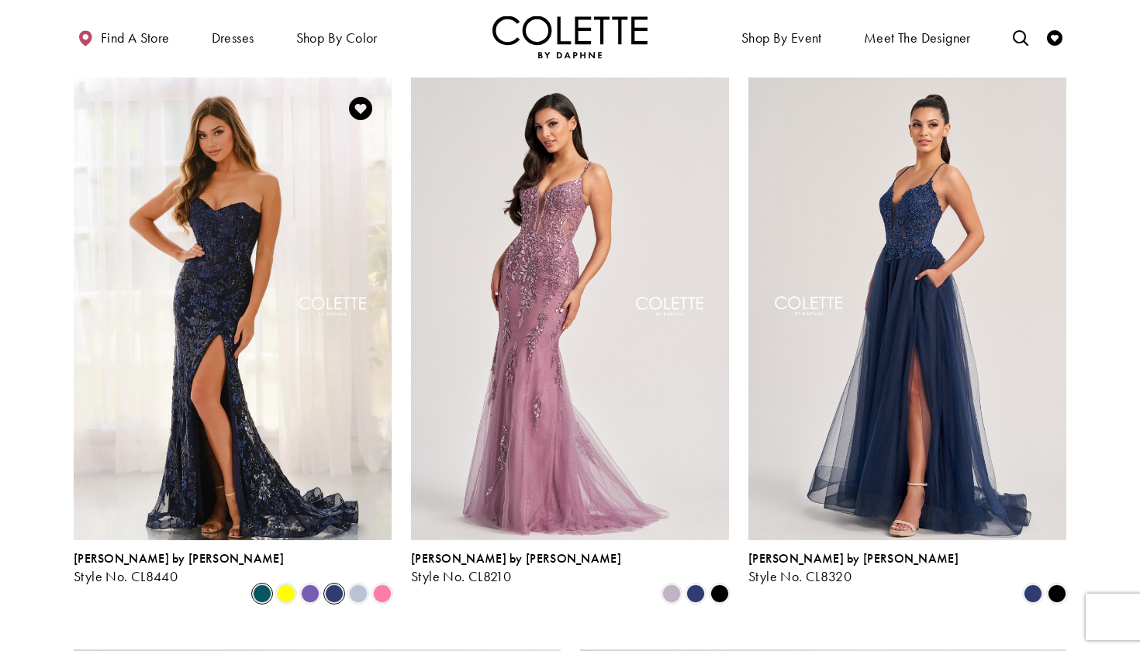
click at [267, 584] on span "Product List" at bounding box center [262, 593] width 19 height 19
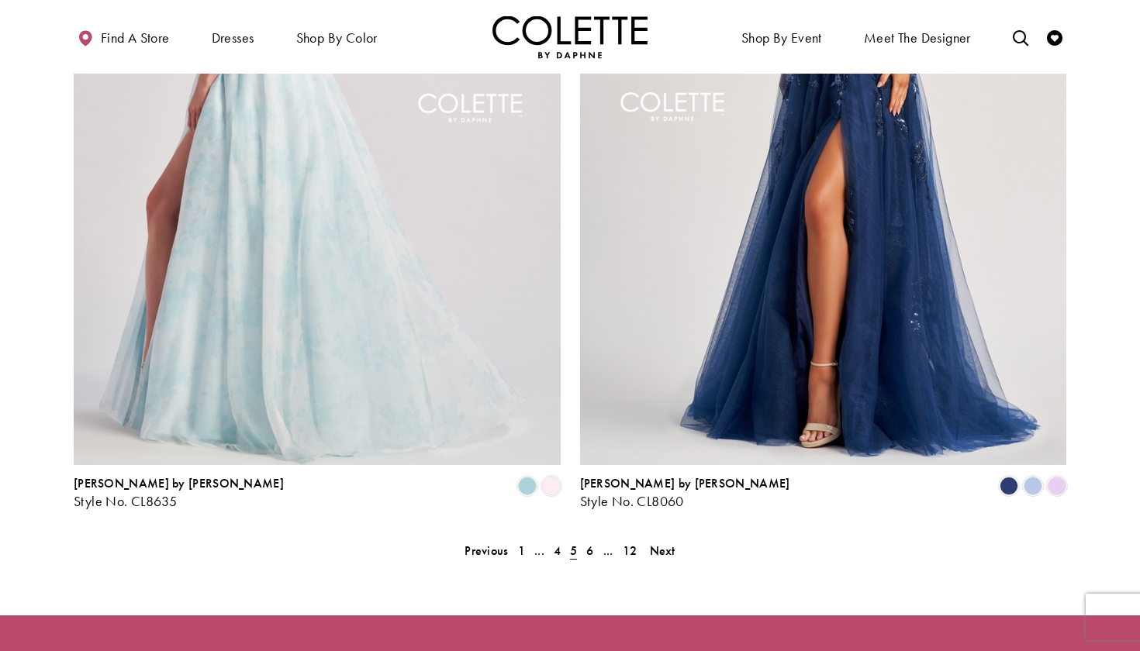
scroll to position [3009, 0]
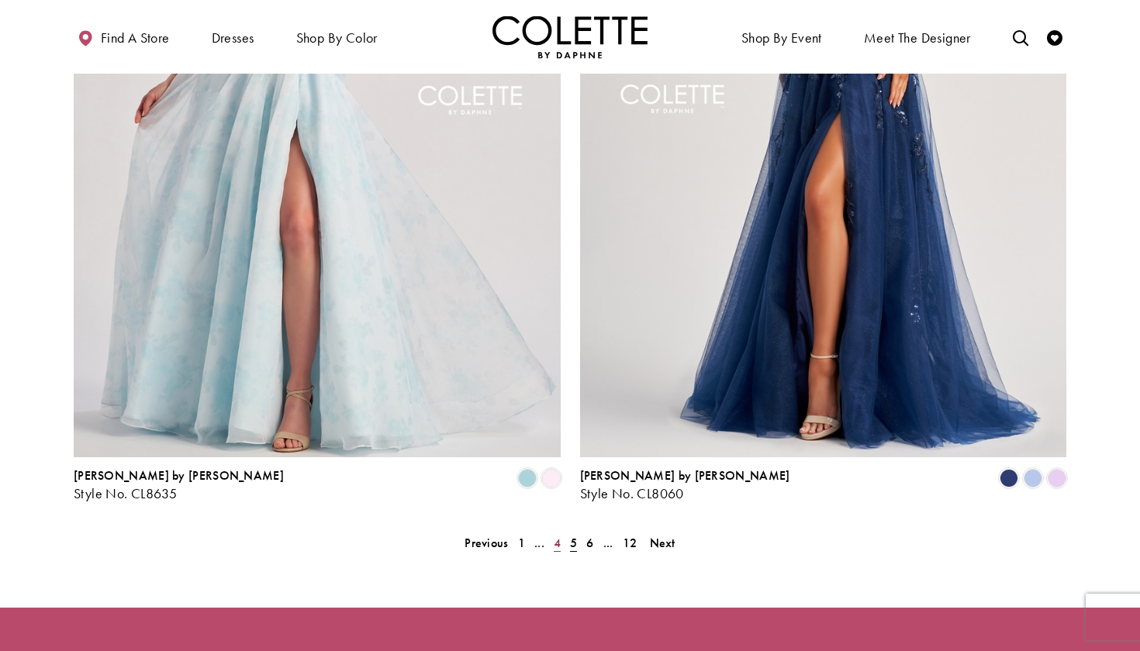
click at [557, 535] on span "4" at bounding box center [556, 543] width 7 height 16
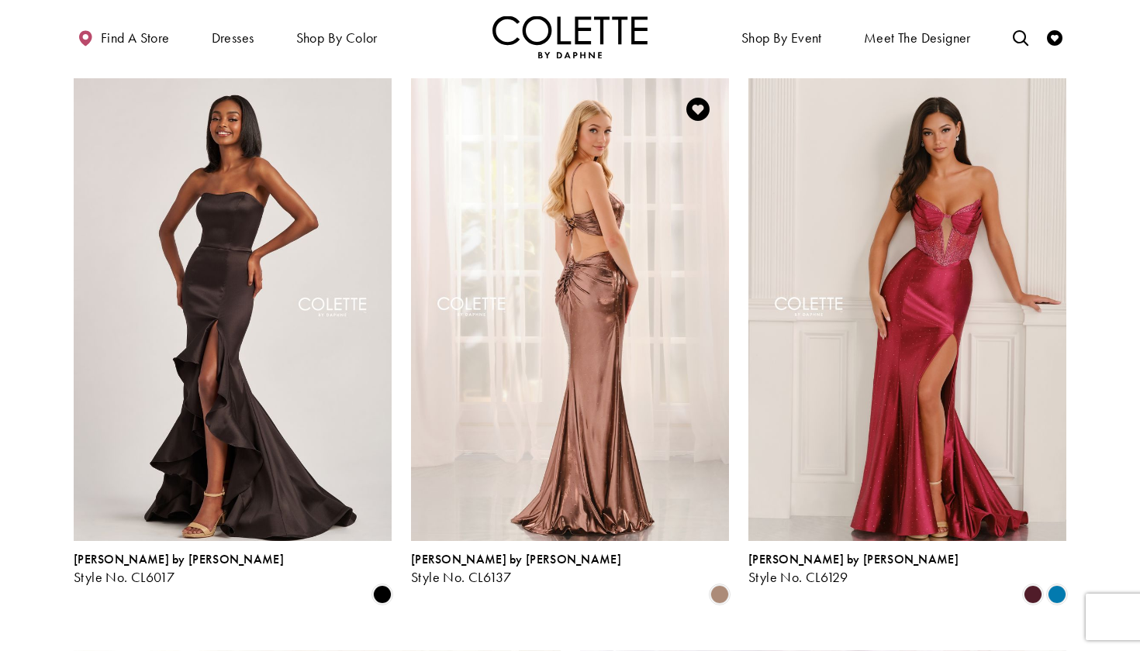
scroll to position [2109, 0]
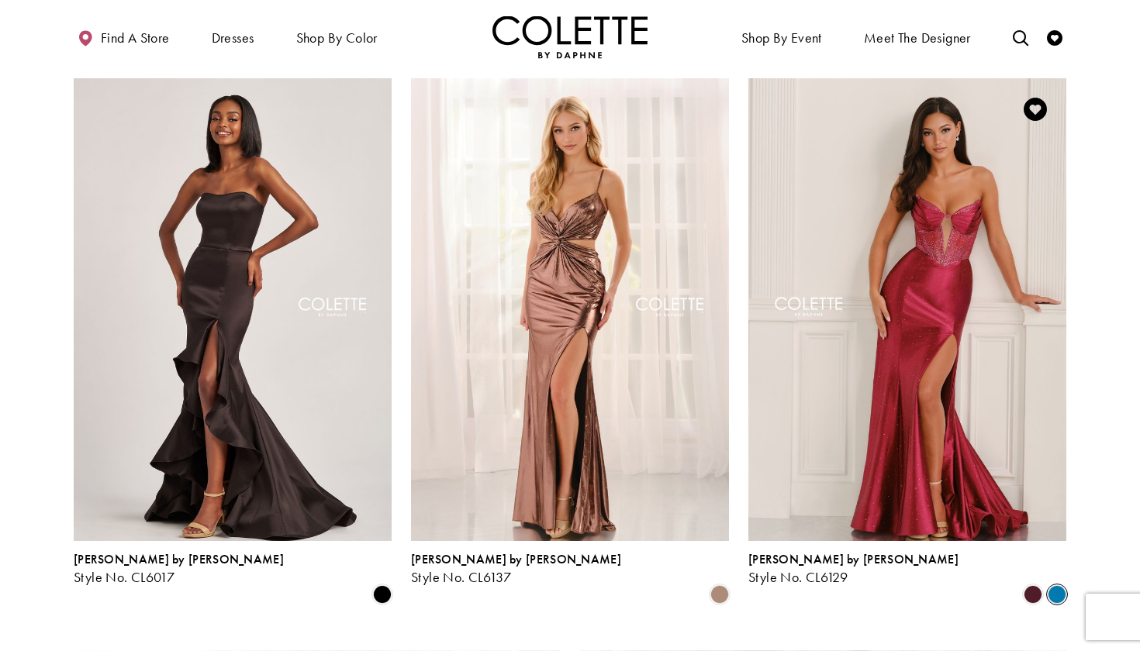
click at [1053, 585] on span "Product List" at bounding box center [1056, 594] width 19 height 19
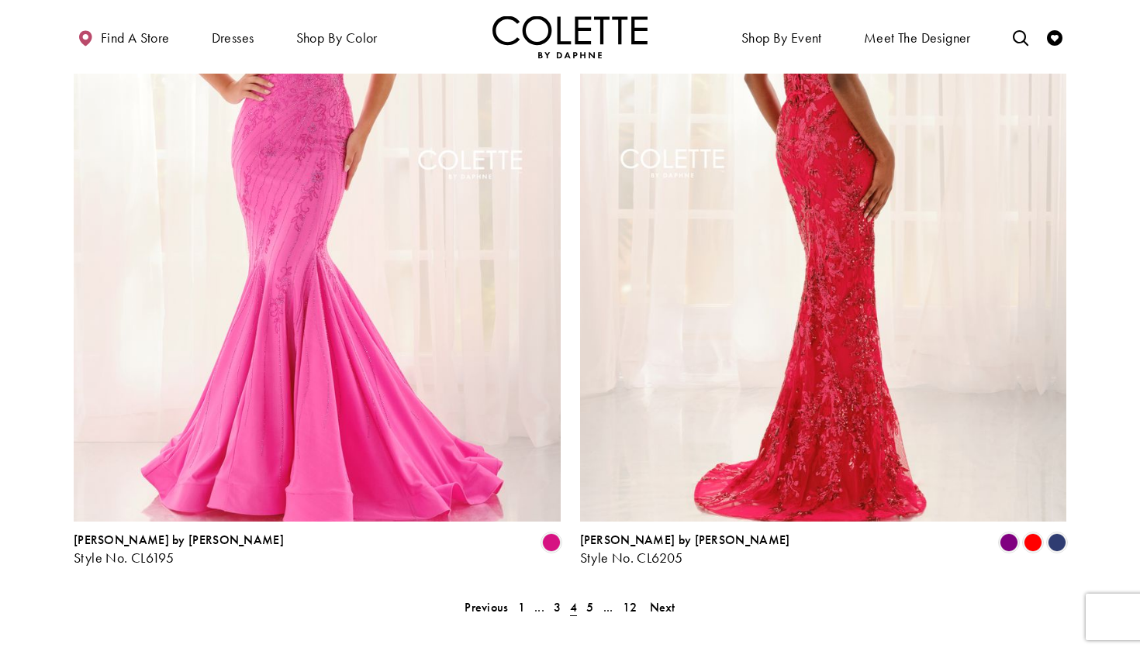
scroll to position [2958, 0]
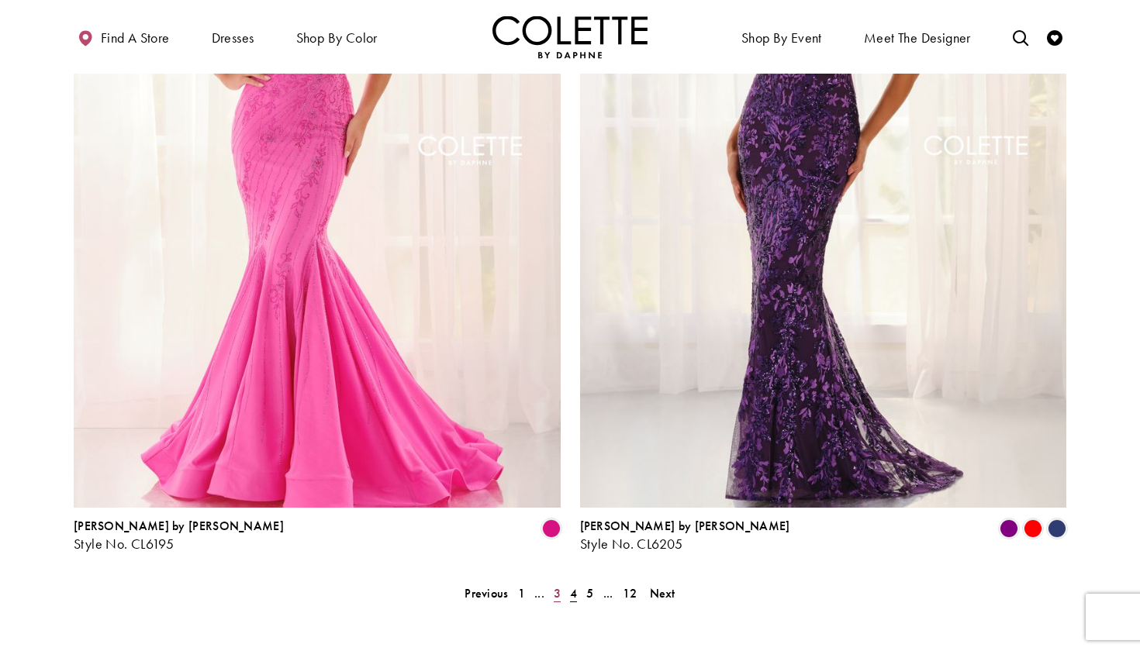
click at [556, 585] on span "3" at bounding box center [556, 593] width 7 height 16
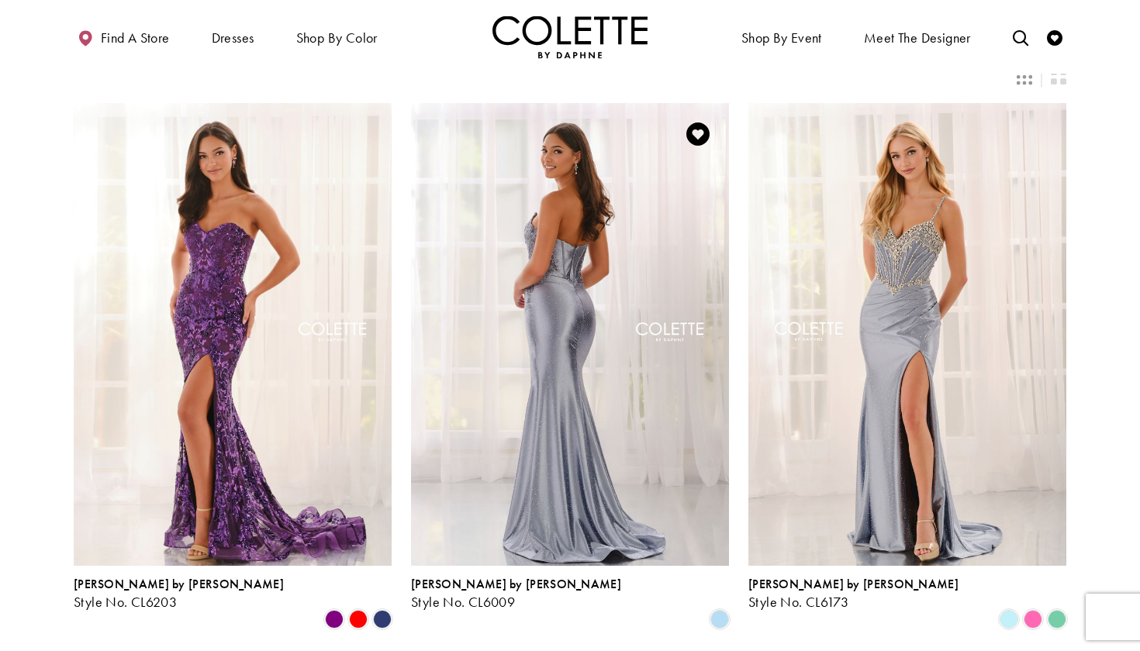
scroll to position [403, 0]
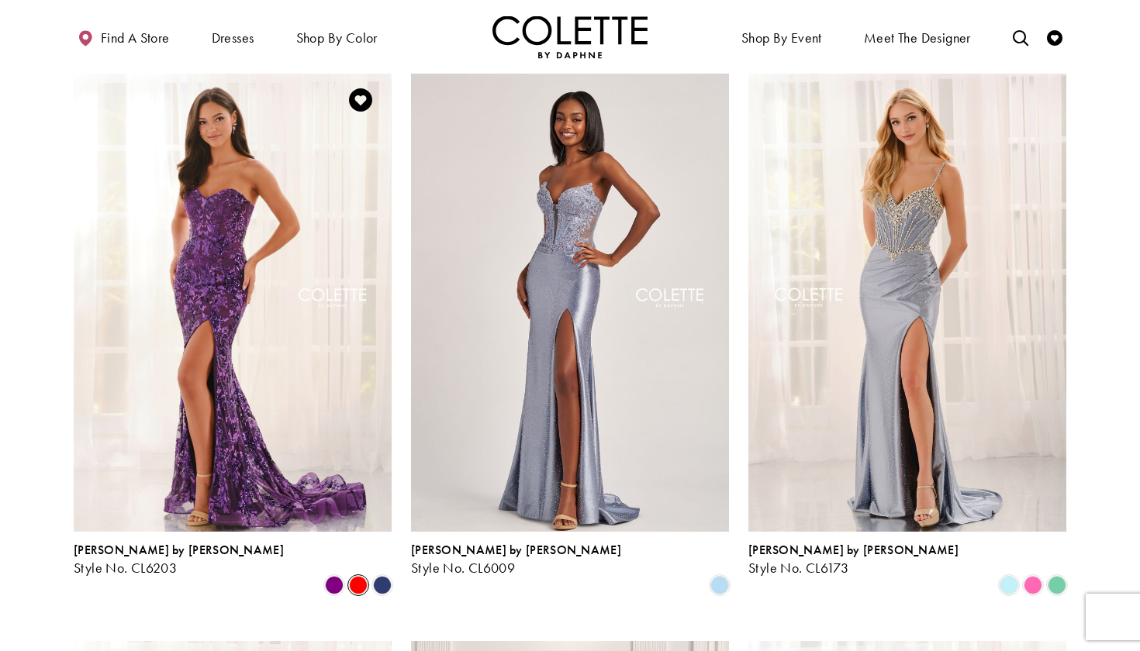
click at [351, 576] on span "Product List" at bounding box center [358, 585] width 19 height 19
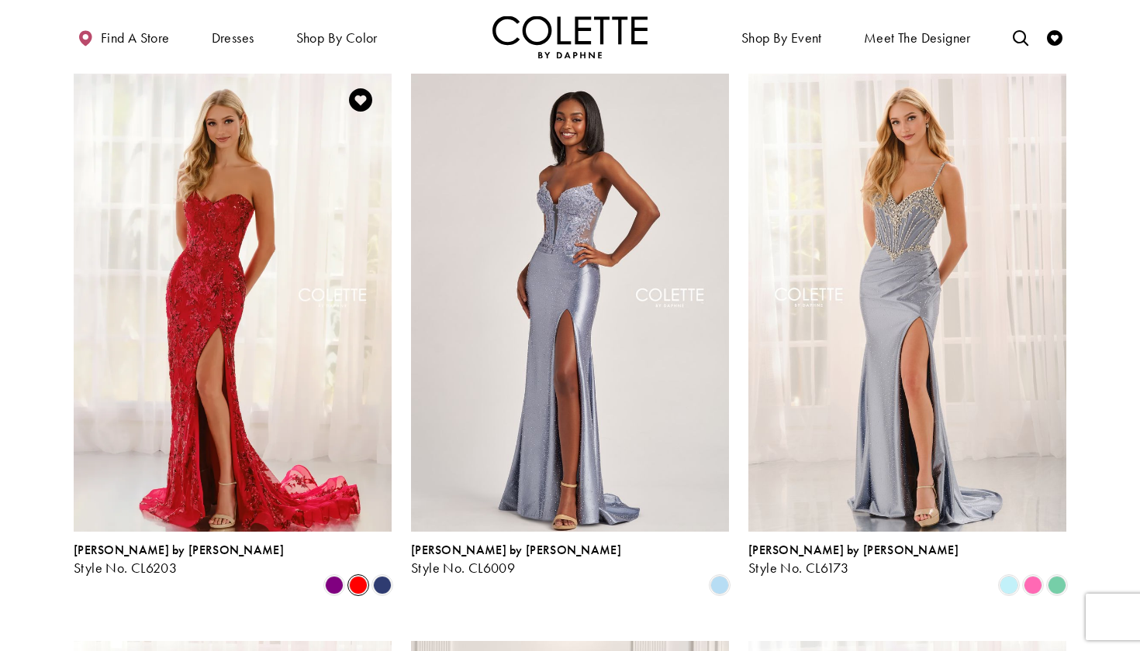
click at [393, 573] on div "Product List" at bounding box center [383, 585] width 24 height 24
click at [383, 576] on span "Product List" at bounding box center [382, 585] width 19 height 19
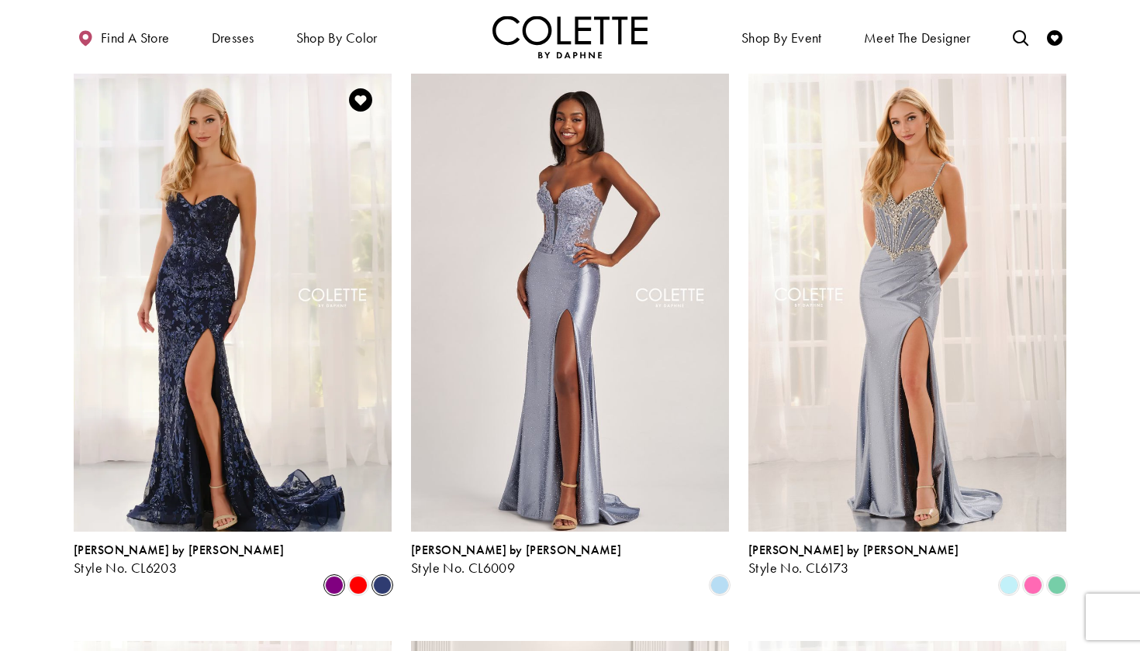
click at [330, 576] on span "Product List" at bounding box center [334, 585] width 19 height 19
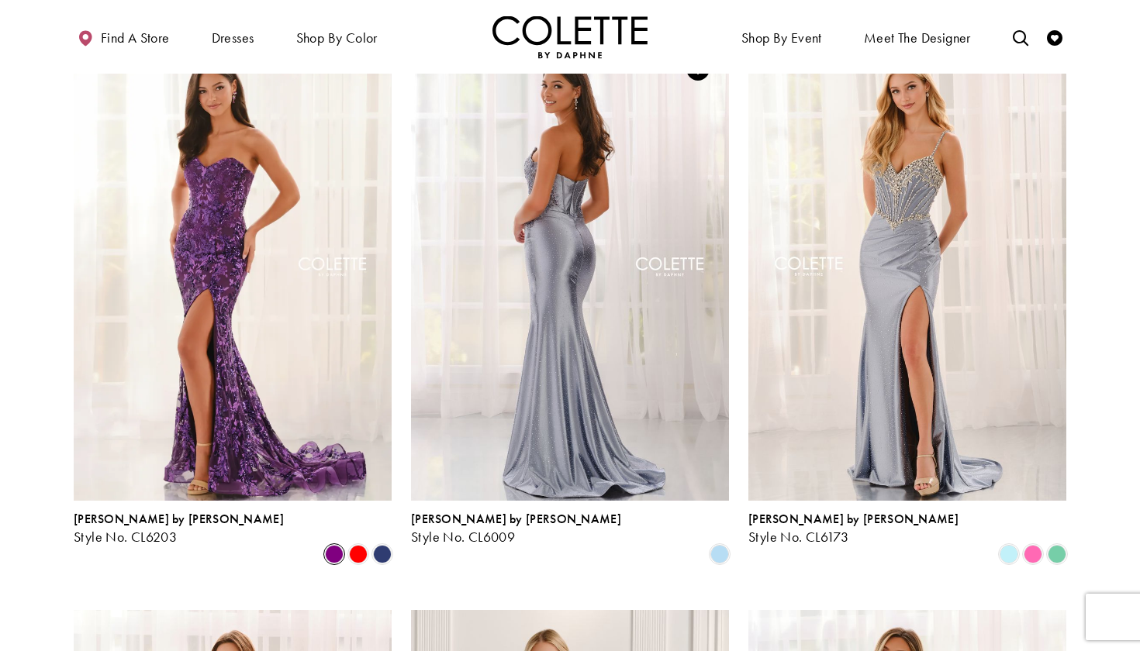
scroll to position [438, 0]
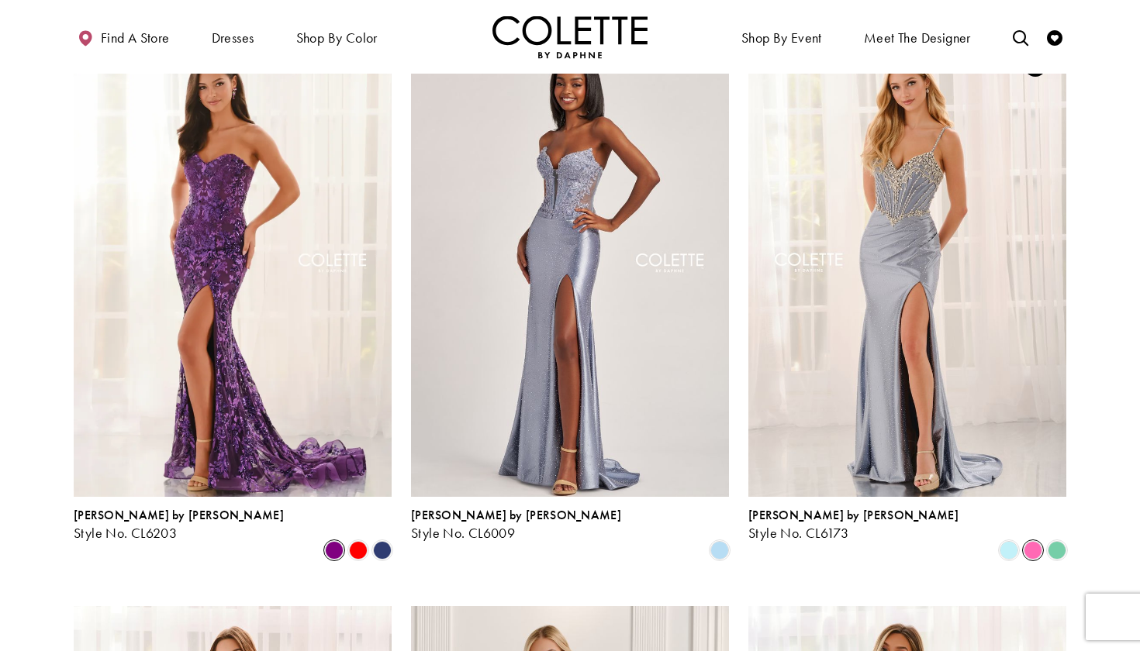
click at [1032, 541] on span "Product List" at bounding box center [1032, 550] width 19 height 19
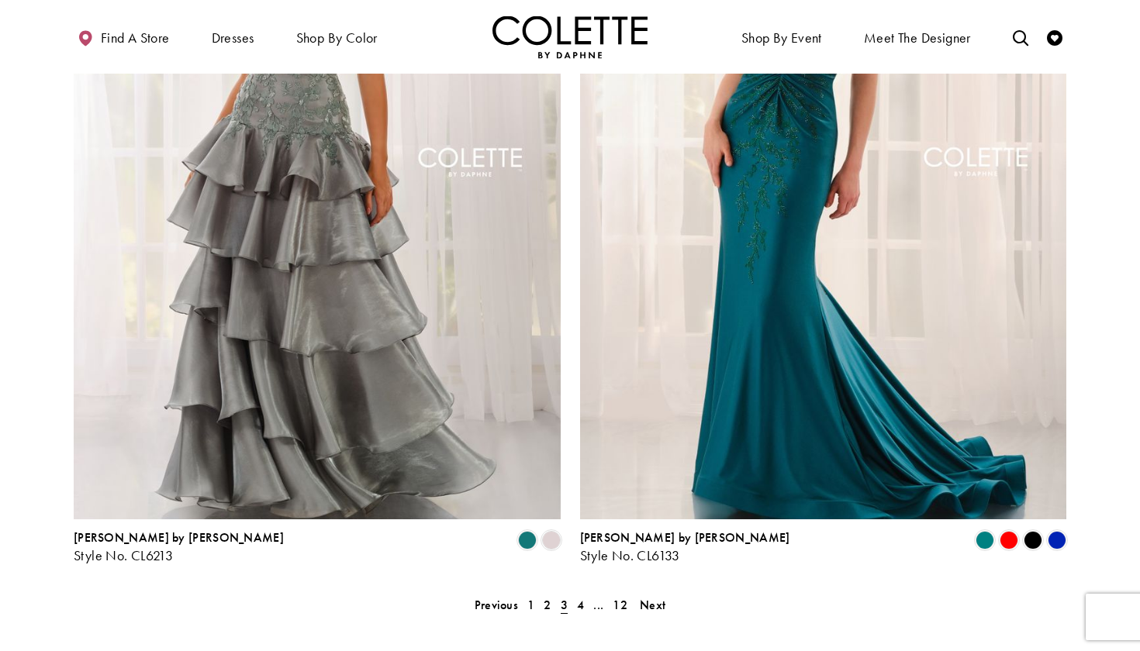
scroll to position [3014, 0]
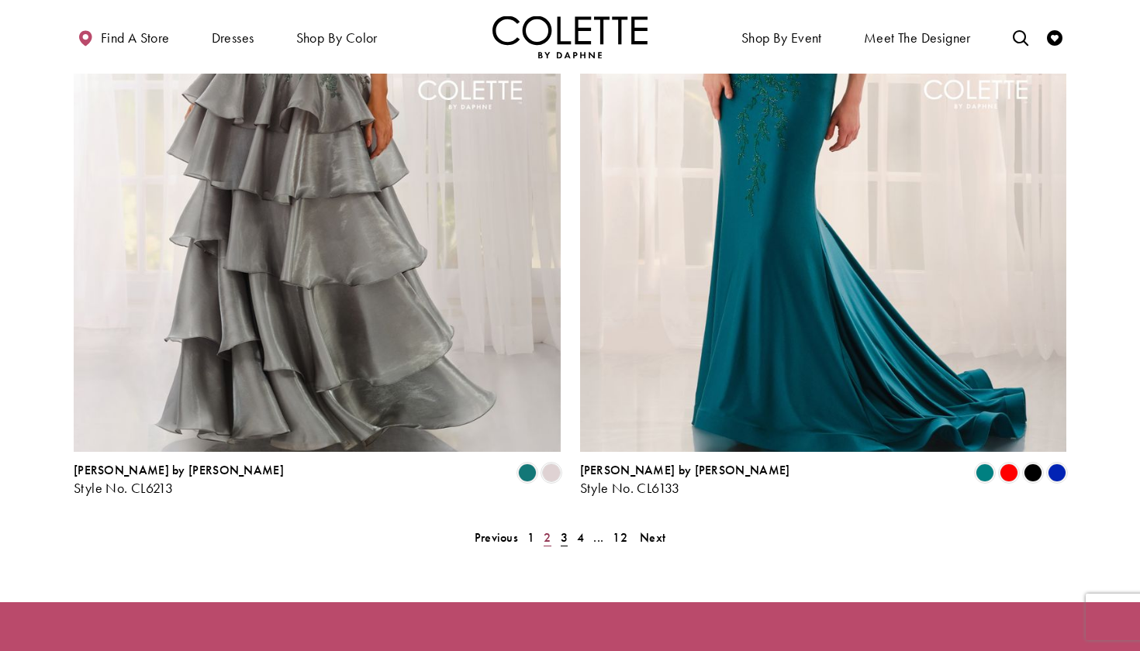
click at [550, 529] on span "2" at bounding box center [546, 537] width 7 height 16
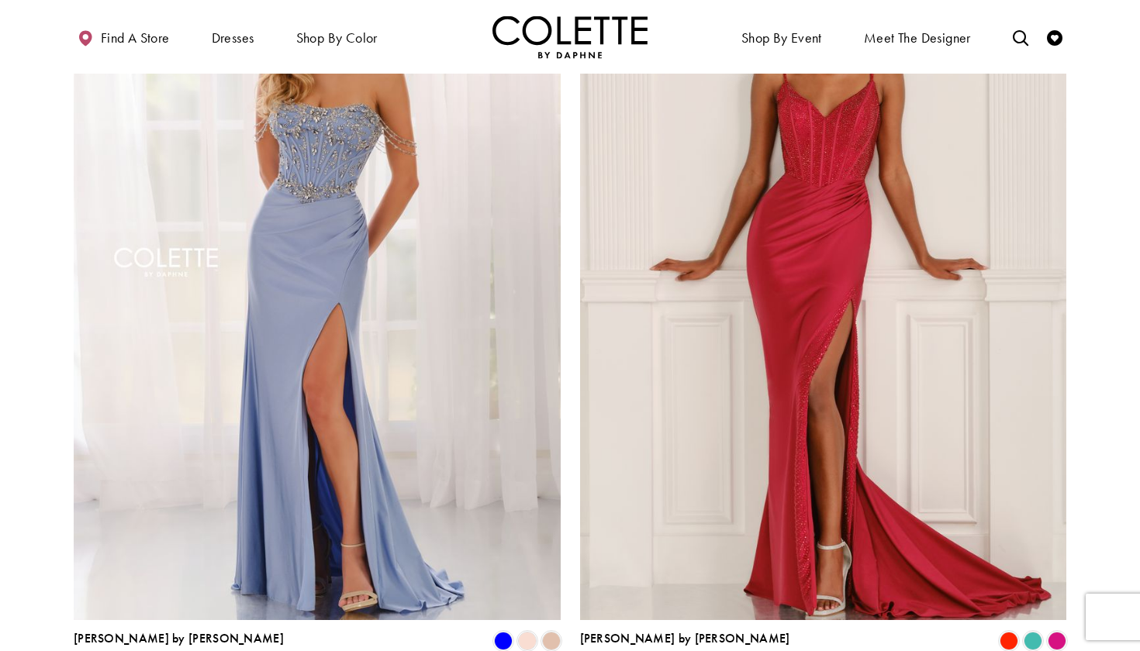
scroll to position [2857, 0]
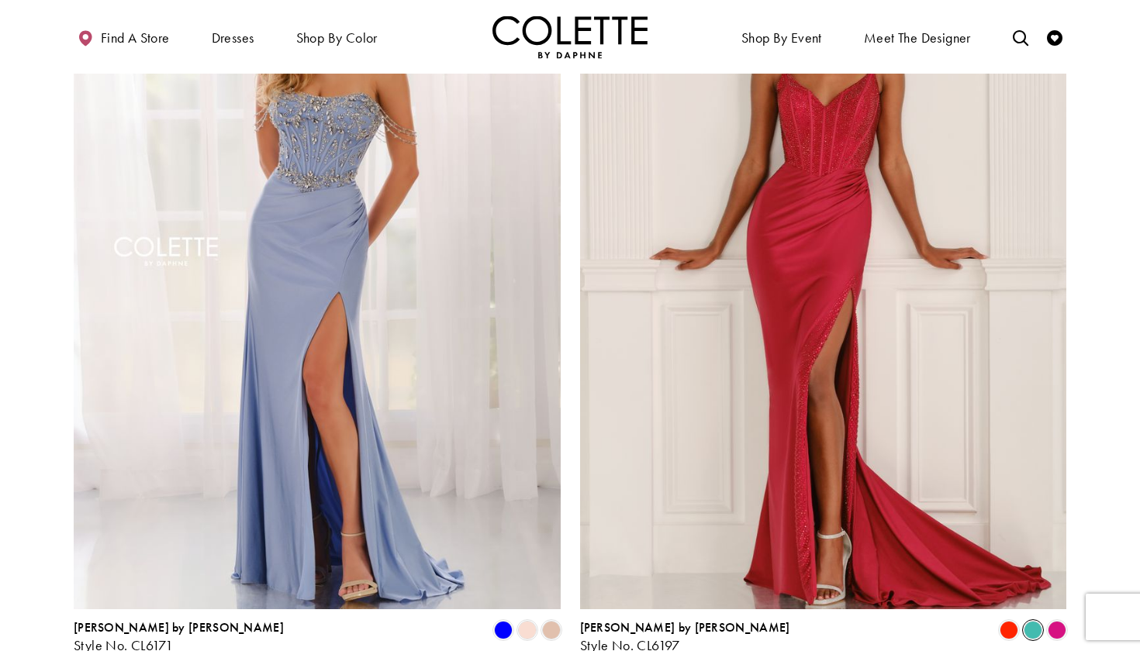
click at [1037, 621] on span "Product List" at bounding box center [1032, 630] width 19 height 19
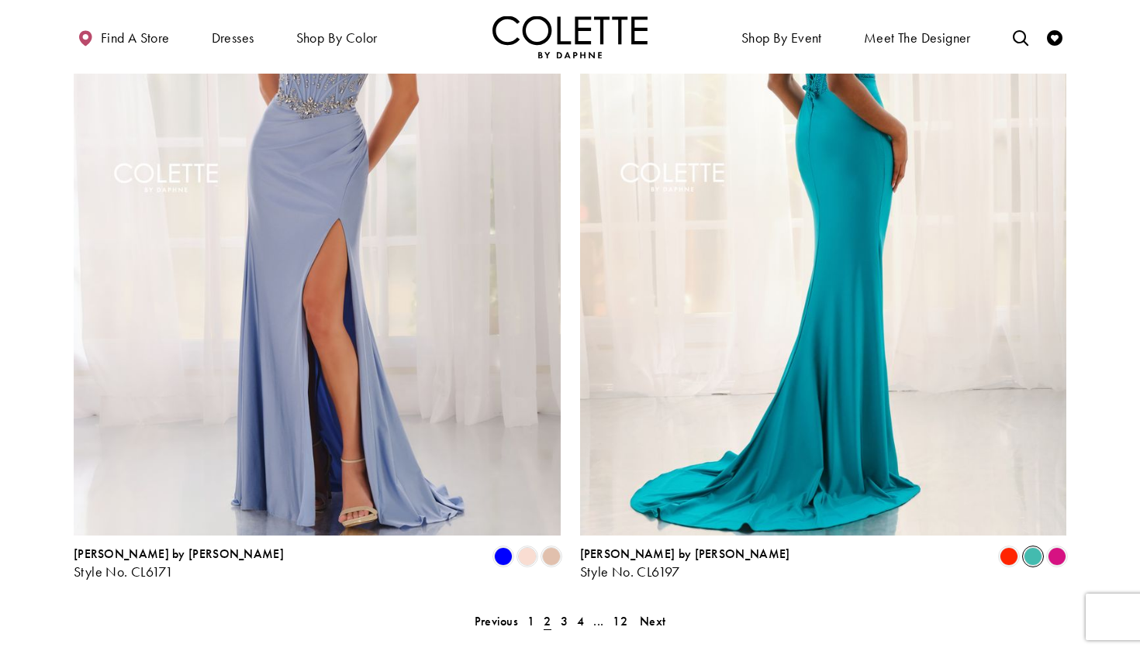
scroll to position [2935, 0]
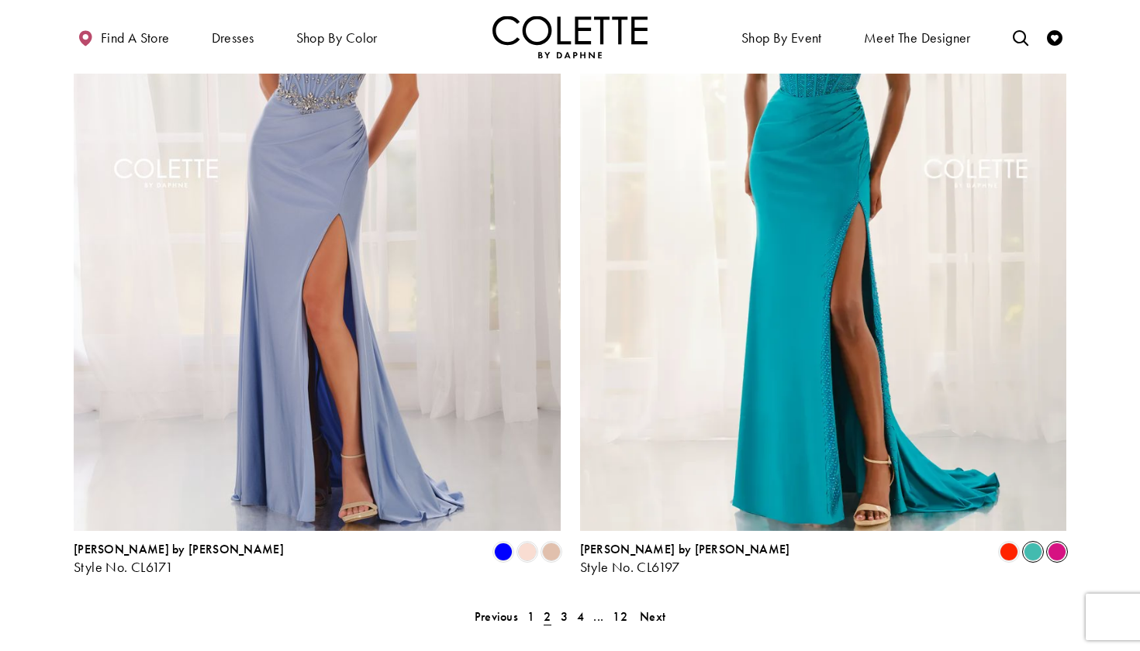
click at [1061, 543] on span "Product List" at bounding box center [1056, 552] width 19 height 19
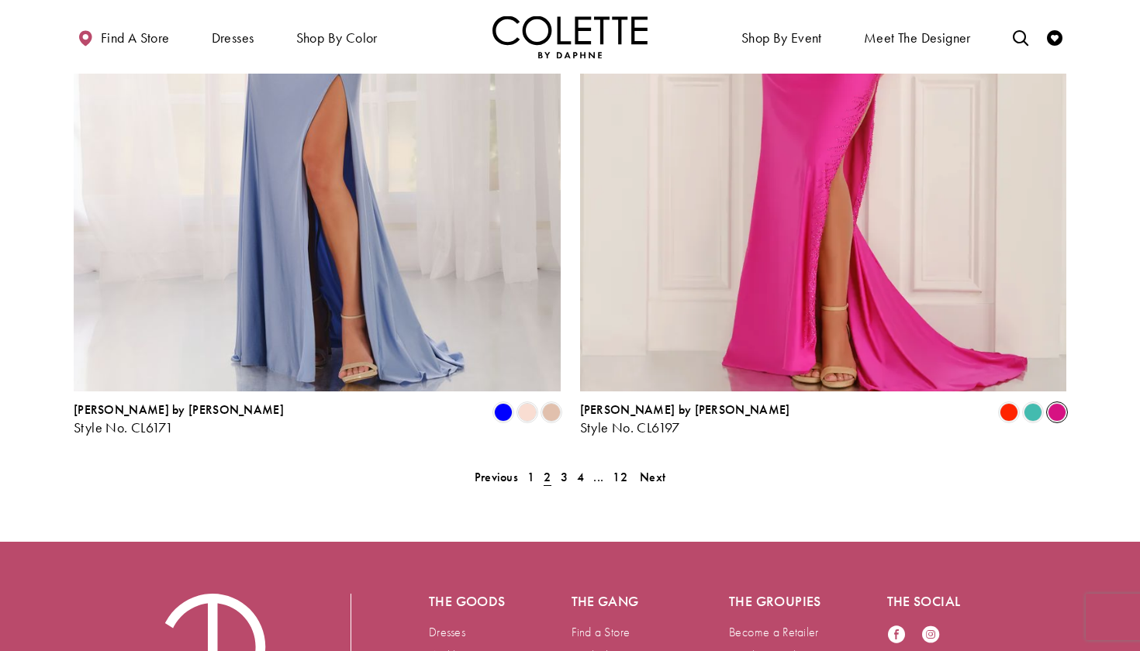
scroll to position [3065, 0]
